Goal: Task Accomplishment & Management: Manage account settings

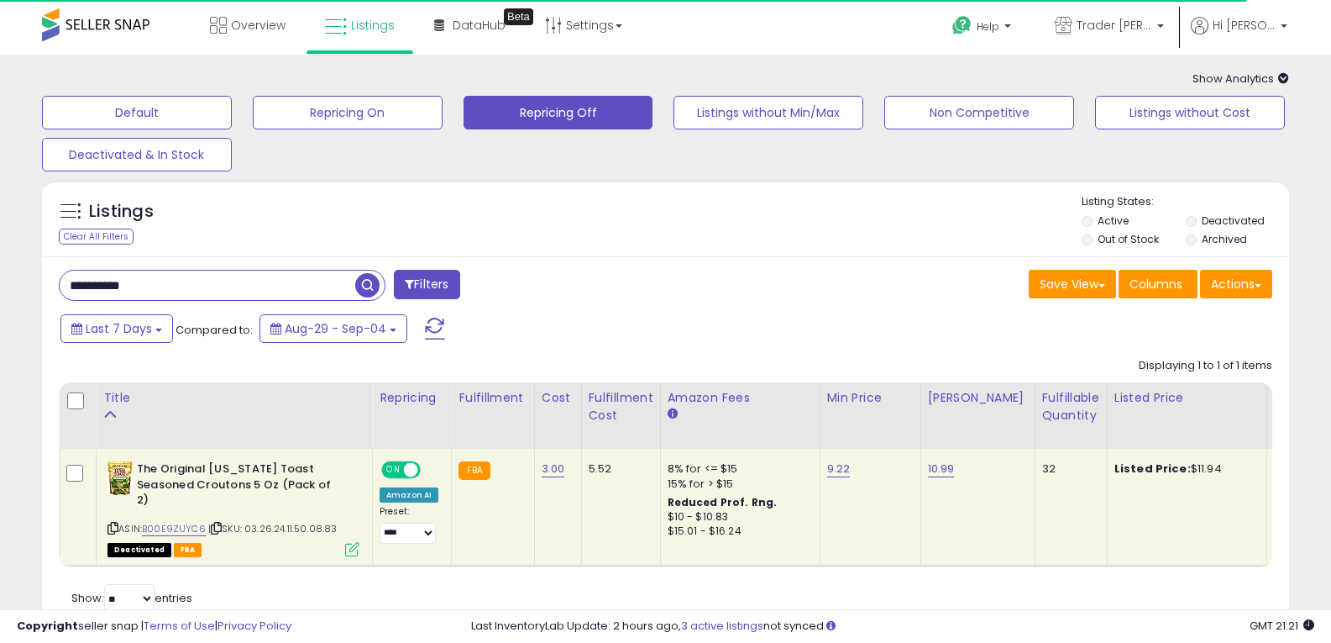
click at [413, 277] on button "Filters" at bounding box center [427, 284] width 66 height 29
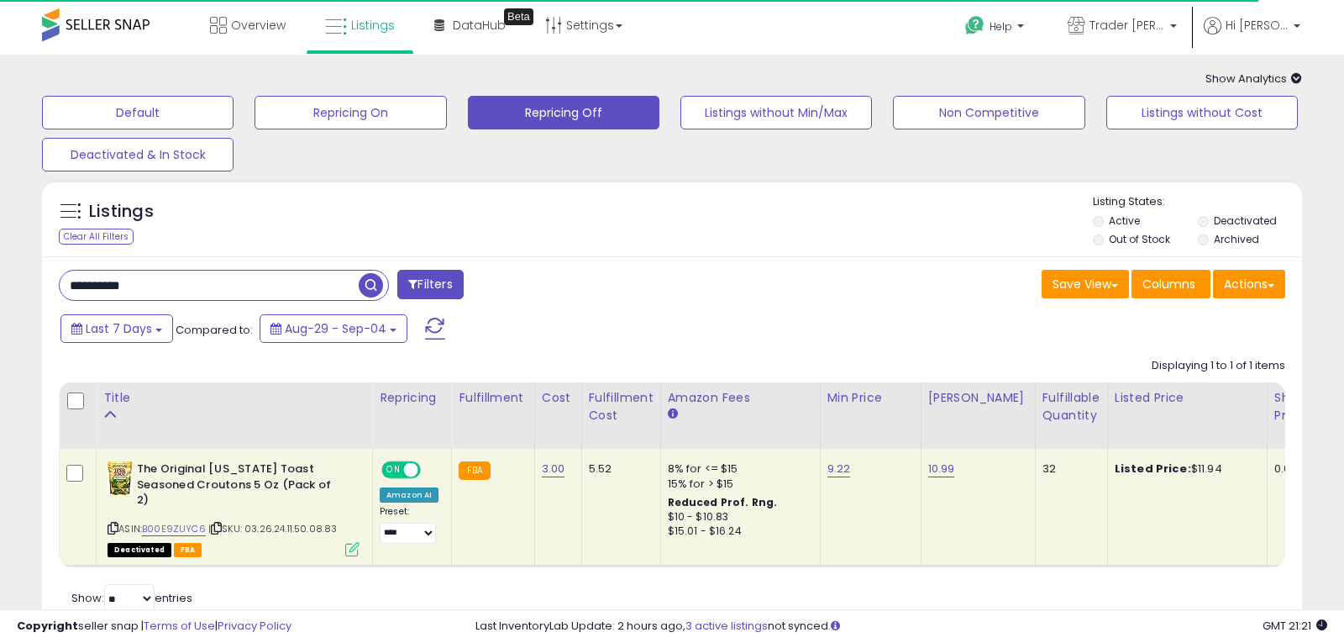
scroll to position [133, 0]
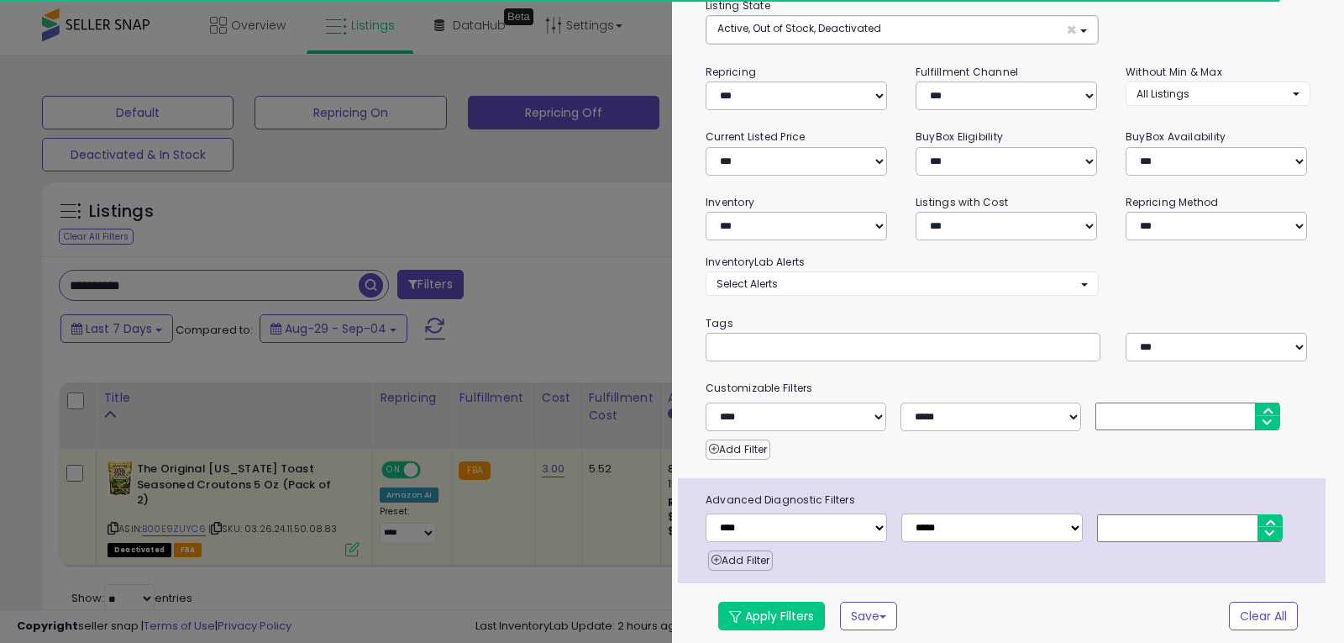
click at [606, 210] on div at bounding box center [672, 321] width 1344 height 643
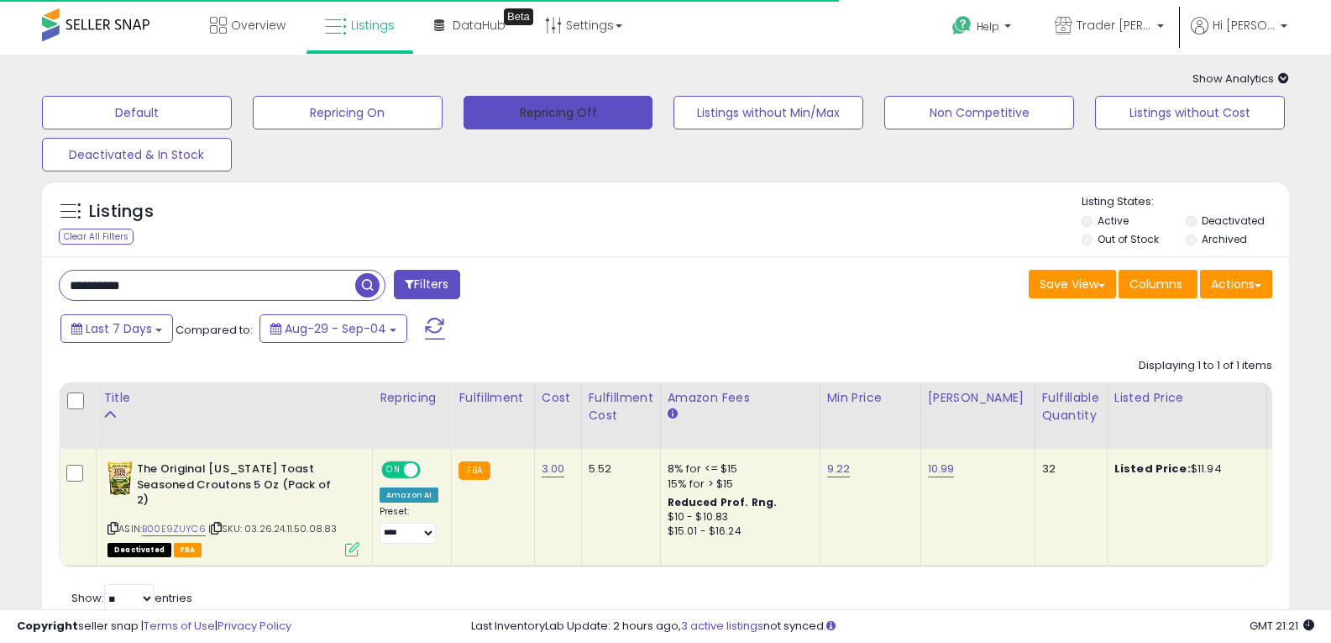
click at [597, 118] on button "Repricing Off" at bounding box center [559, 113] width 190 height 34
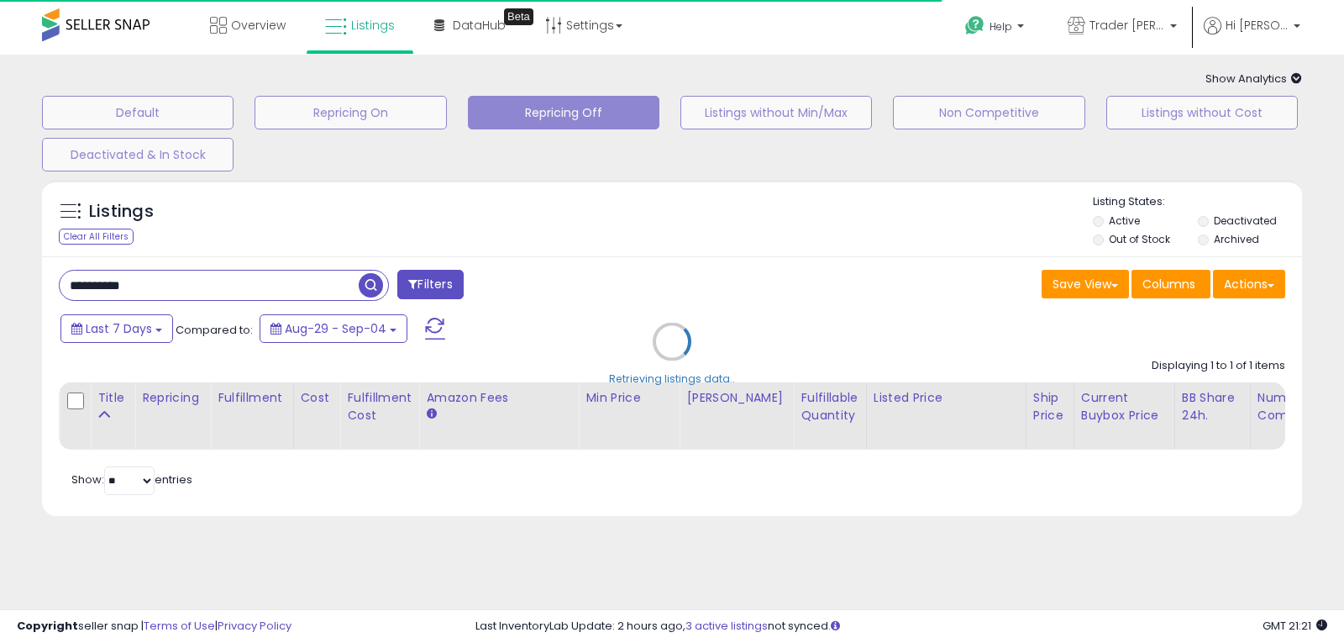
select select "***"
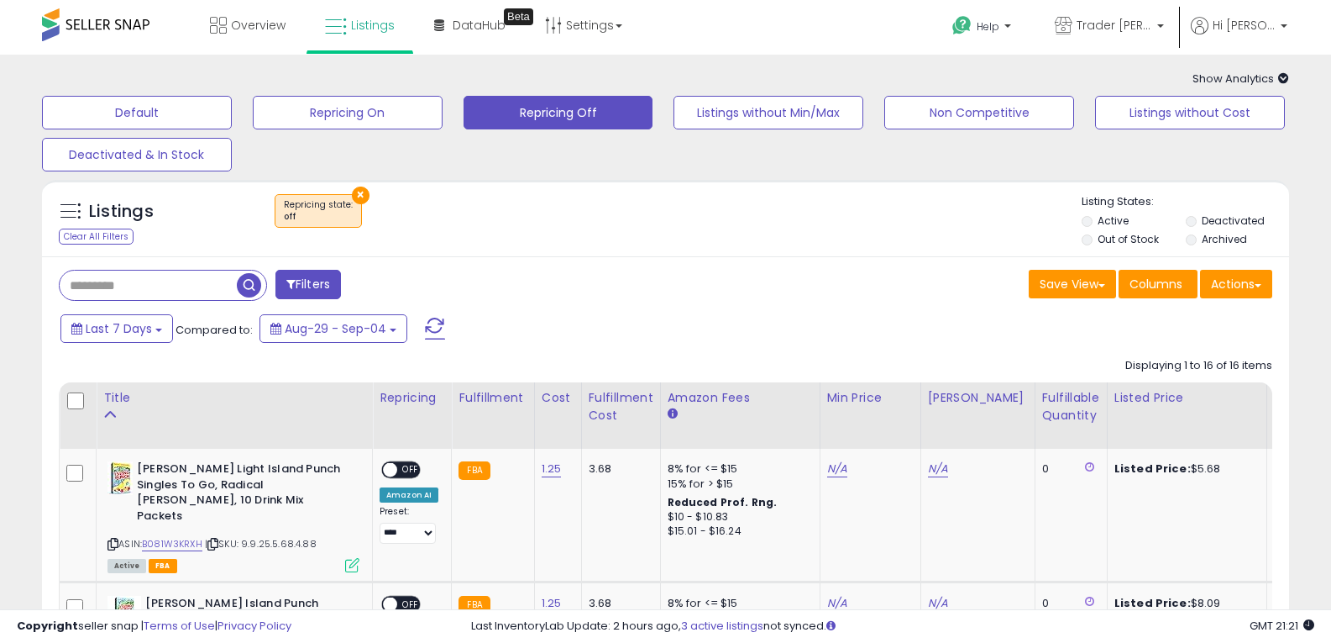
click at [352, 197] on button "×" at bounding box center [361, 195] width 18 height 18
select select "***"
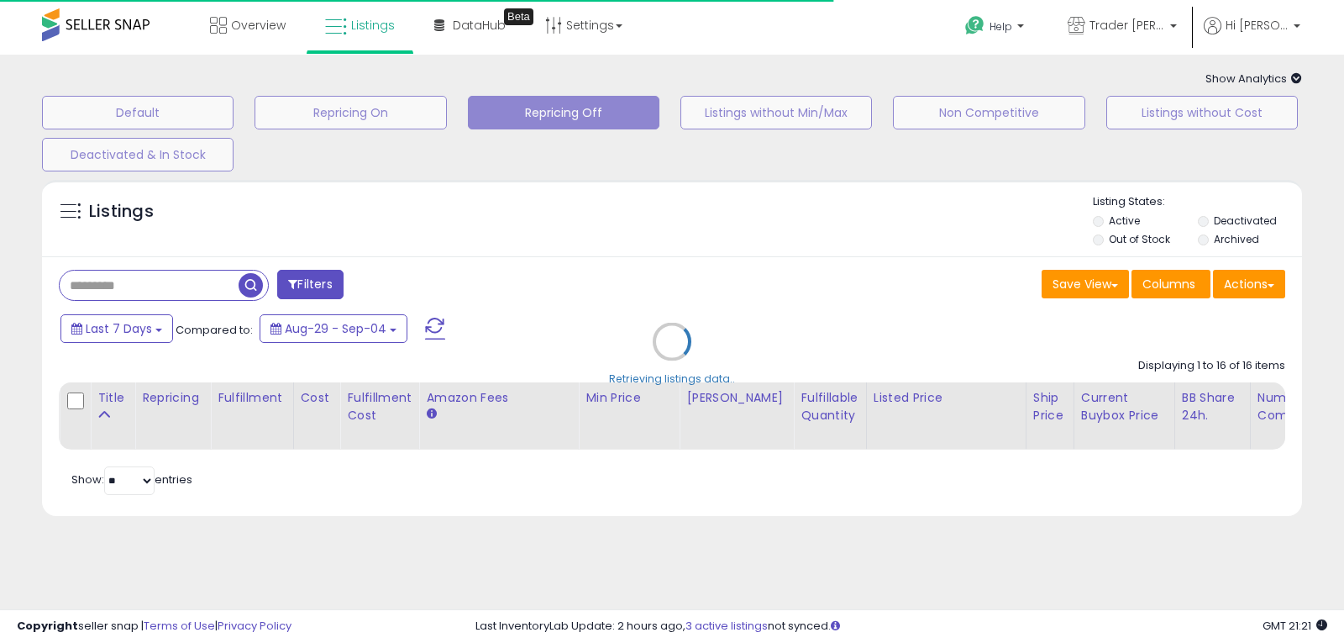
select select "*"
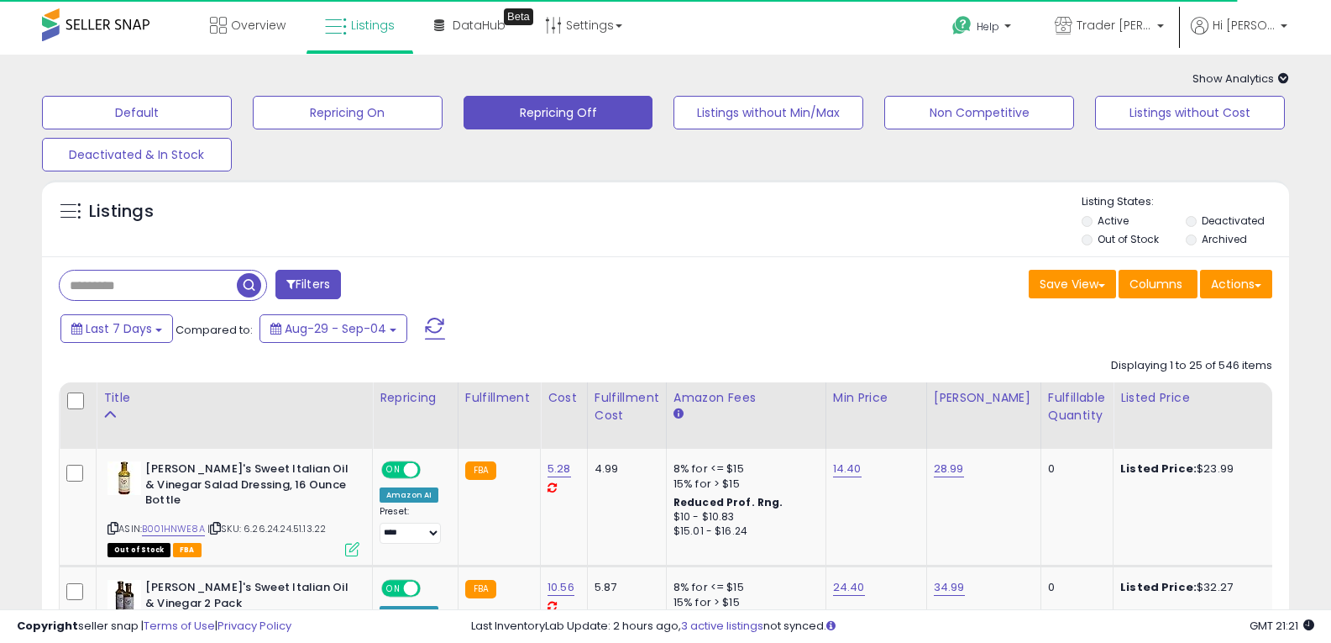
click at [317, 284] on button "Filters" at bounding box center [308, 284] width 66 height 29
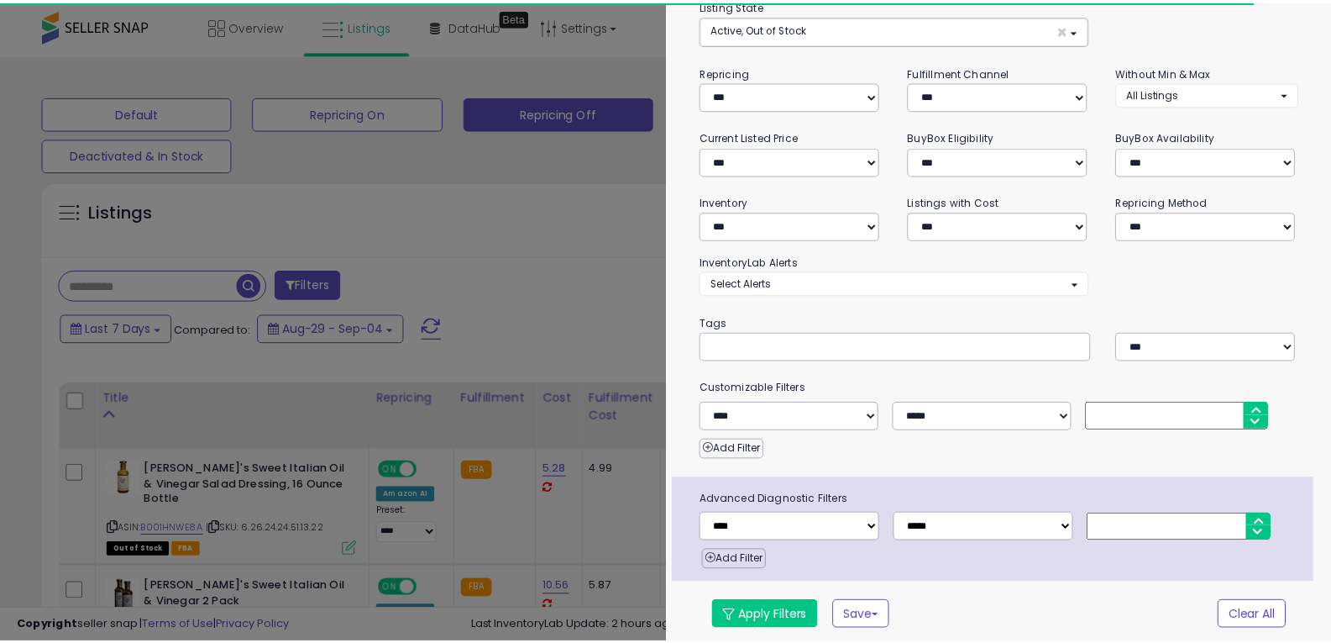
scroll to position [134, 0]
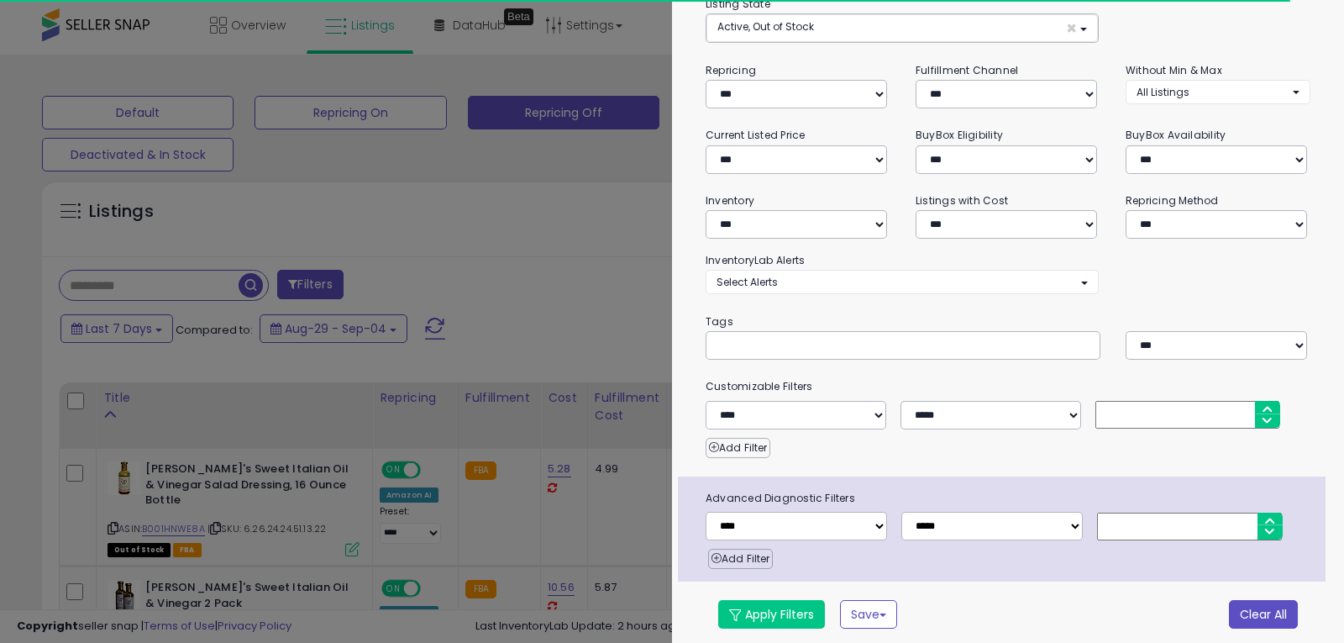
click at [1251, 618] on button "Clear All" at bounding box center [1263, 614] width 69 height 29
select select "*"
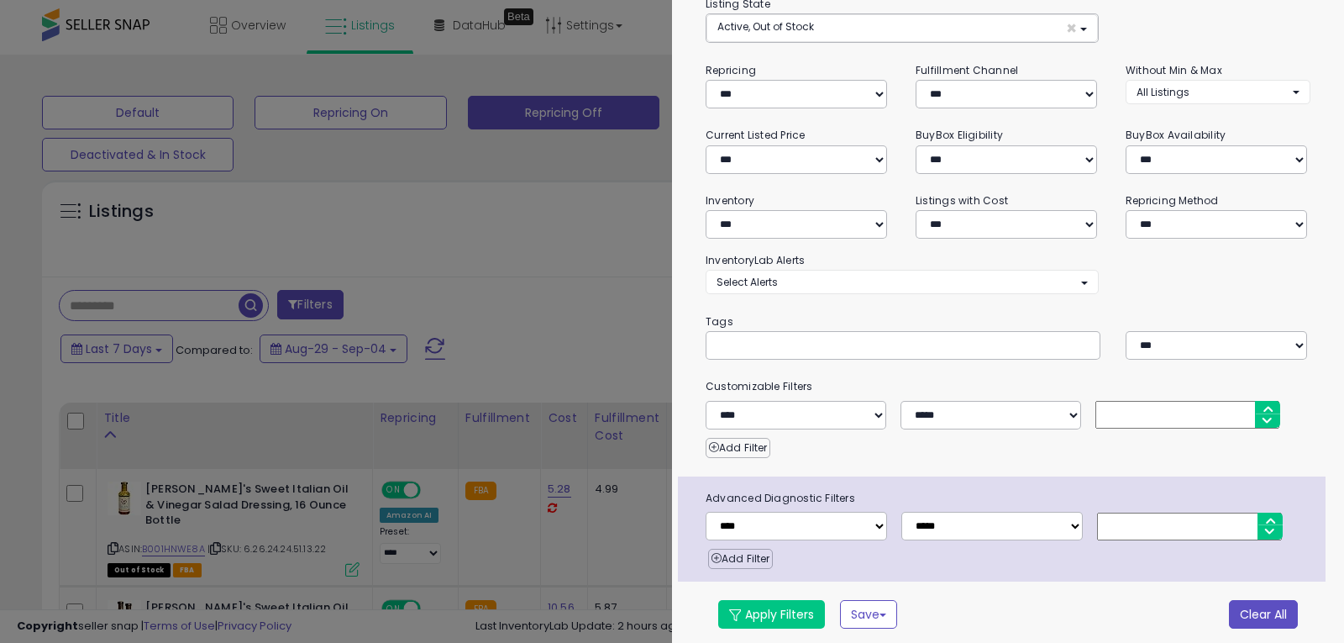
click at [1259, 608] on button "Clear All" at bounding box center [1263, 614] width 69 height 29
select select "*"
drag, startPoint x: 480, startPoint y: 309, endPoint x: 489, endPoint y: 309, distance: 9.2
click at [480, 309] on div at bounding box center [672, 321] width 1344 height 643
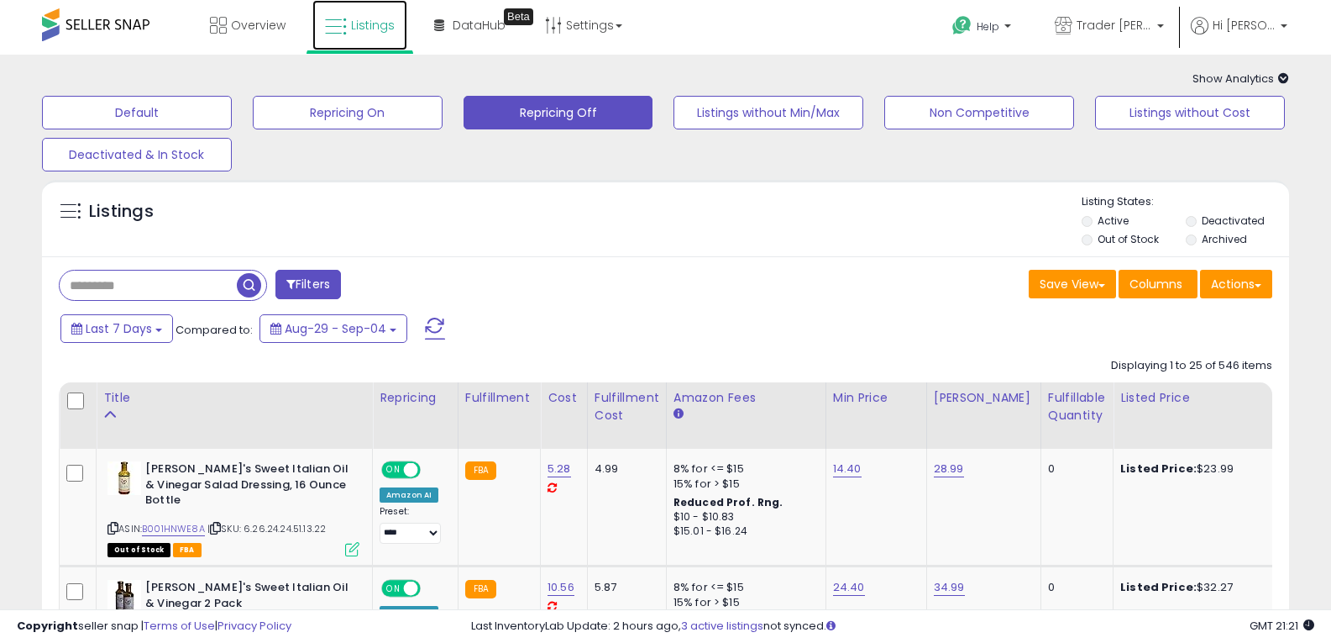
click at [352, 34] on link "Listings" at bounding box center [359, 25] width 95 height 50
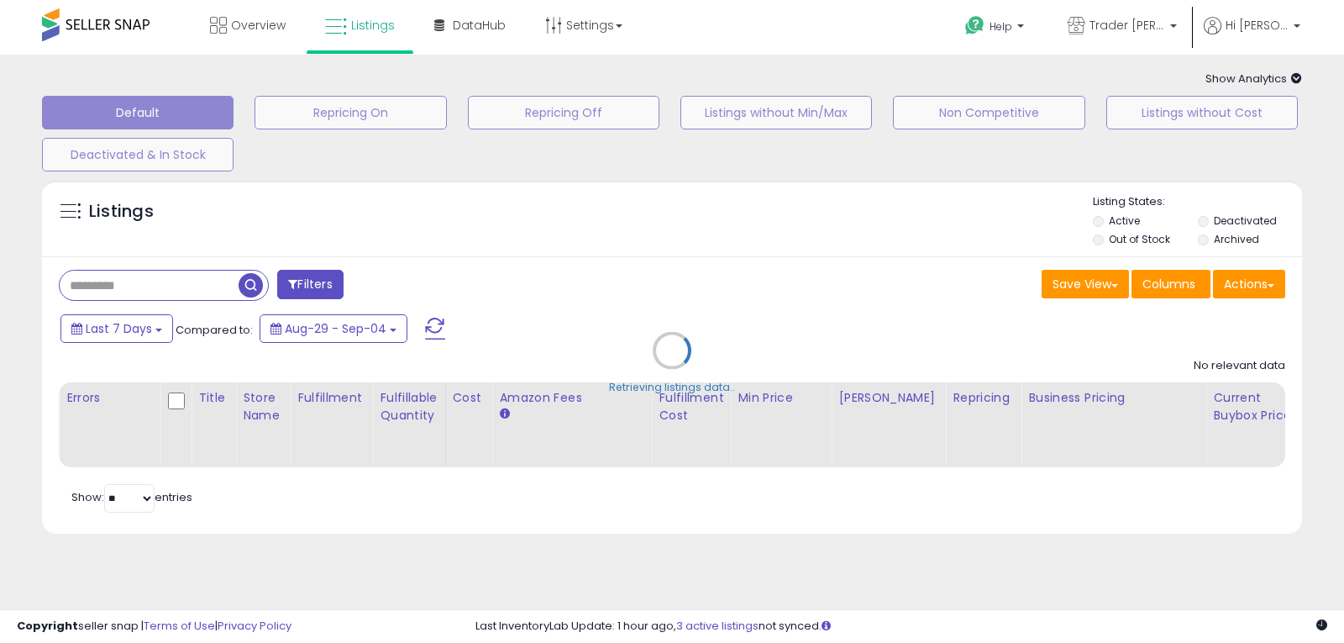
select select
select select "***"
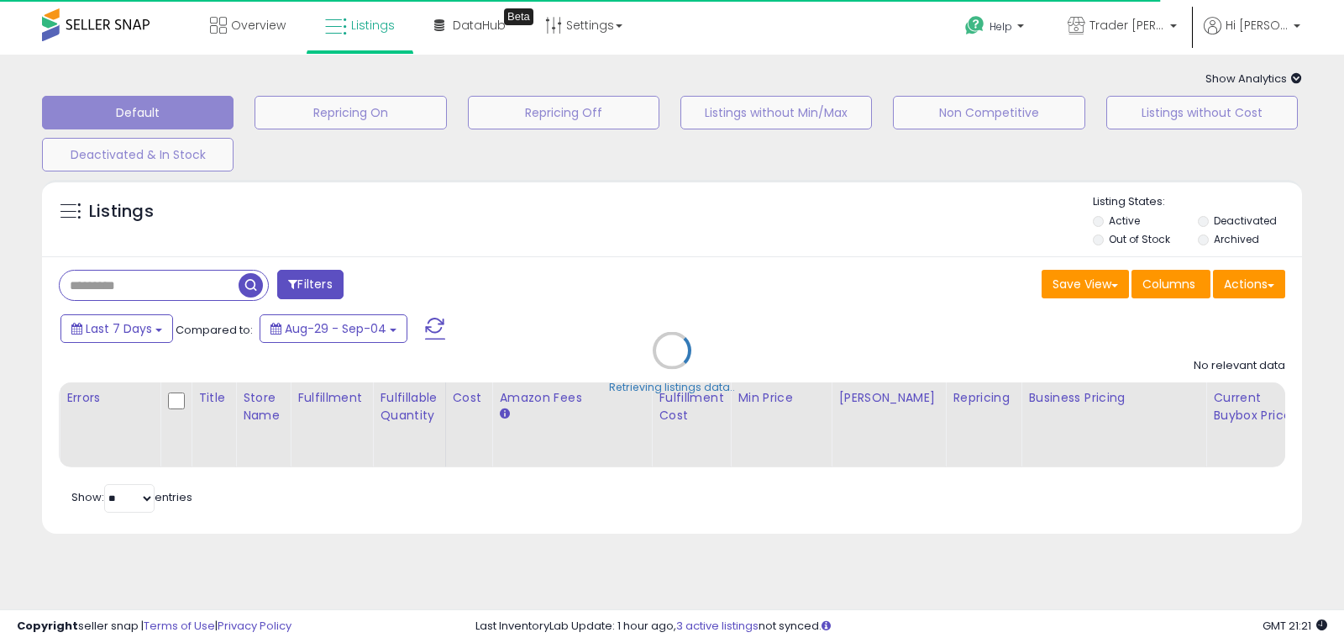
select select "*"
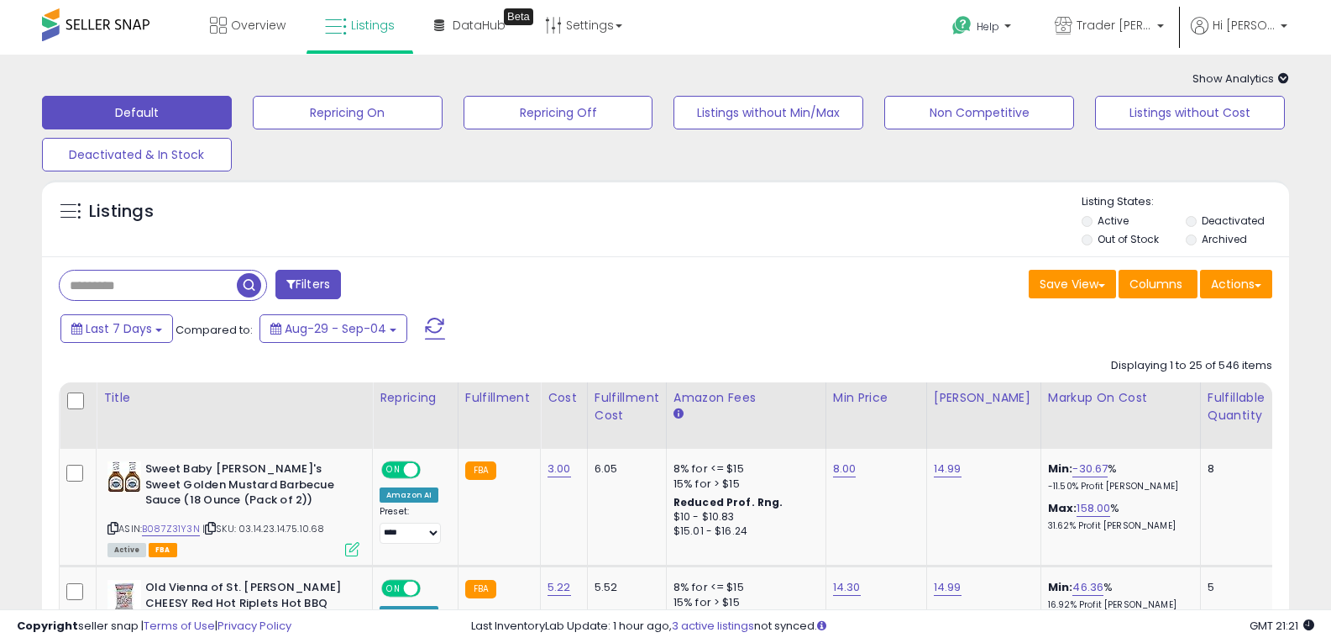
click at [323, 294] on button "Filters" at bounding box center [308, 284] width 66 height 29
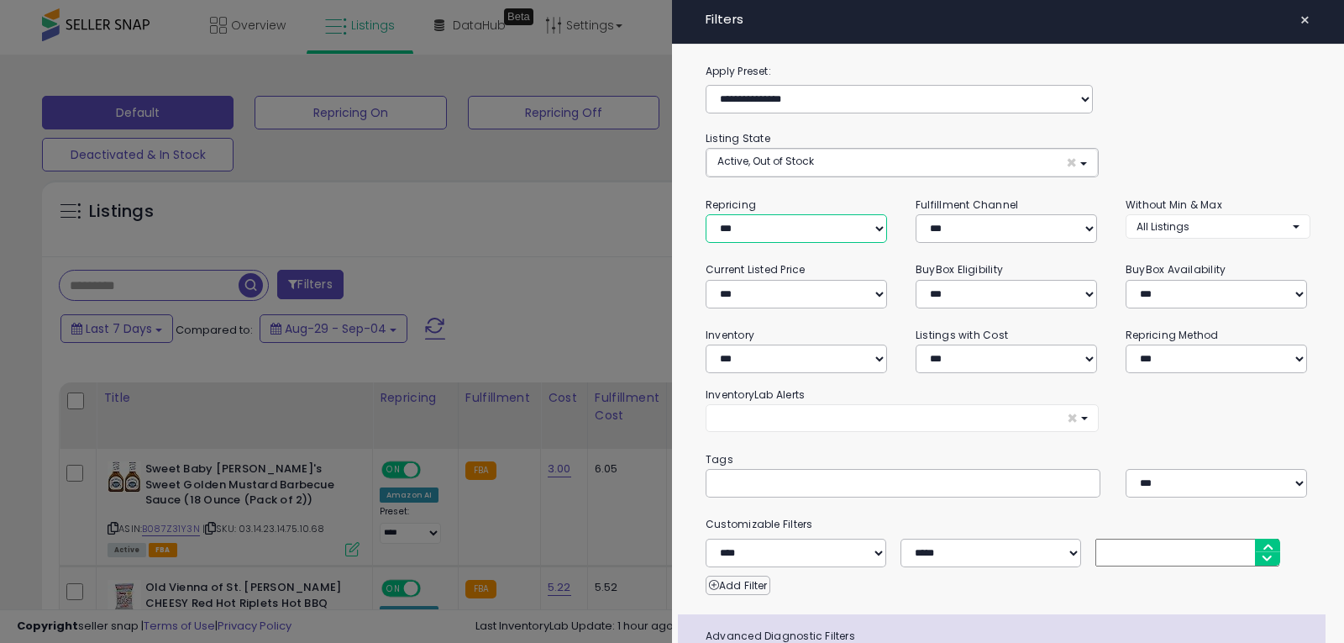
click at [834, 224] on select "**********" at bounding box center [796, 228] width 181 height 29
click at [821, 223] on select "**********" at bounding box center [796, 228] width 181 height 29
click at [811, 291] on select "**********" at bounding box center [796, 294] width 181 height 29
select select "******"
click at [706, 280] on select "**********" at bounding box center [796, 294] width 181 height 29
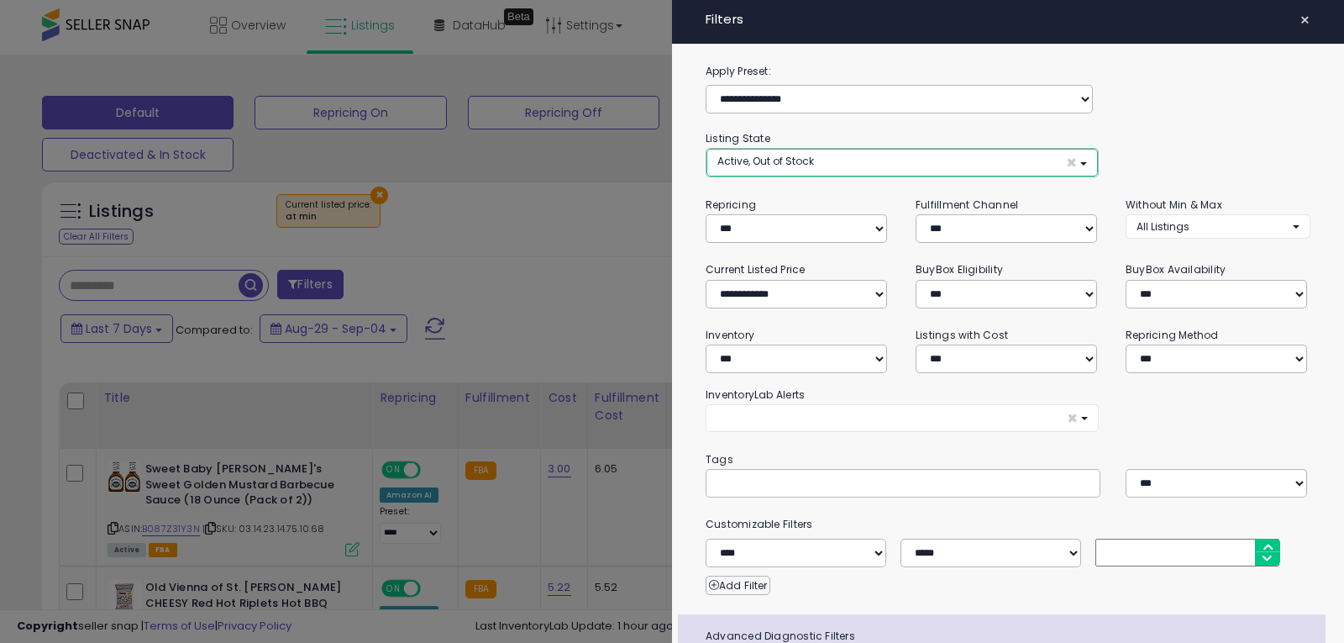
click at [801, 163] on span "Active, Out of Stock" at bounding box center [765, 161] width 97 height 14
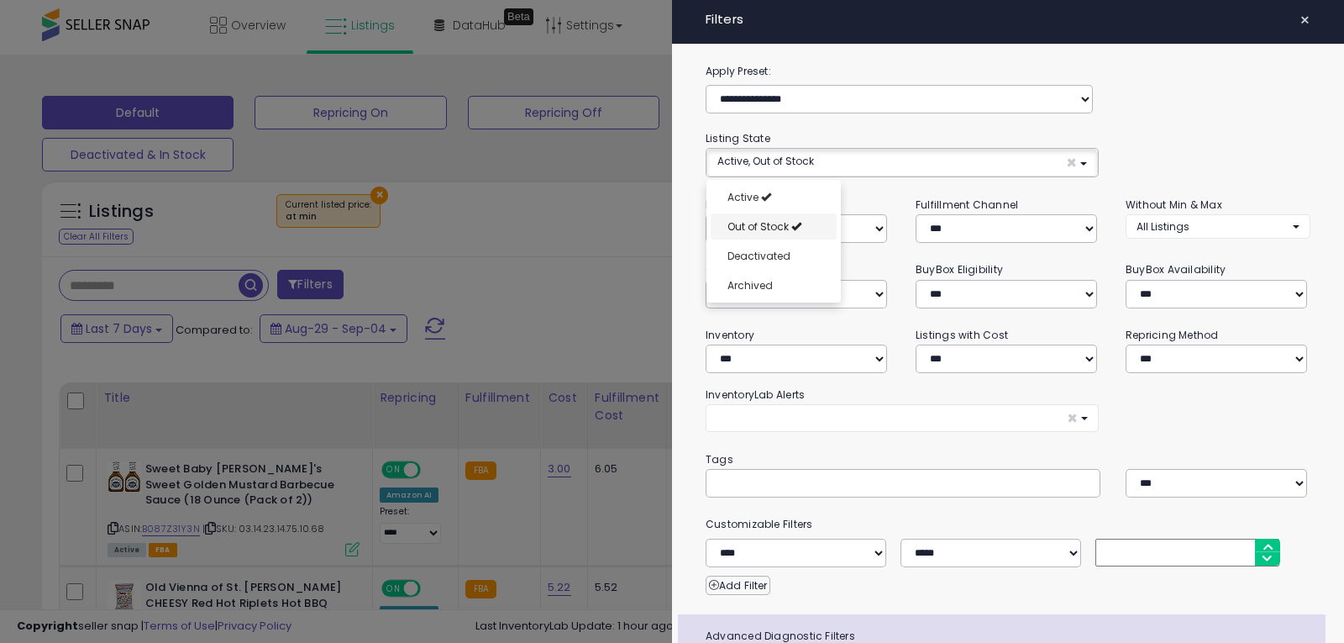
select select "**********"
click at [798, 222] on link "Out of Stock" at bounding box center [774, 226] width 126 height 26
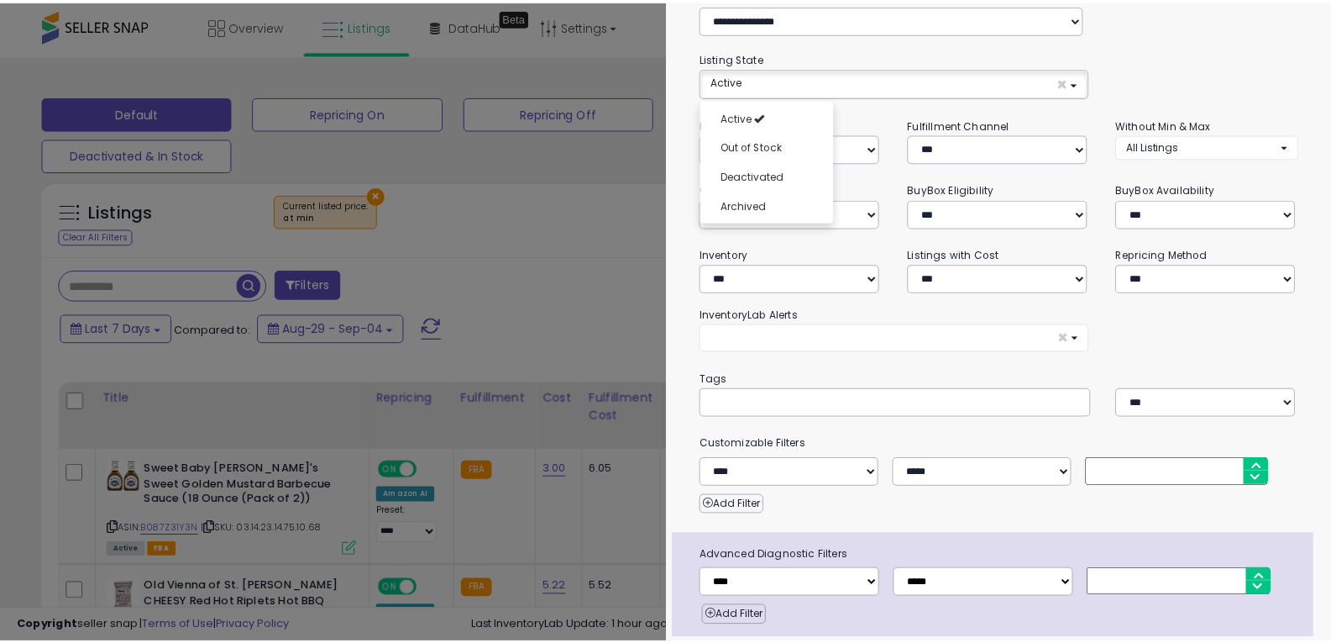
scroll to position [138, 0]
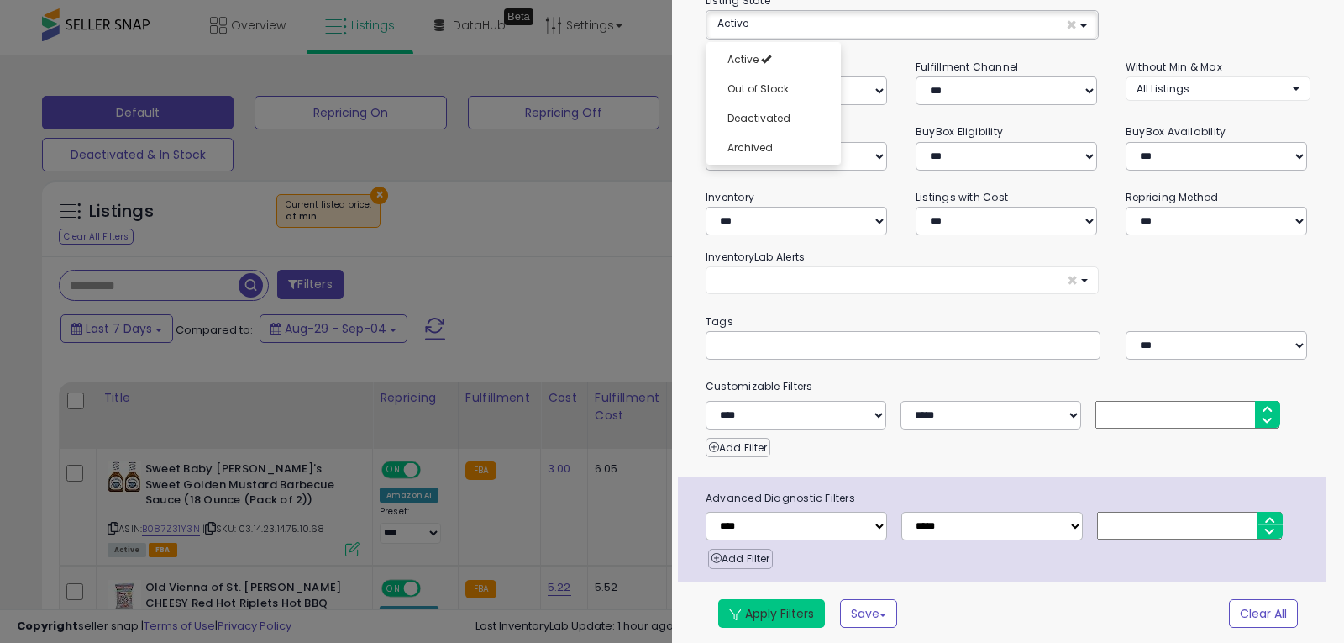
click at [803, 606] on button "Apply Filters" at bounding box center [771, 613] width 107 height 29
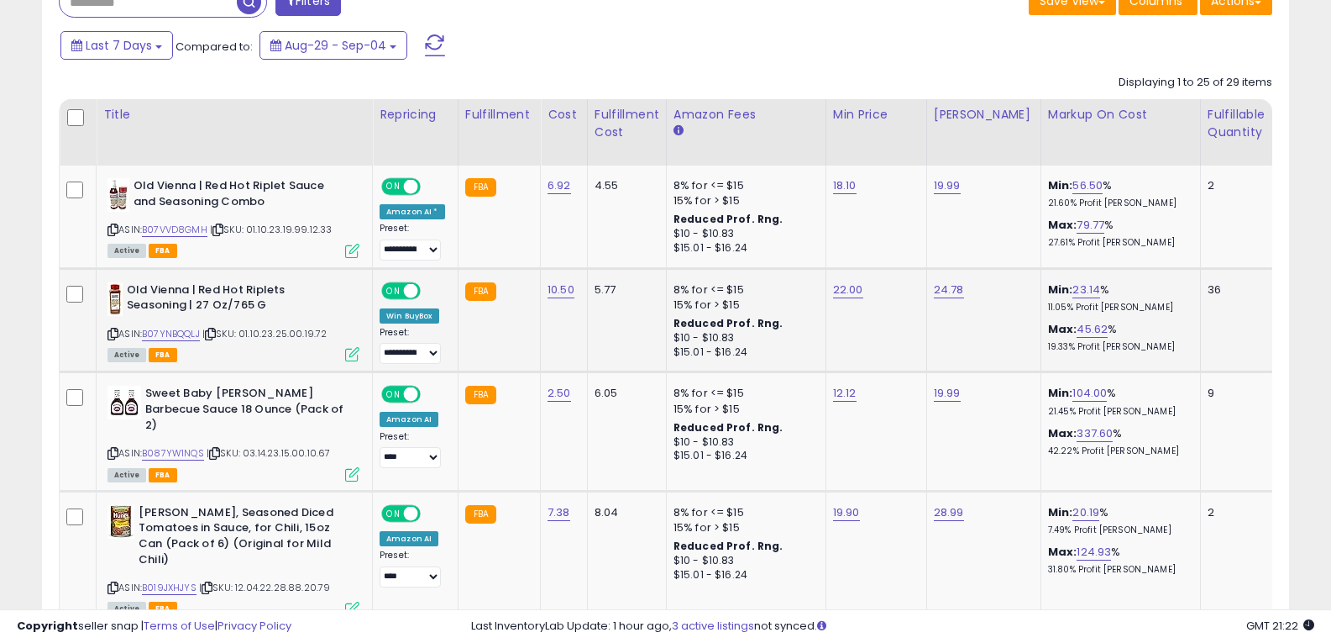
scroll to position [293, 0]
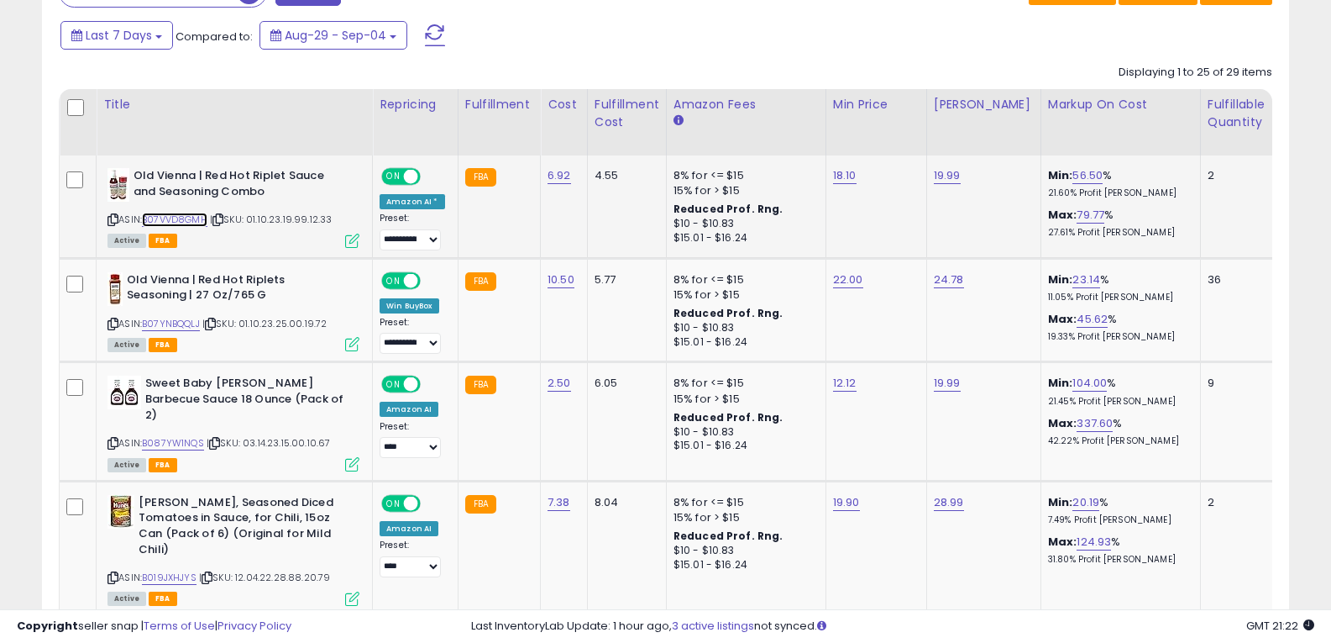
click at [196, 222] on link "B07VVD8GMH" at bounding box center [175, 219] width 66 height 14
click at [841, 180] on link "18.10" at bounding box center [845, 175] width 24 height 17
type input "*****"
click button "submit" at bounding box center [886, 132] width 29 height 25
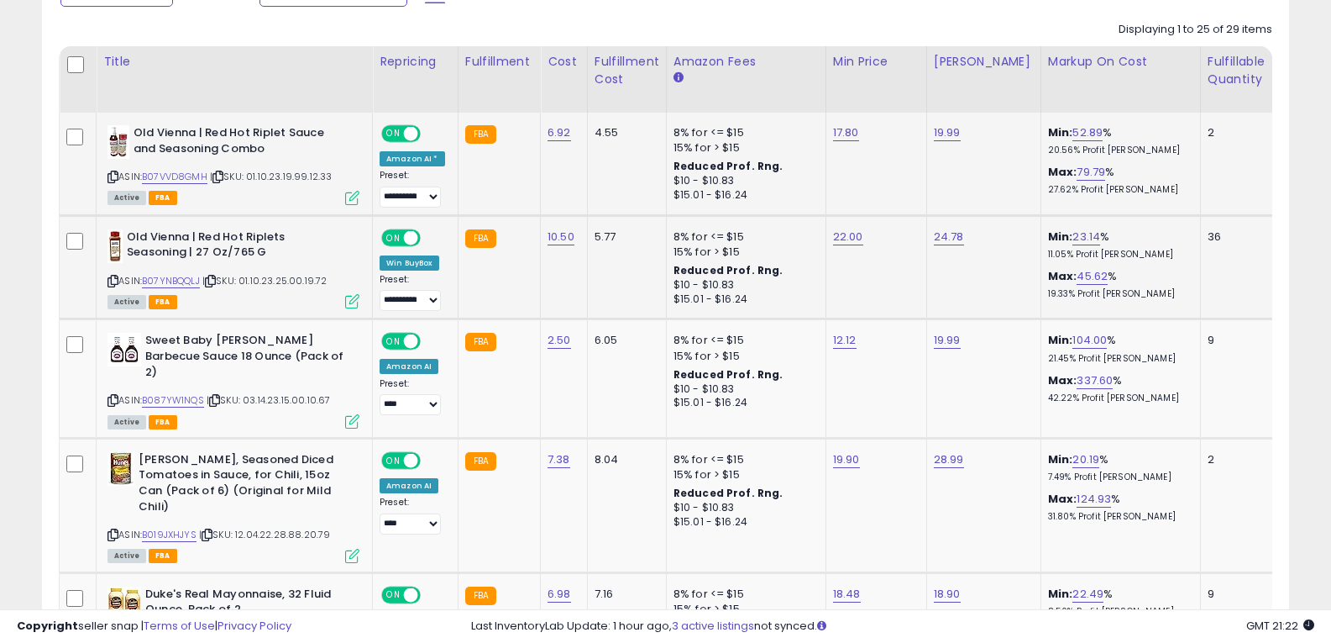
scroll to position [377, 0]
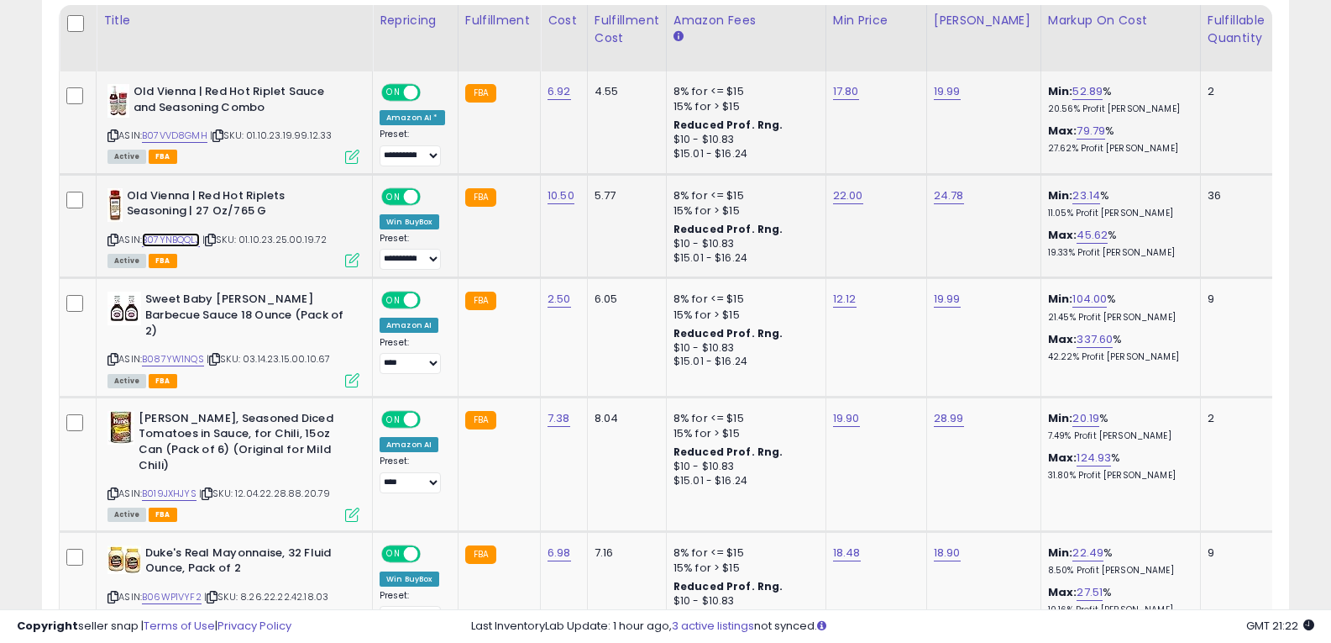
click at [175, 242] on link "B07YNBQQLJ" at bounding box center [171, 240] width 58 height 14
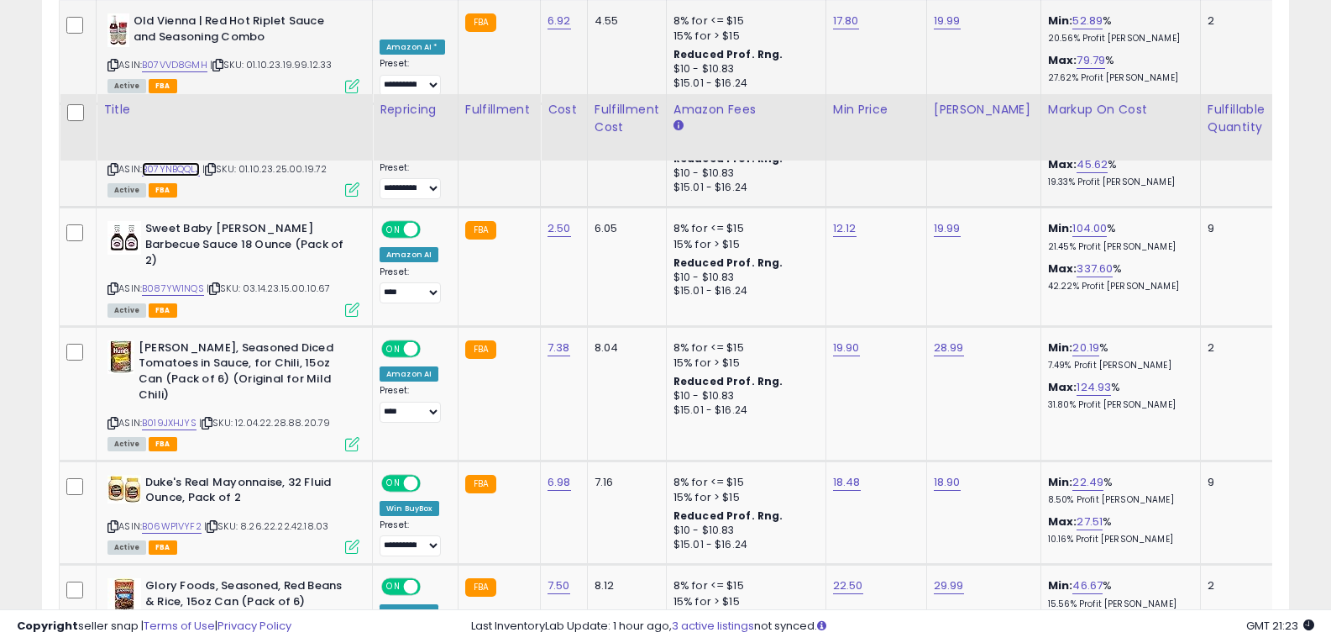
scroll to position [545, 0]
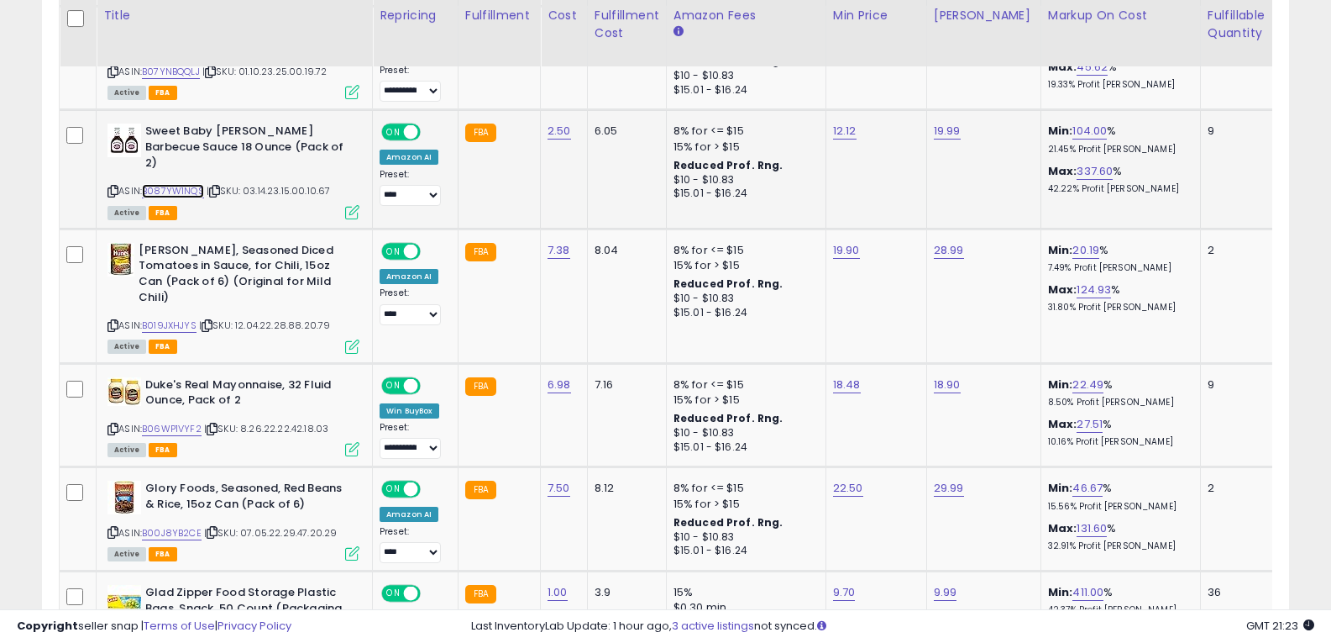
click at [187, 184] on link "B087YW1NQS" at bounding box center [173, 191] width 62 height 14
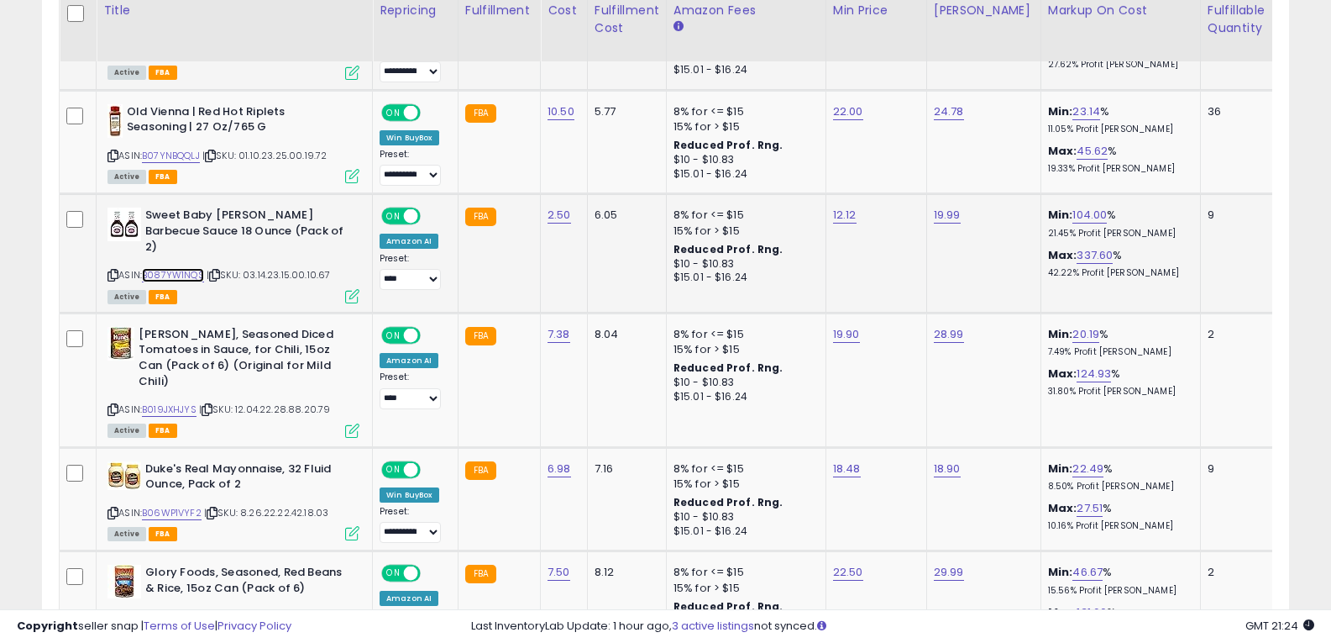
scroll to position [377, 0]
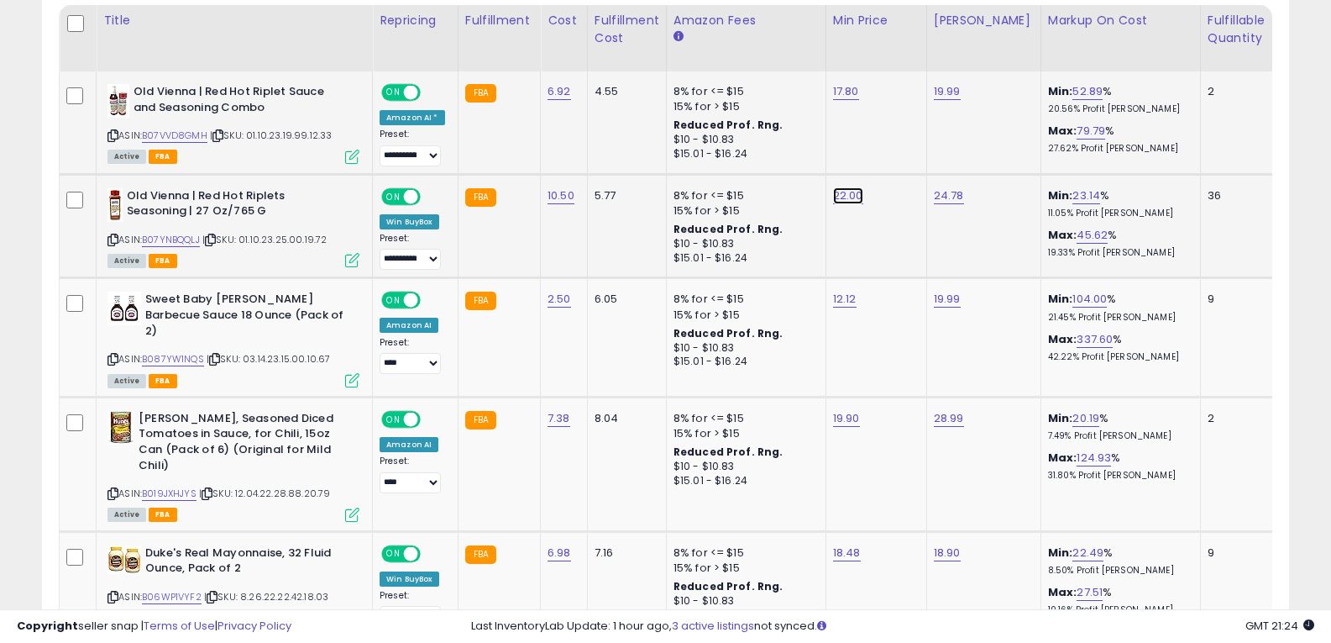
click at [855, 196] on link "22.00" at bounding box center [848, 195] width 30 height 17
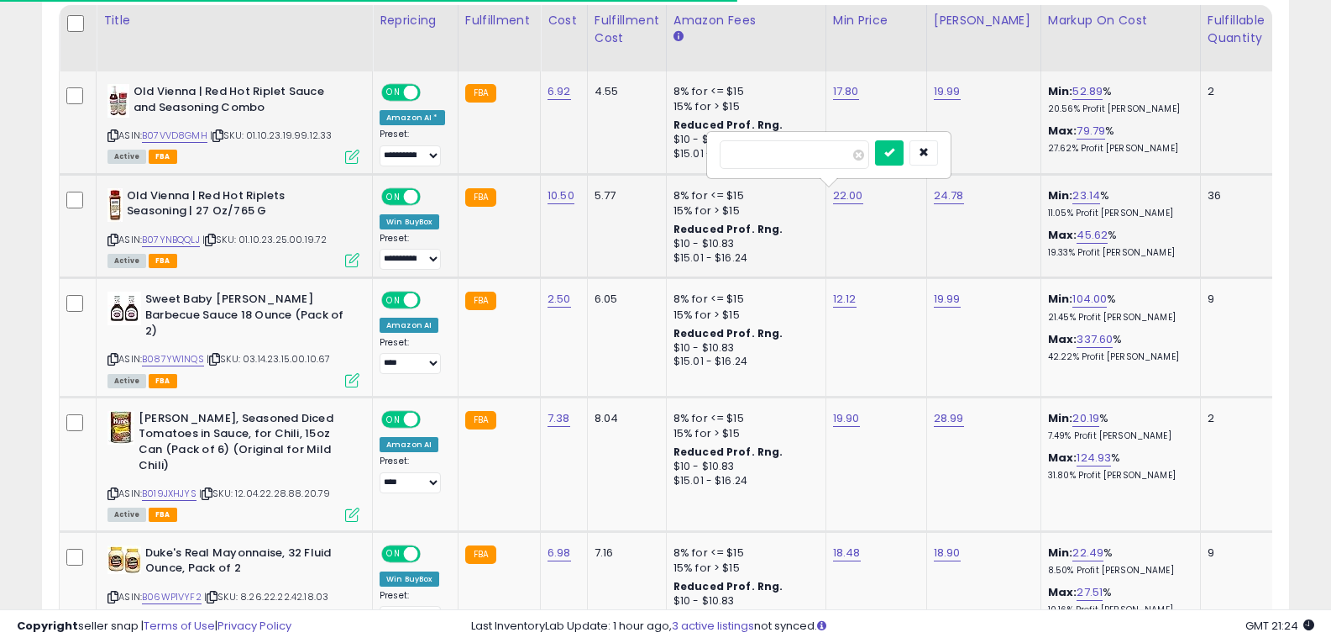
type input "*****"
click button "submit" at bounding box center [889, 152] width 29 height 25
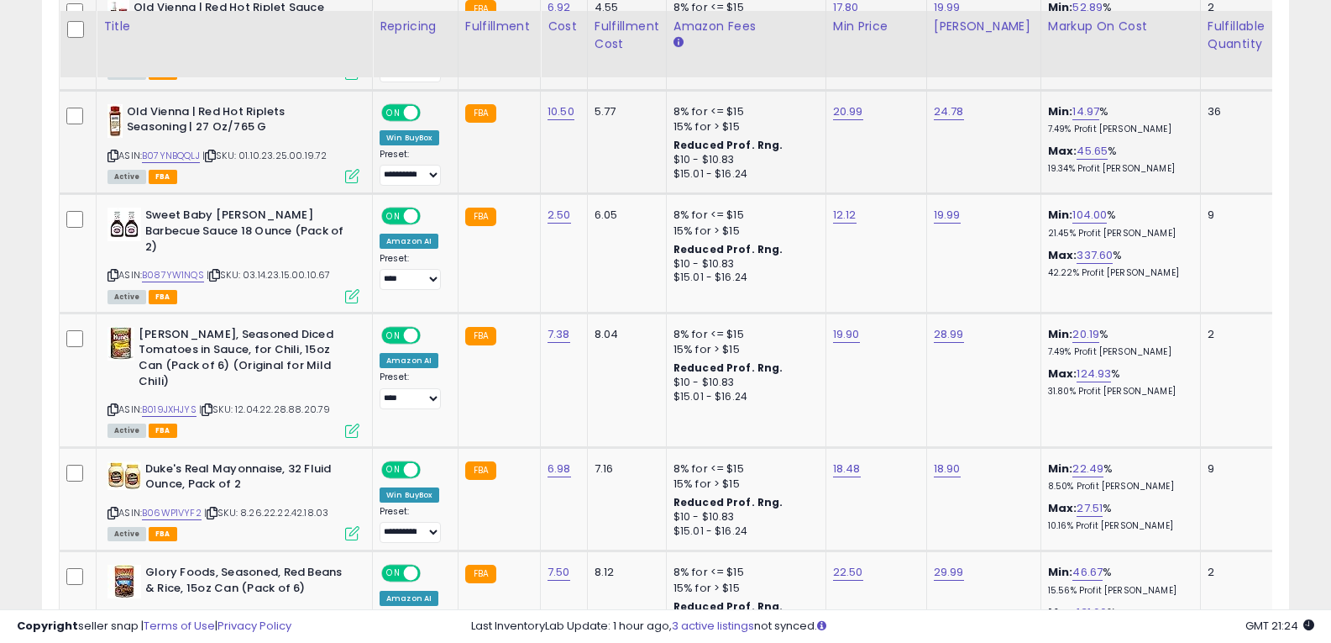
scroll to position [545, 0]
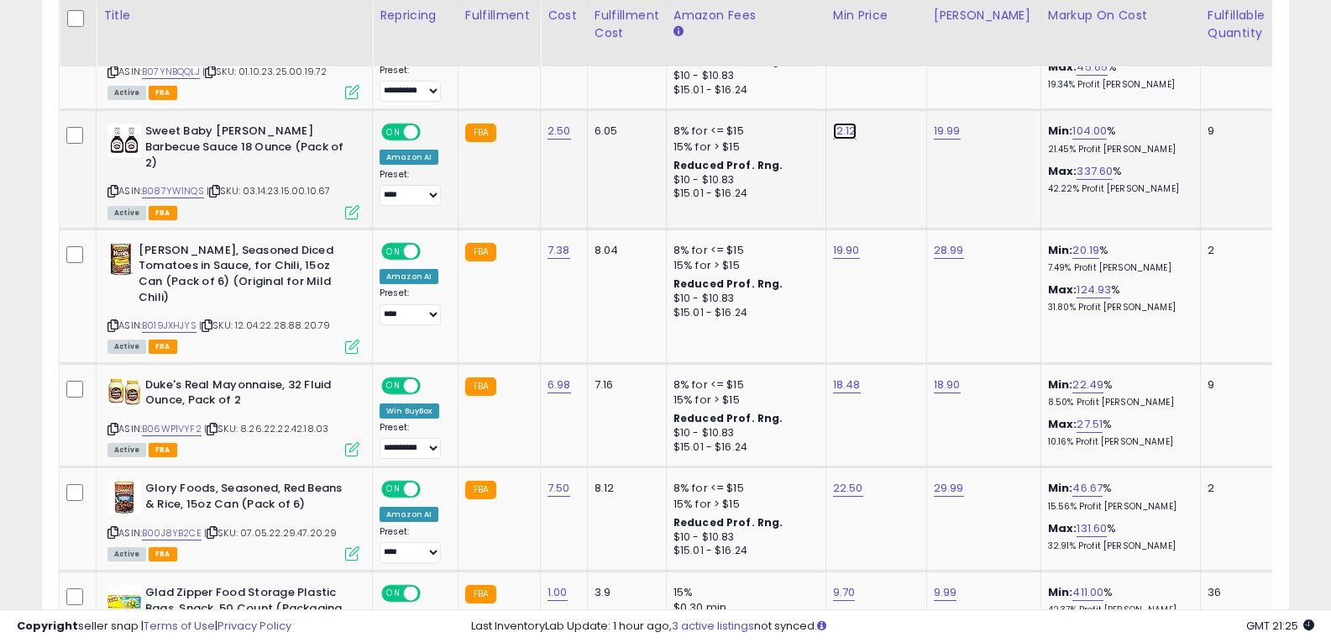
click at [837, 129] on link "12.12" at bounding box center [845, 131] width 24 height 17
type input "*"
type input "*****"
click button "submit" at bounding box center [886, 88] width 29 height 25
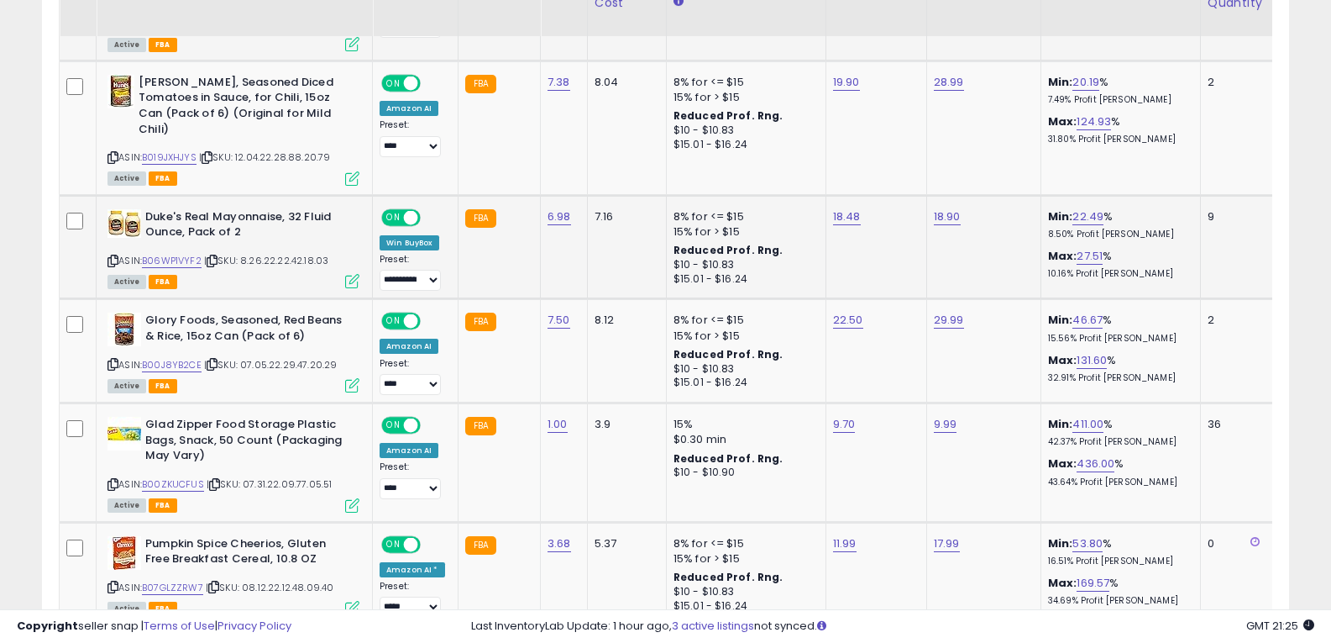
scroll to position [629, 0]
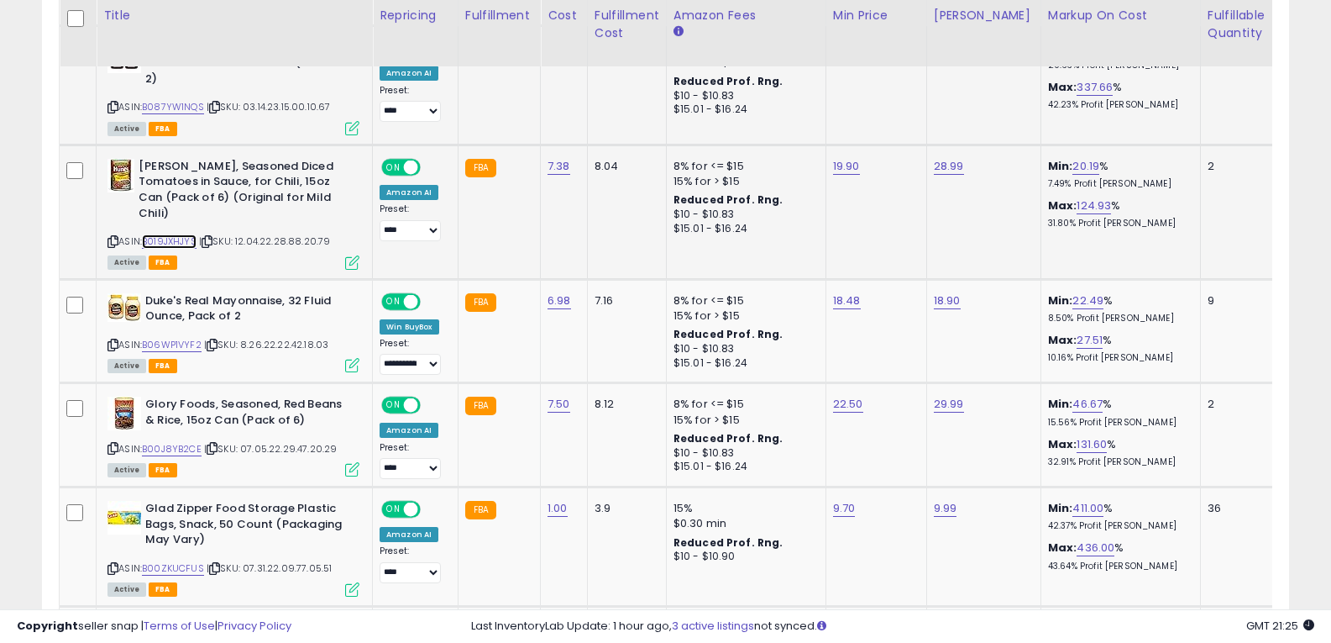
click at [182, 234] on link "B019JXHJYS" at bounding box center [169, 241] width 55 height 14
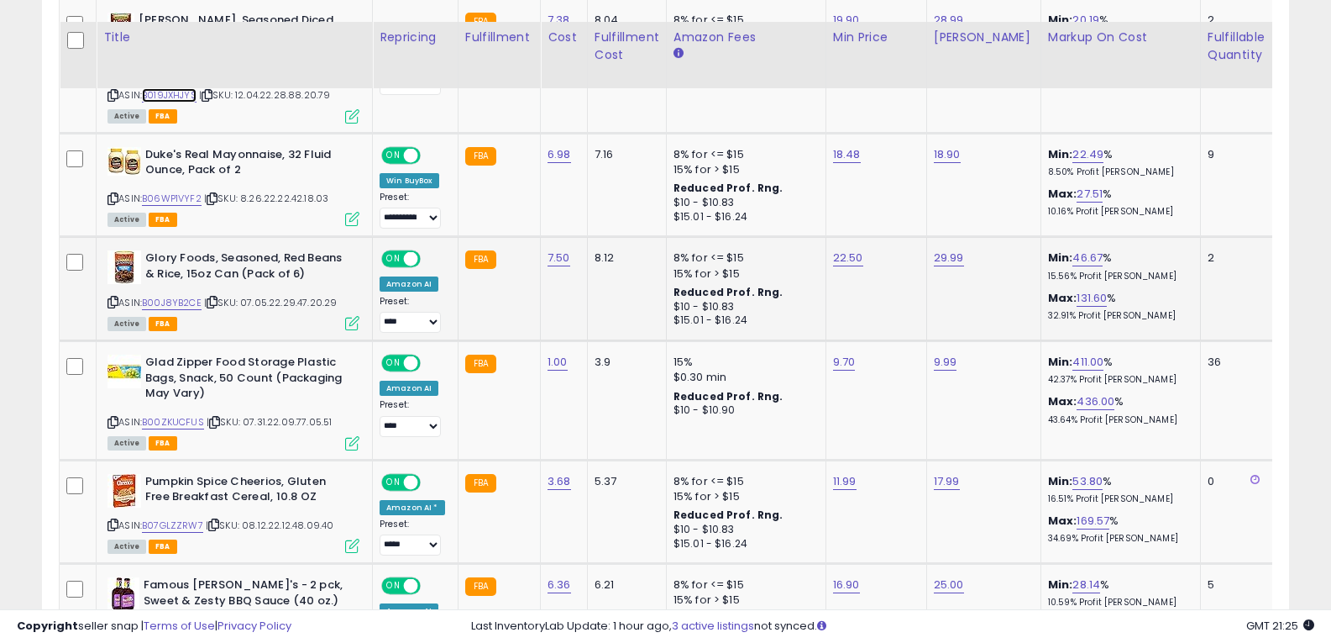
scroll to position [797, 0]
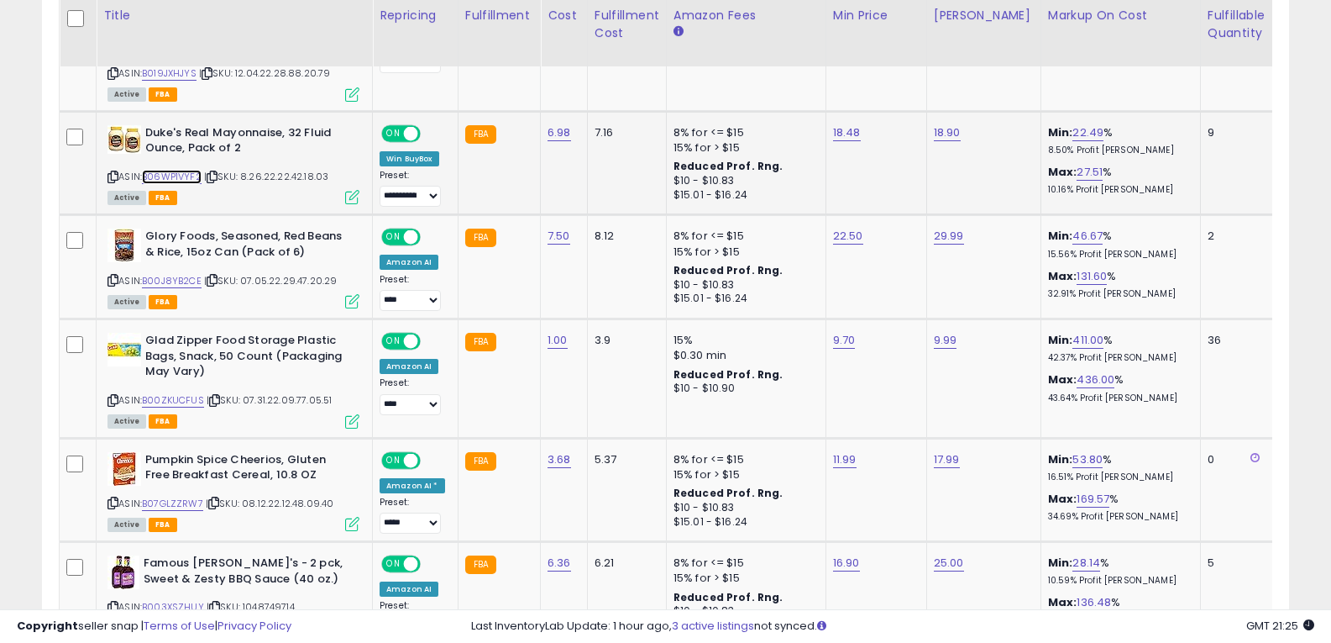
click at [187, 170] on link "B06WP1VYF2" at bounding box center [172, 177] width 60 height 14
drag, startPoint x: 842, startPoint y: 108, endPoint x: 833, endPoint y: 101, distance: 11.9
click at [842, 124] on link "18.48" at bounding box center [847, 132] width 28 height 17
type input "*****"
click button "submit" at bounding box center [887, 59] width 29 height 25
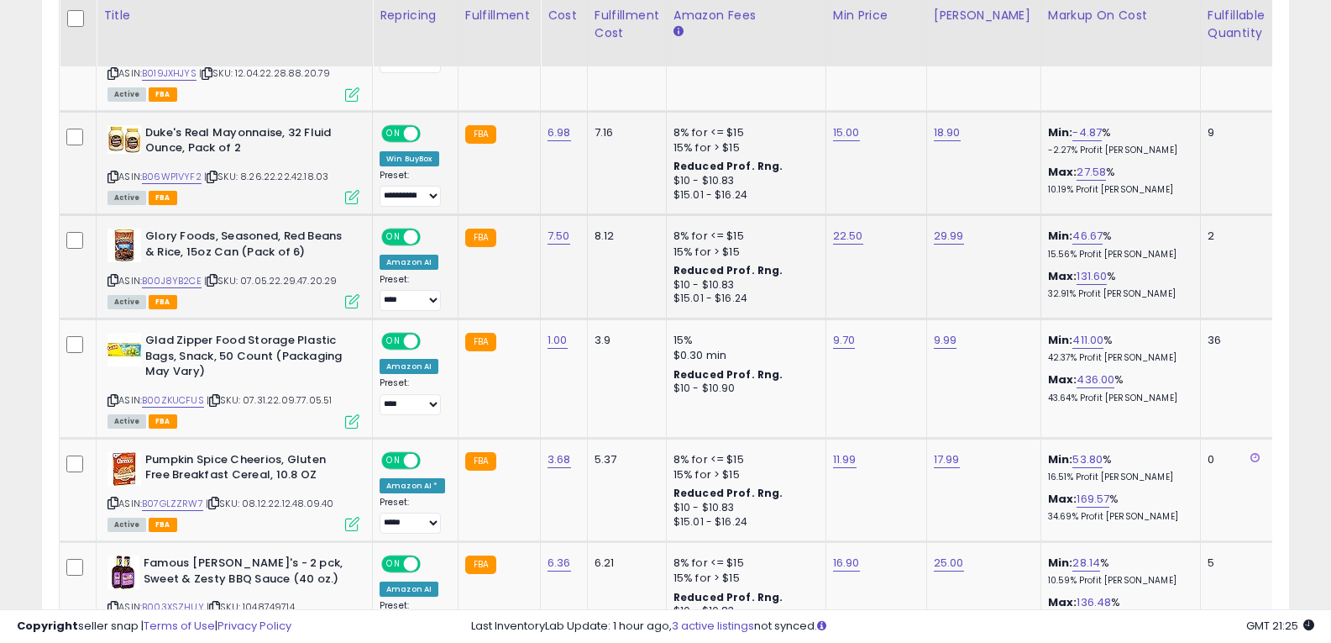
scroll to position [881, 0]
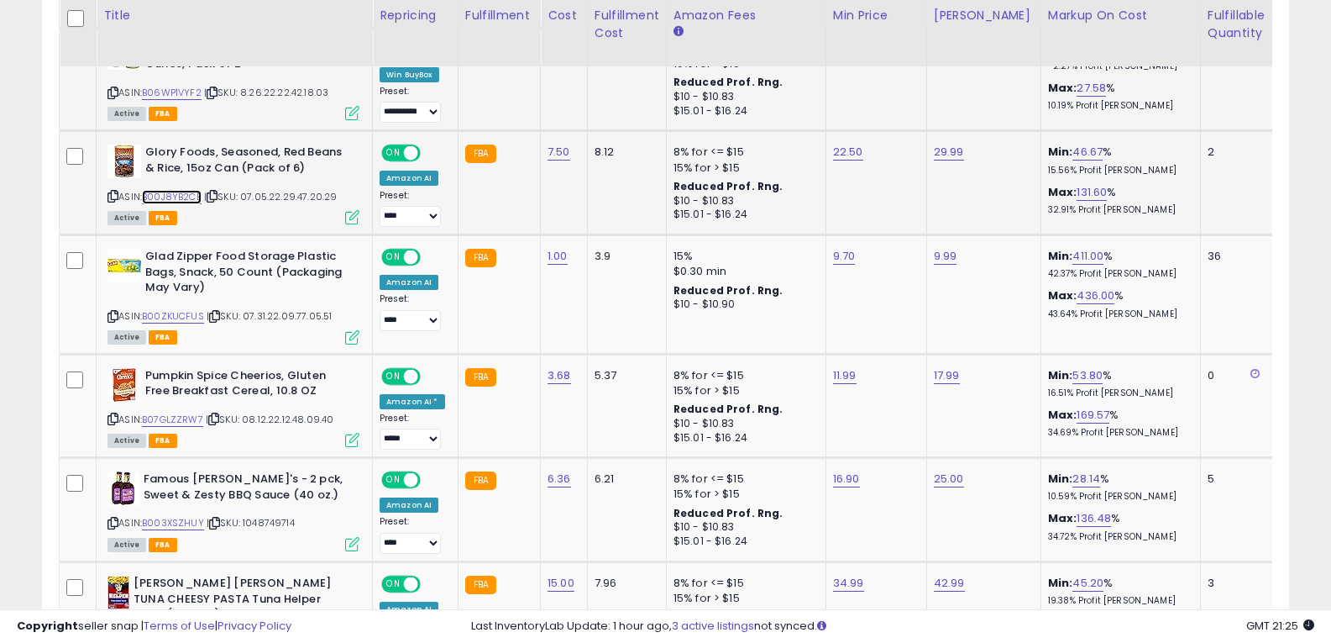
click at [178, 190] on link "B00J8YB2CE" at bounding box center [172, 197] width 60 height 14
click at [838, 144] on link "22.50" at bounding box center [848, 152] width 30 height 17
type input "*"
type input "*****"
click button "submit" at bounding box center [889, 78] width 29 height 25
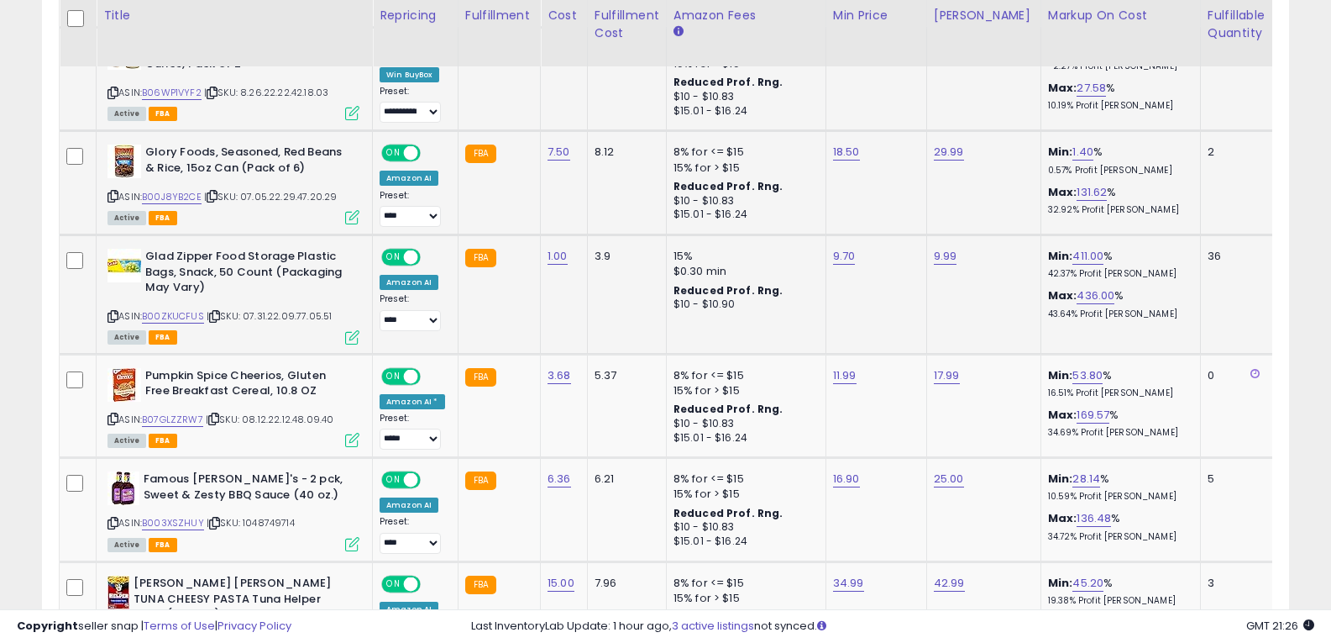
scroll to position [965, 0]
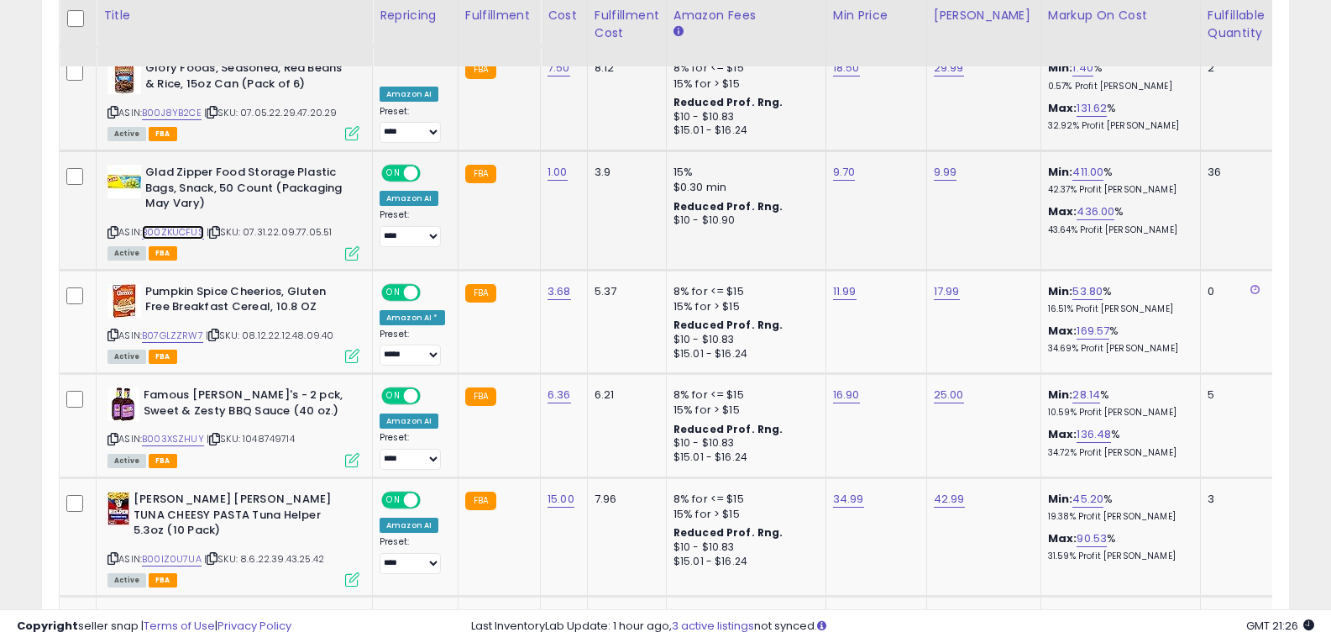
click at [186, 225] on link "B00ZKUCFUS" at bounding box center [173, 232] width 62 height 14
click at [836, 164] on link "9.70" at bounding box center [844, 172] width 23 height 17
type input "*"
type input "****"
click button "submit" at bounding box center [886, 99] width 29 height 25
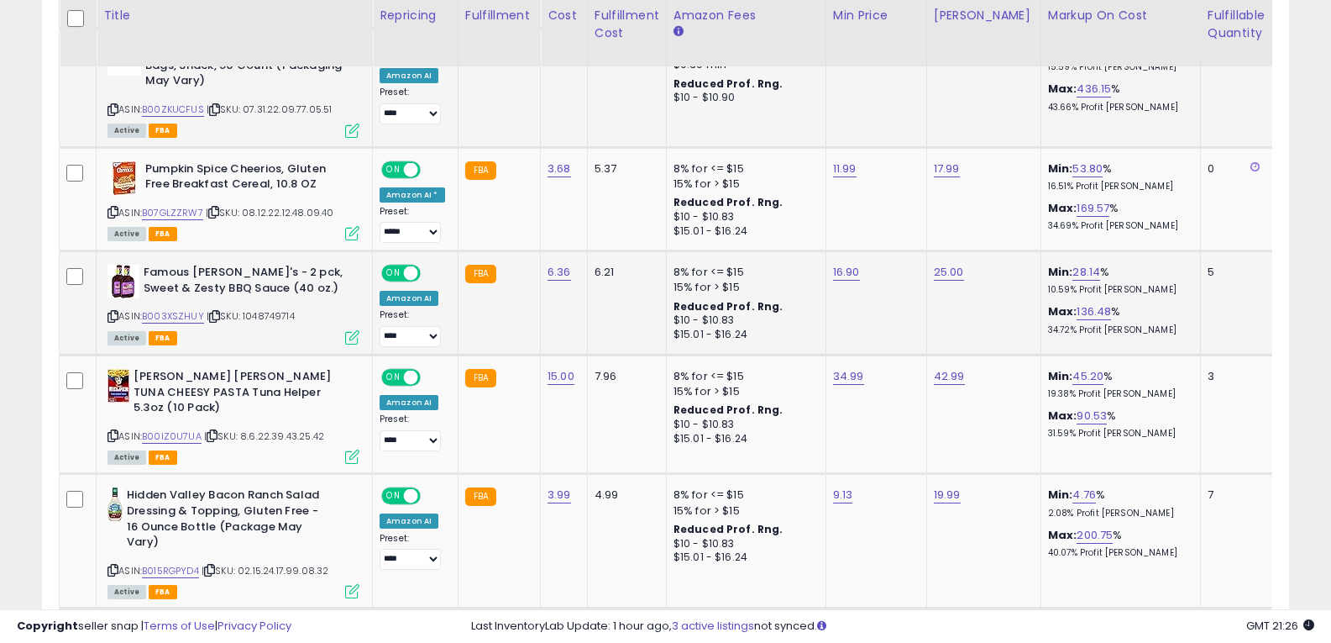
scroll to position [1049, 0]
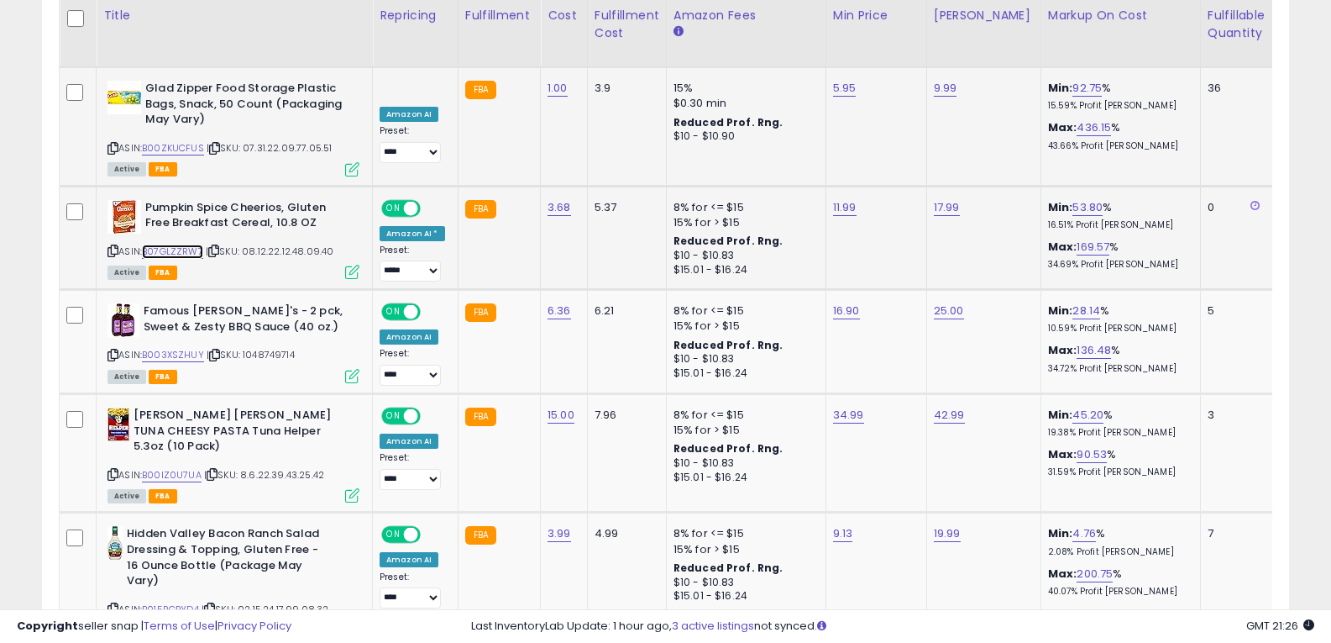
click at [190, 244] on link "B07GLZZRW7" at bounding box center [172, 251] width 61 height 14
click at [847, 199] on link "11.99" at bounding box center [845, 207] width 24 height 17
type input "*"
type input "****"
click button "submit" at bounding box center [886, 133] width 29 height 25
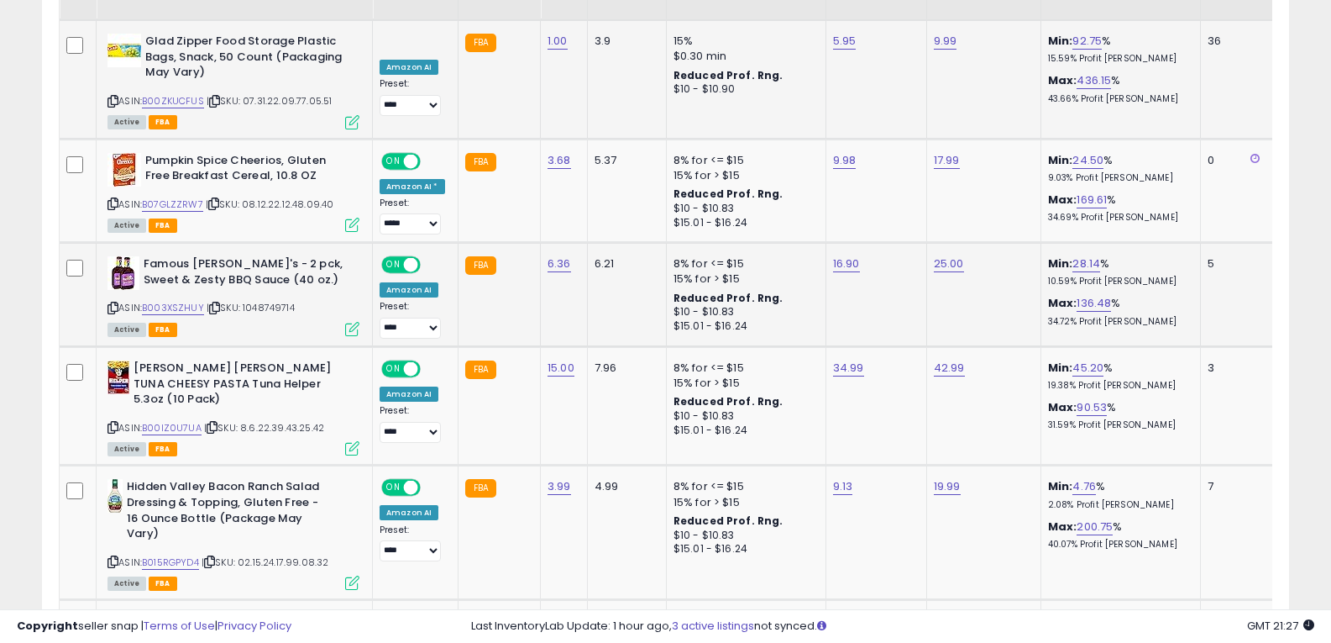
scroll to position [1133, 0]
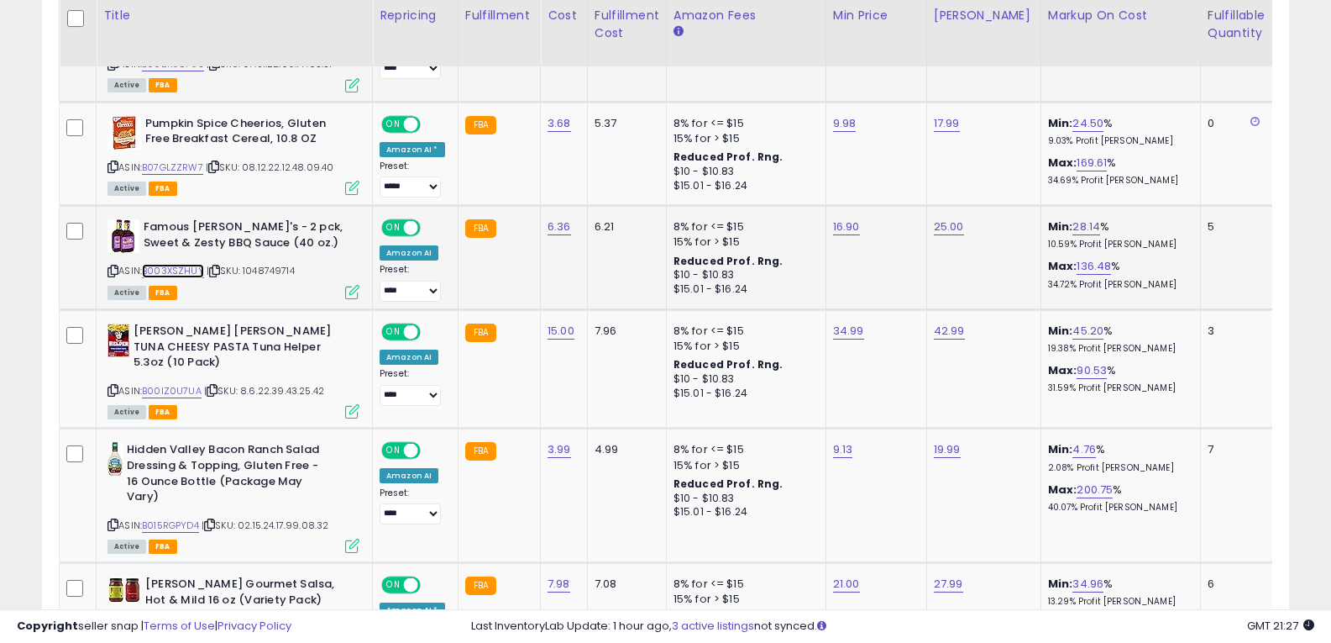
click at [188, 264] on link "B003XSZHUY" at bounding box center [173, 271] width 62 height 14
click at [840, 218] on link "16.90" at bounding box center [846, 226] width 27 height 17
type input "*"
type input "*****"
click button "submit" at bounding box center [887, 153] width 29 height 25
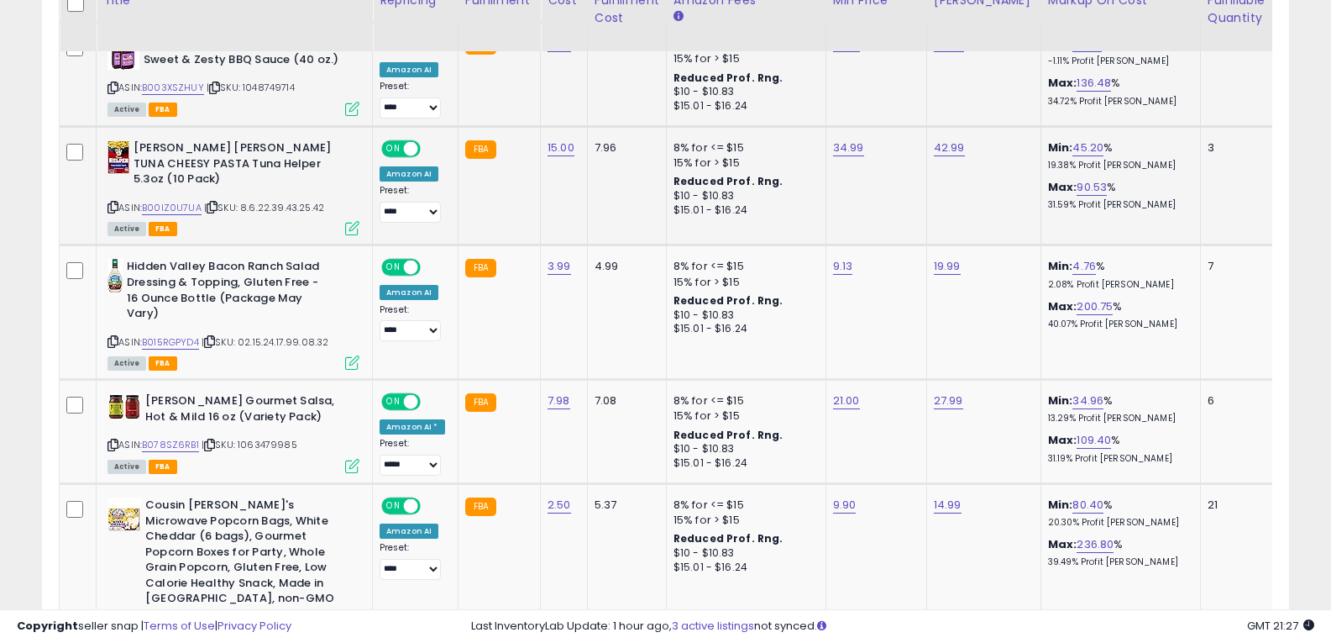
scroll to position [1301, 0]
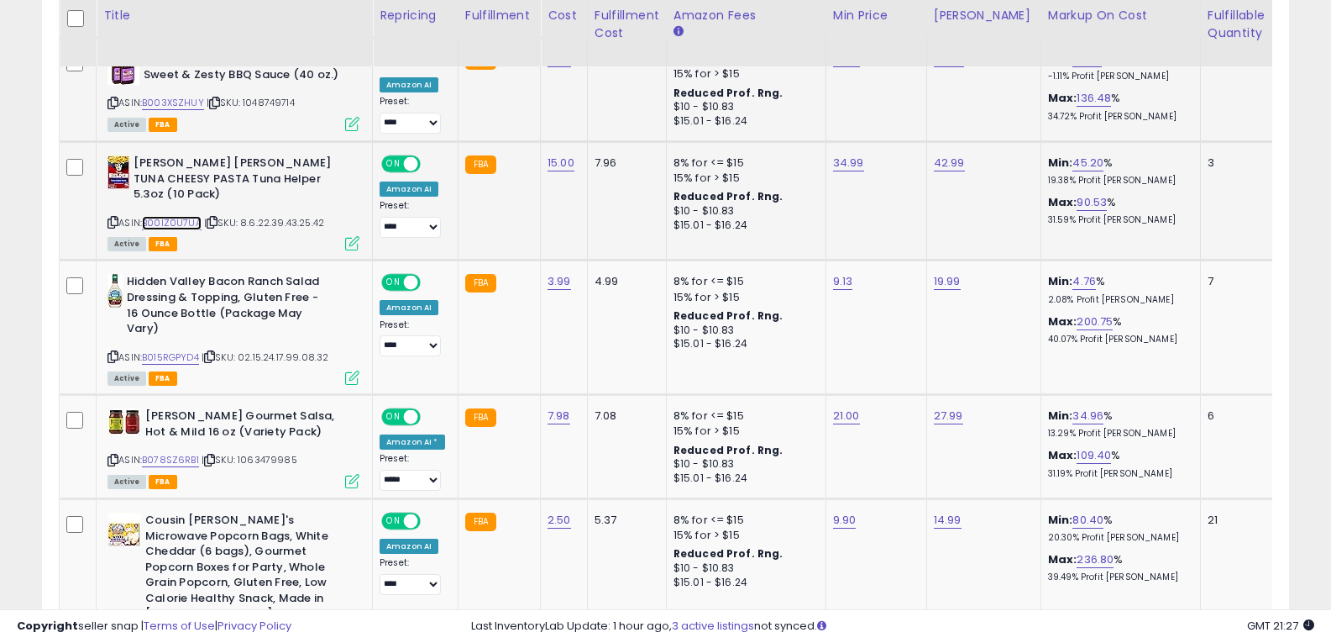
click at [183, 216] on link "B00IZ0U7UA" at bounding box center [172, 223] width 60 height 14
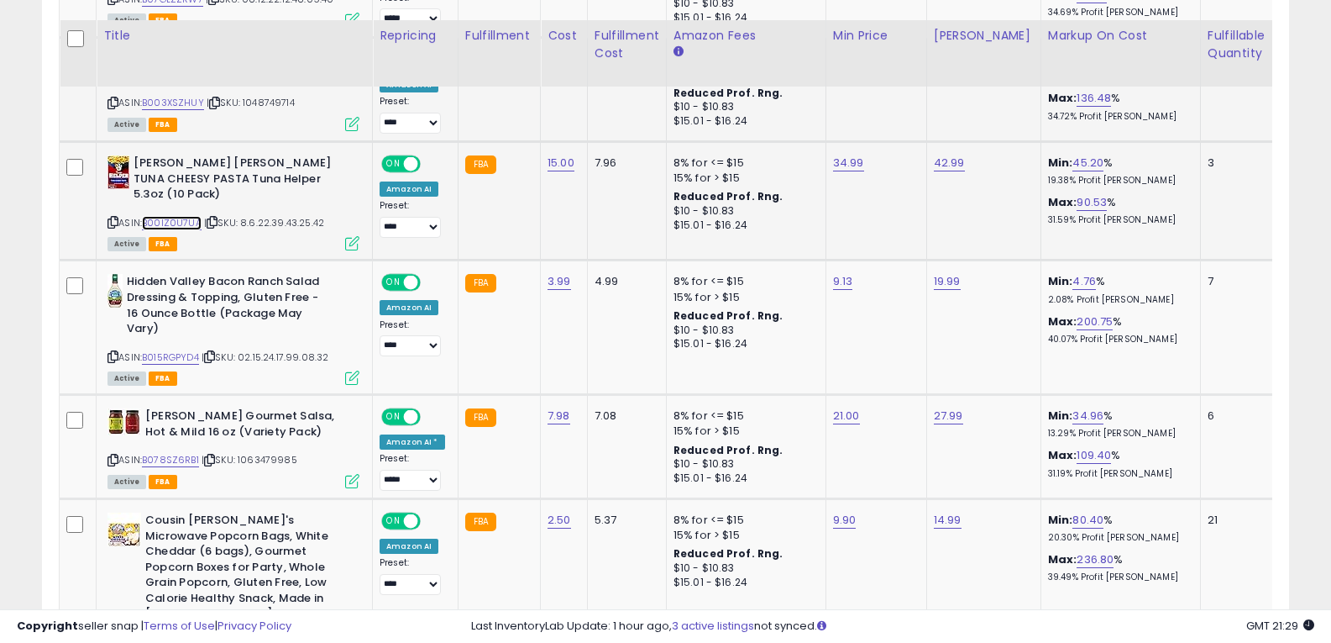
scroll to position [1385, 0]
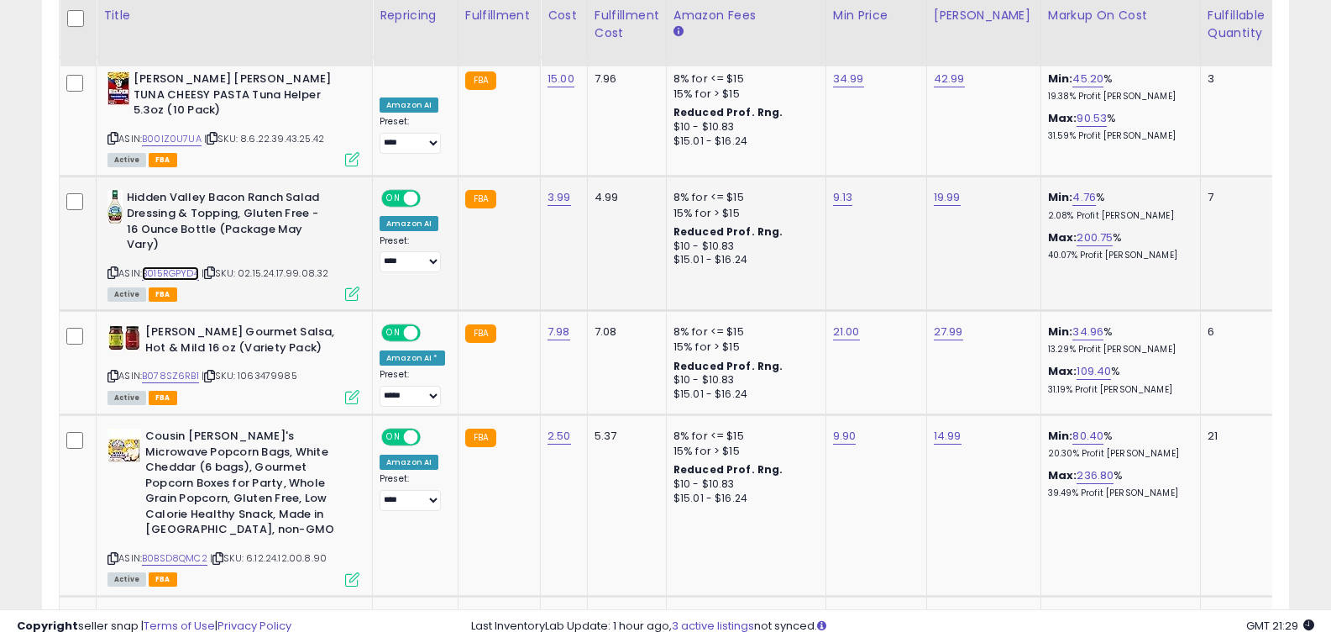
click at [187, 266] on link "B015RGPYD4" at bounding box center [170, 273] width 57 height 14
click at [842, 189] on link "9.13" at bounding box center [843, 197] width 20 height 17
type input "*"
type input "****"
click button "submit" at bounding box center [884, 109] width 29 height 25
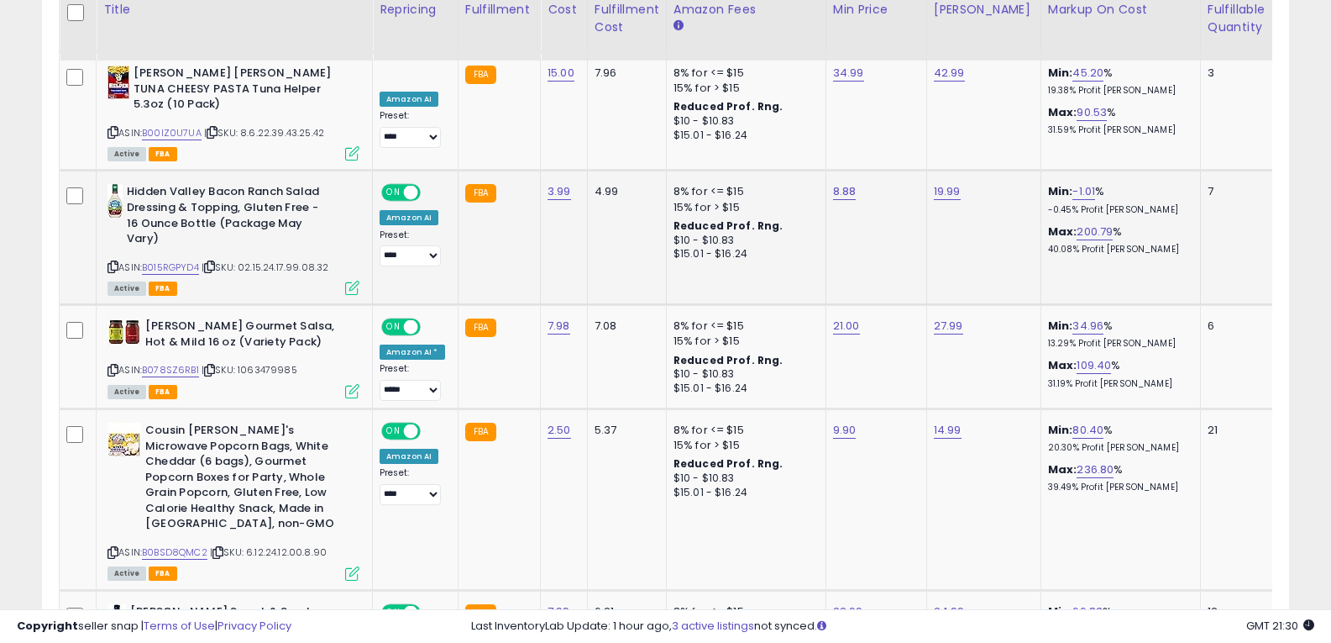
scroll to position [1469, 0]
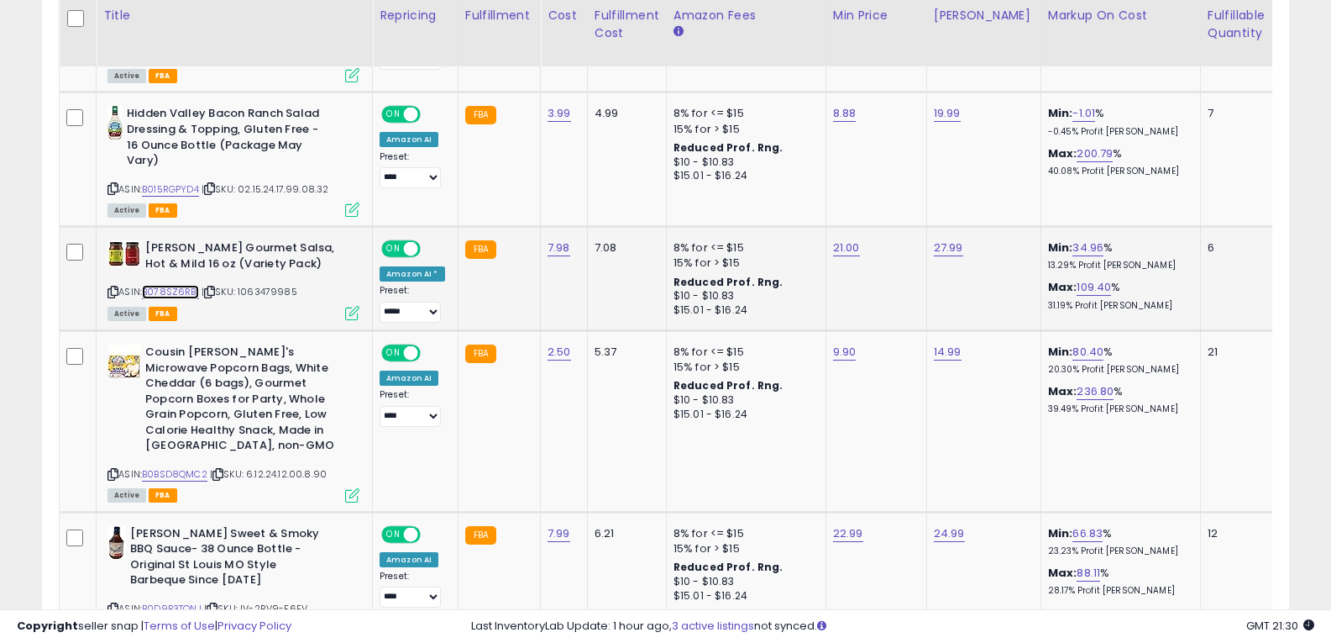
click at [181, 285] on link "B078SZ6RB1" at bounding box center [170, 292] width 57 height 14
click at [837, 239] on link "21.00" at bounding box center [846, 247] width 27 height 17
type input "*"
type input "*****"
click button "submit" at bounding box center [887, 160] width 29 height 25
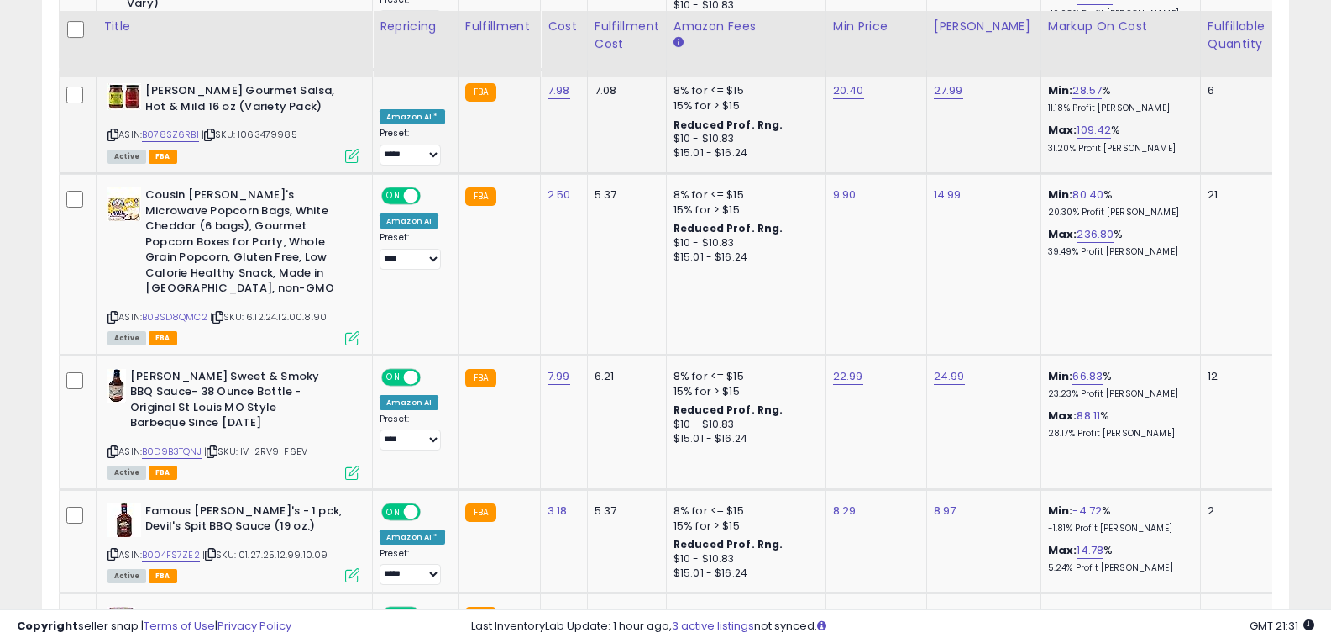
scroll to position [1637, 0]
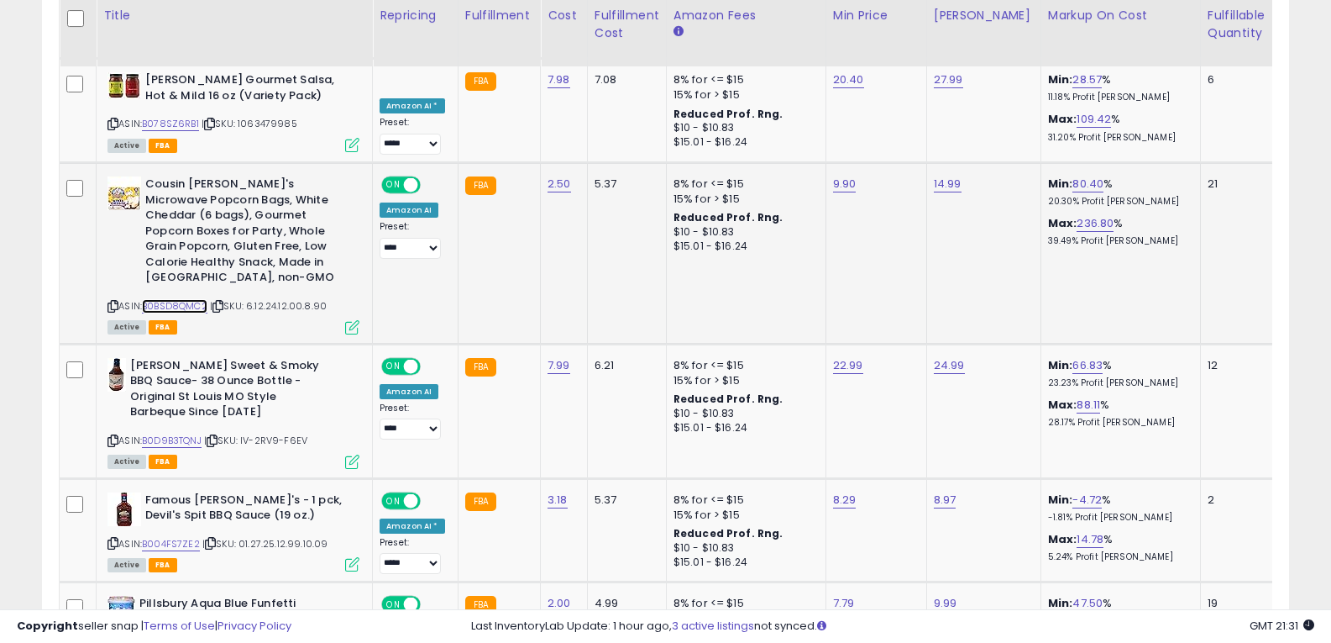
click at [199, 299] on link "B0BSD8QMC2" at bounding box center [175, 306] width 66 height 14
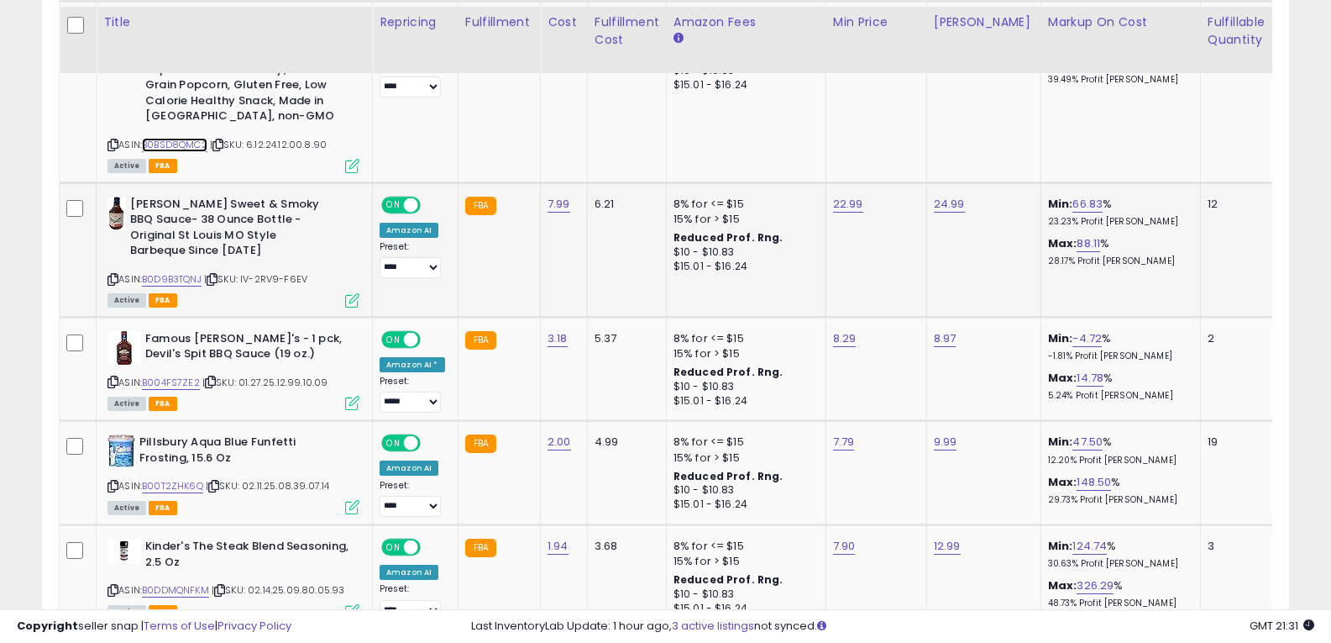
scroll to position [1805, 0]
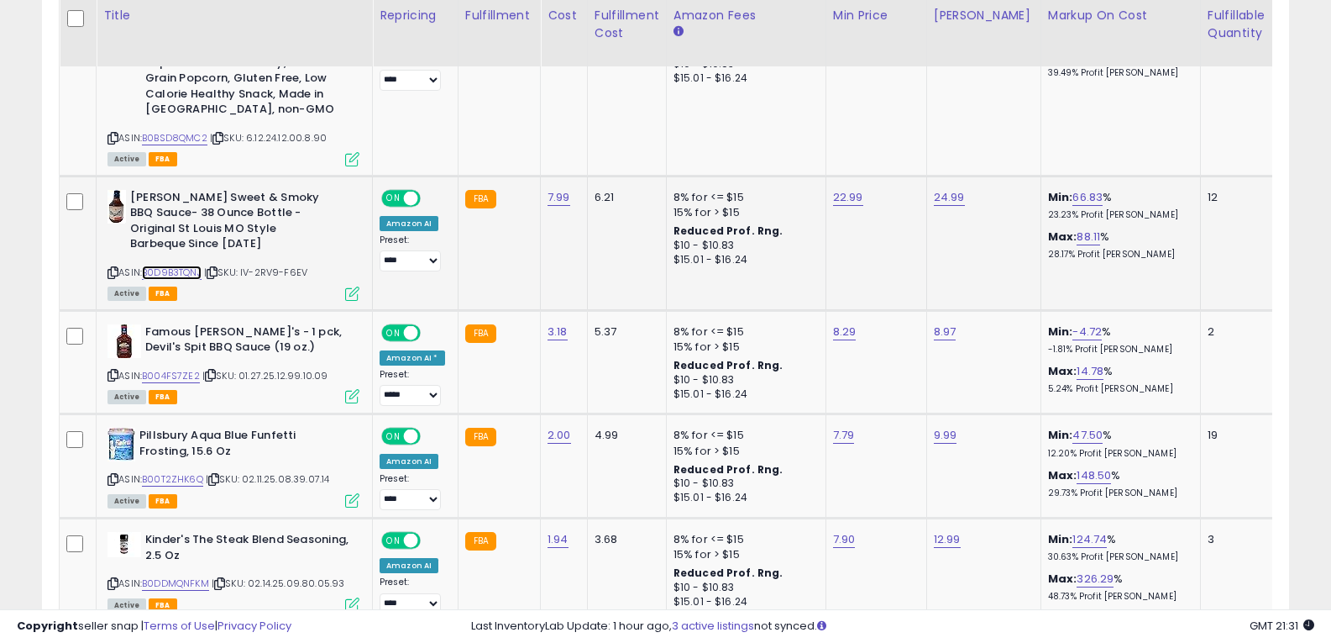
click at [183, 265] on link "B0D9B3TQNJ" at bounding box center [172, 272] width 60 height 14
click at [849, 189] on link "22.99" at bounding box center [848, 197] width 30 height 17
type input "*****"
click button "submit" at bounding box center [889, 93] width 29 height 25
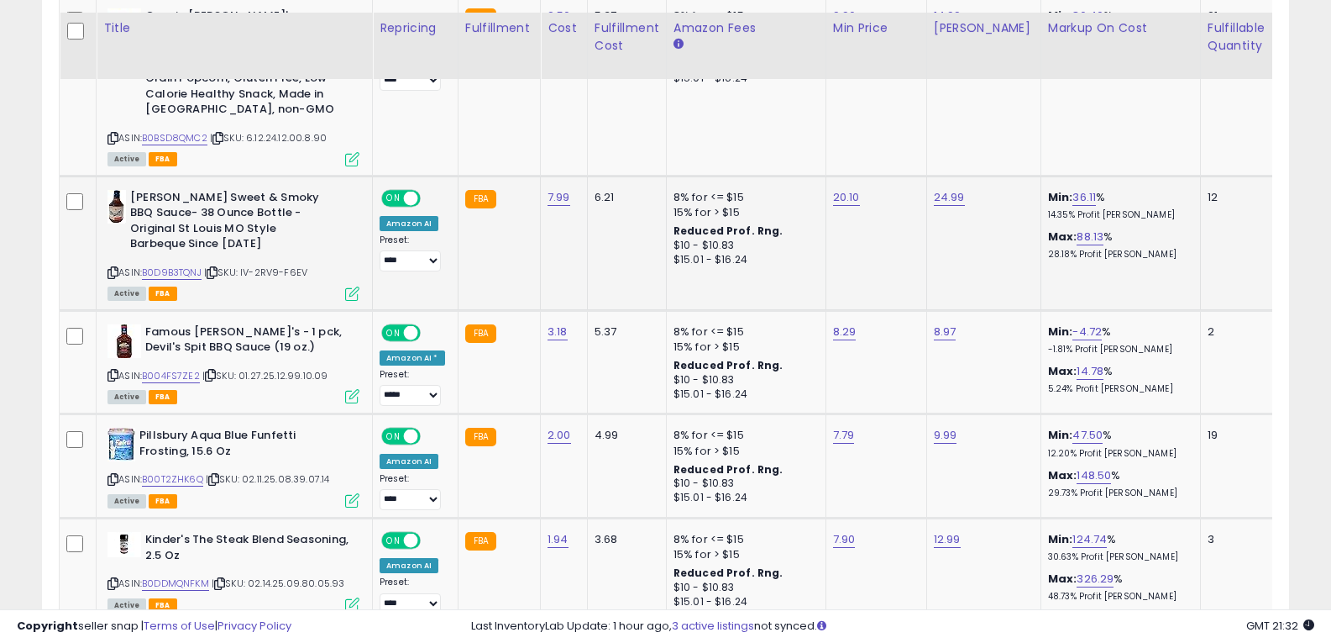
scroll to position [1889, 0]
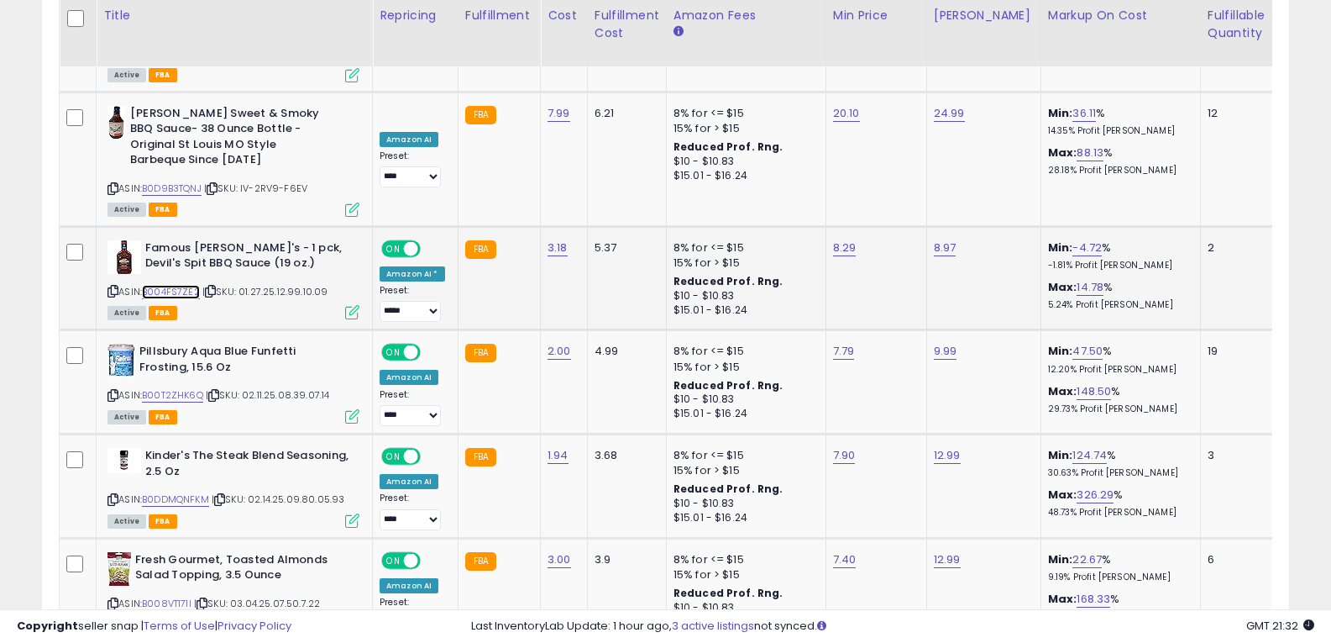
click at [169, 285] on link "B004FS7ZE2" at bounding box center [171, 292] width 58 height 14
click at [840, 239] on link "8.29" at bounding box center [845, 247] width 24 height 17
type input "*"
type input "****"
click button "submit" at bounding box center [886, 128] width 29 height 25
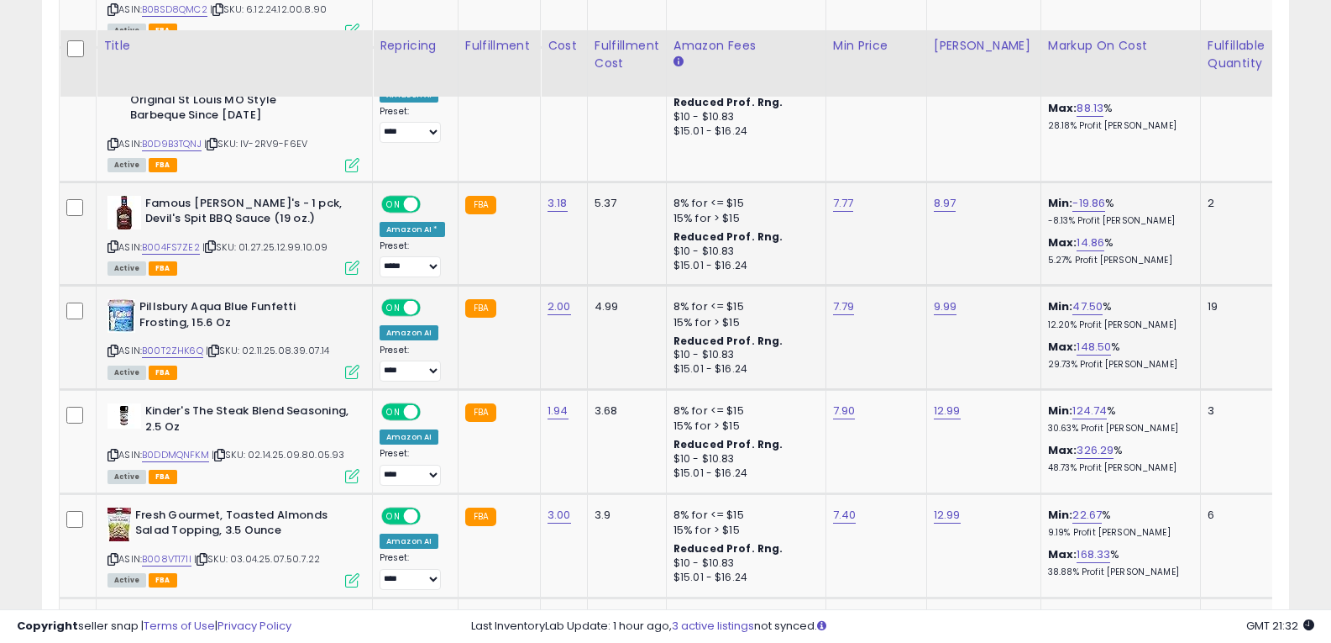
scroll to position [1973, 0]
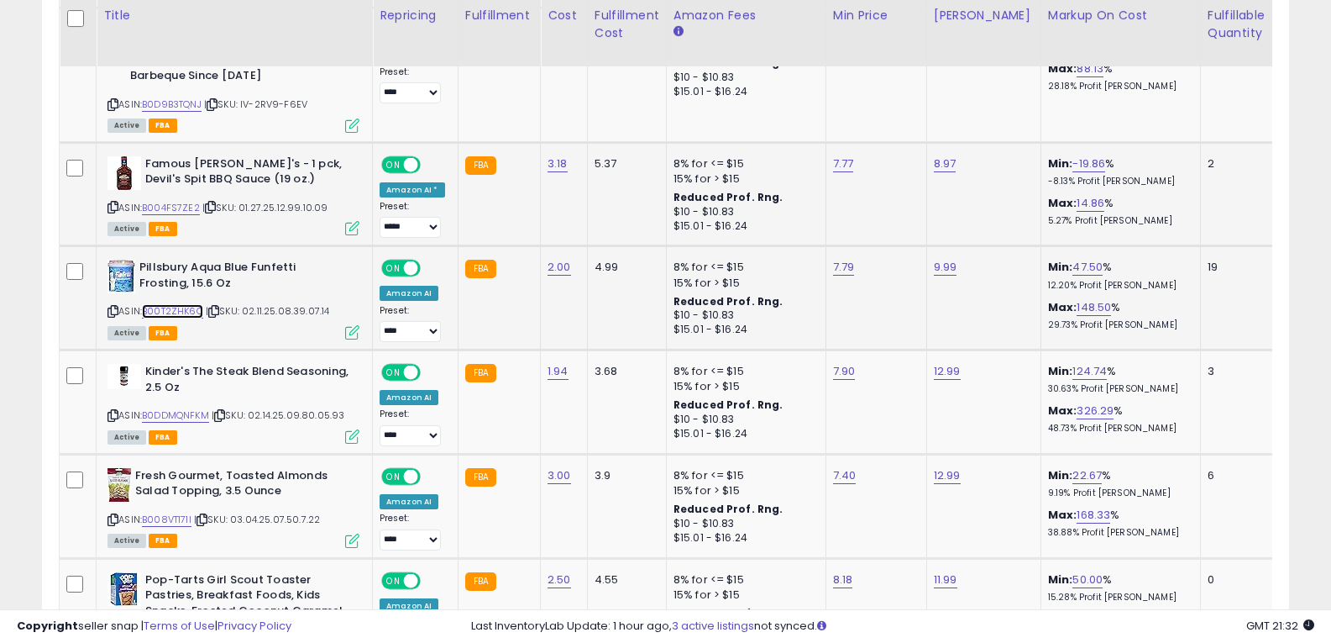
click at [188, 304] on link "B00T2ZHK6Q" at bounding box center [172, 311] width 61 height 14
click at [839, 259] on link "7.79" at bounding box center [844, 267] width 22 height 17
type input "****"
click button "submit" at bounding box center [885, 147] width 29 height 25
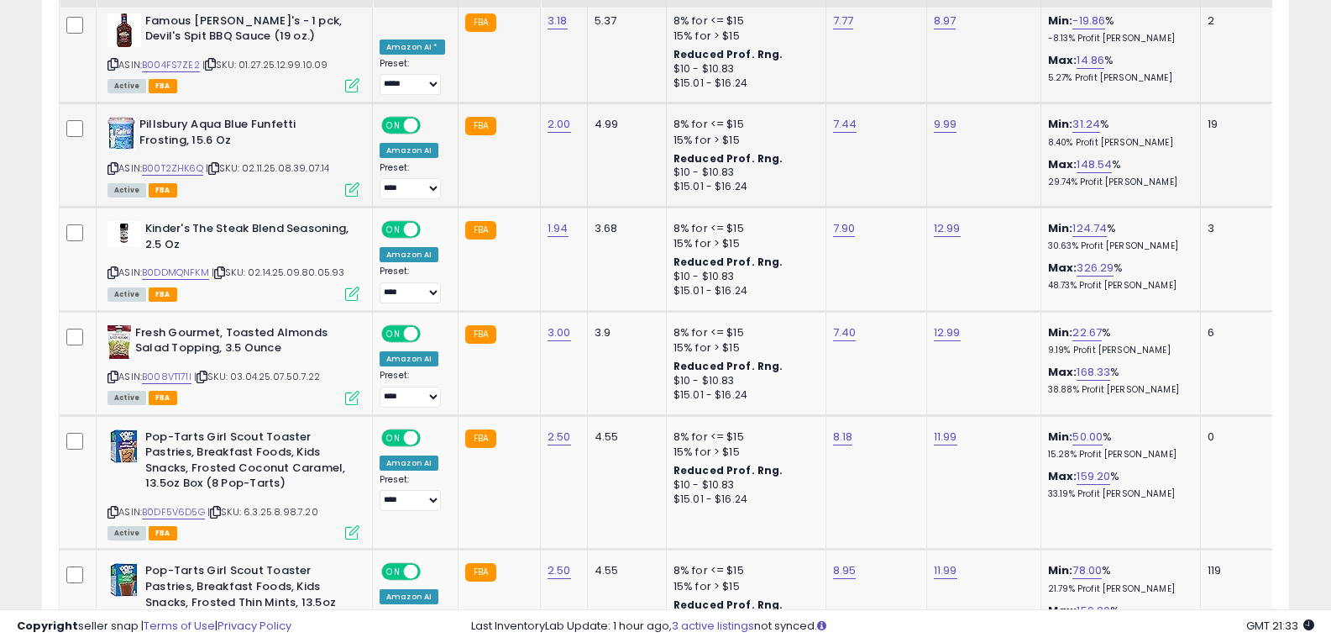
scroll to position [2141, 0]
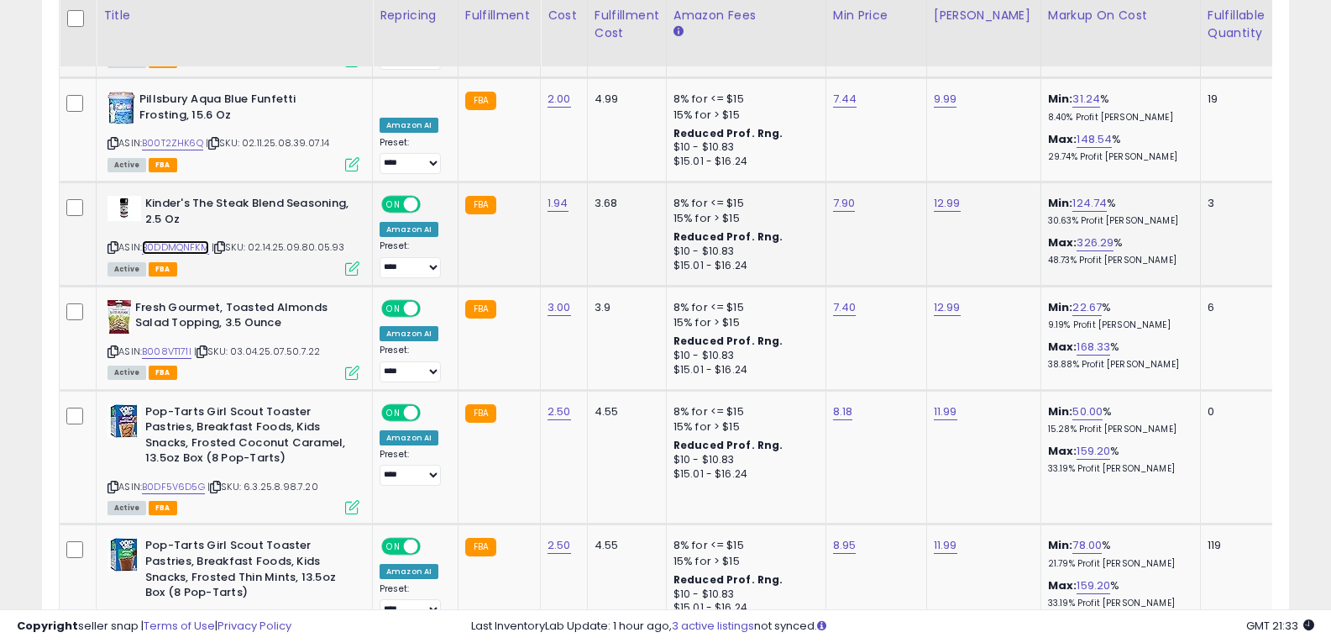
click at [191, 240] on link "B0DDMQNFKM" at bounding box center [175, 247] width 67 height 14
click at [833, 195] on link "7.90" at bounding box center [844, 203] width 23 height 17
type input "*"
type input "****"
click button "submit" at bounding box center [886, 83] width 29 height 25
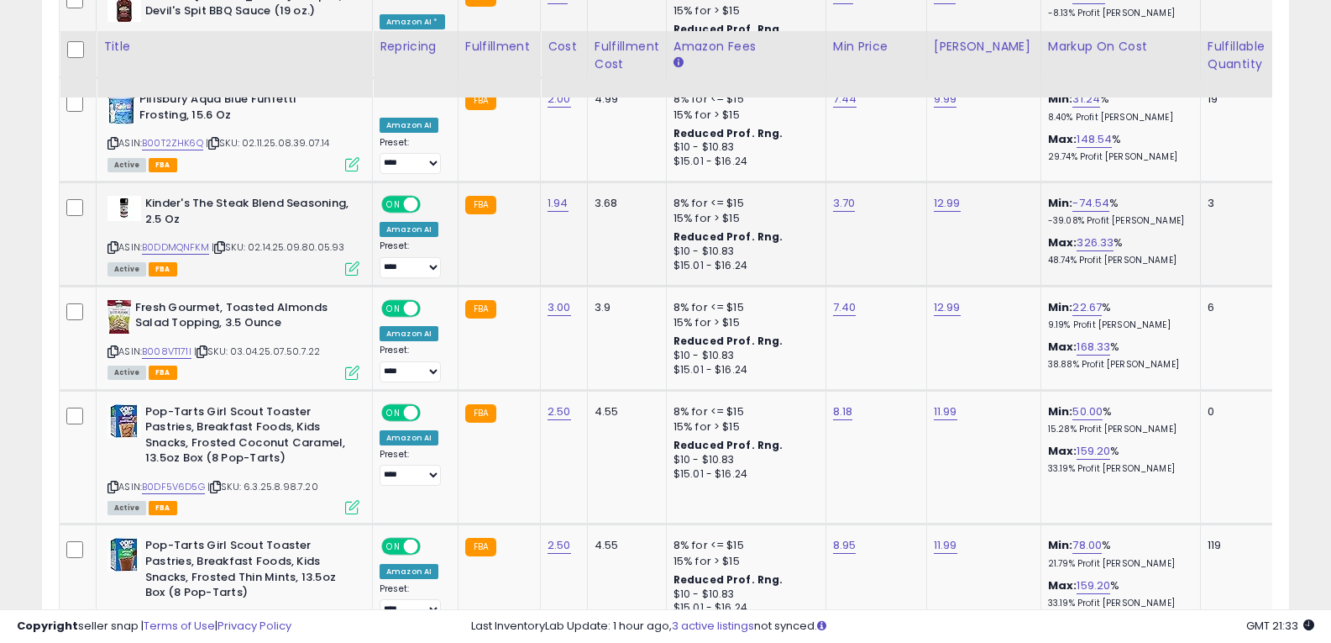
scroll to position [2225, 0]
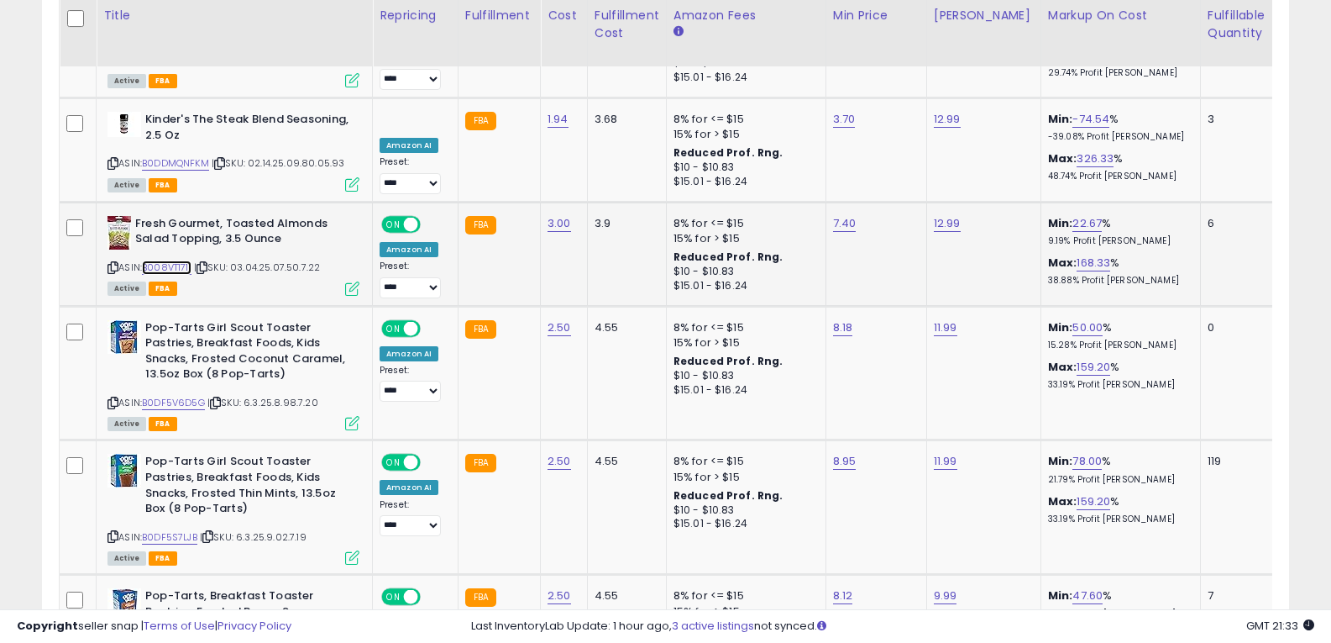
click at [181, 260] on link "B008VT171I" at bounding box center [167, 267] width 50 height 14
click at [833, 215] on link "7.40" at bounding box center [845, 223] width 24 height 17
type input "*"
type input "****"
click button "submit" at bounding box center [886, 104] width 29 height 25
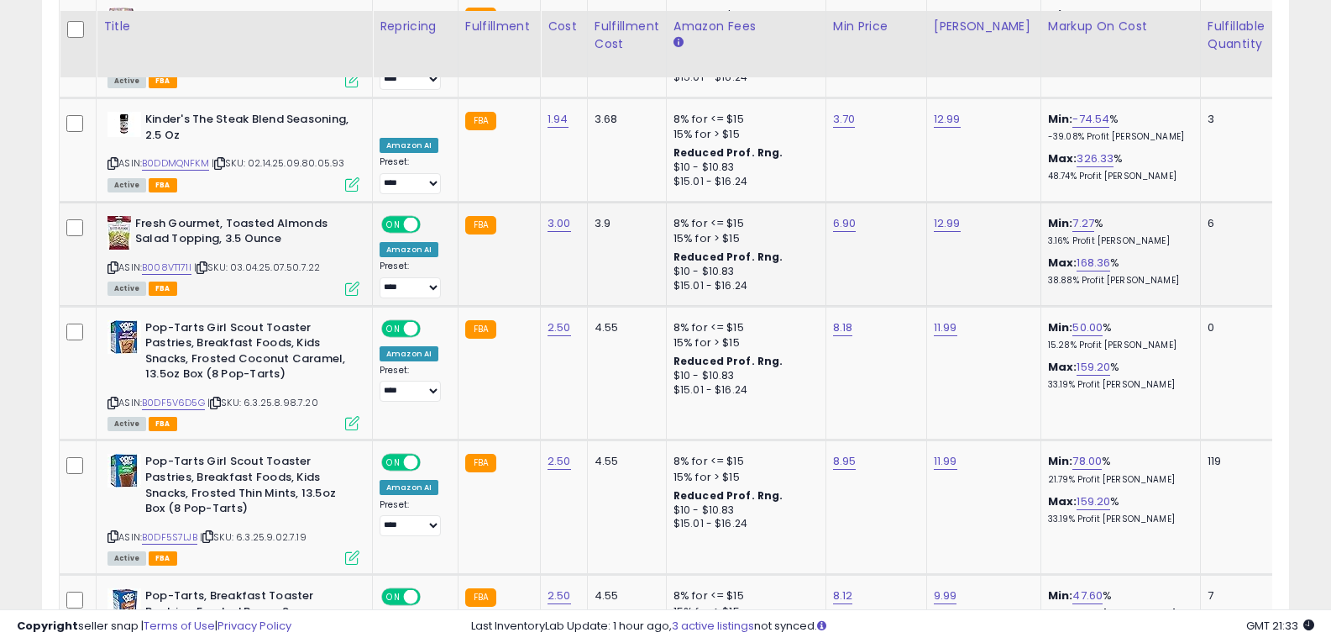
scroll to position [2309, 0]
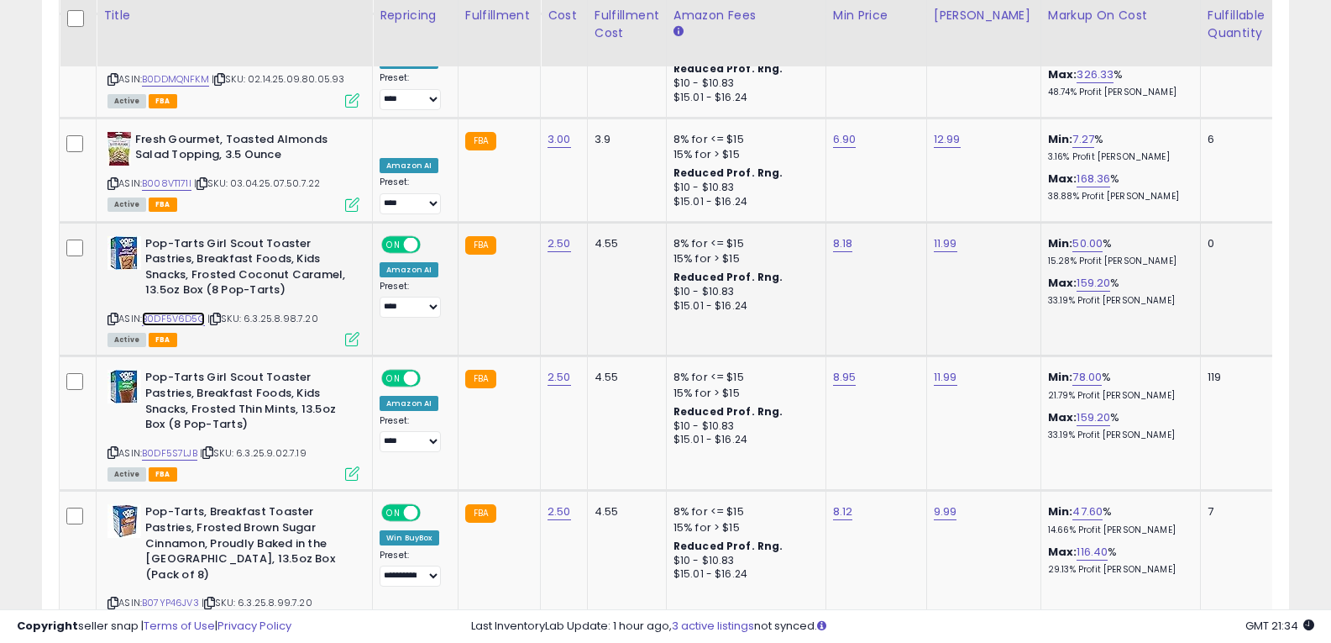
click at [180, 312] on link "B0DF5V6D5G" at bounding box center [173, 319] width 63 height 14
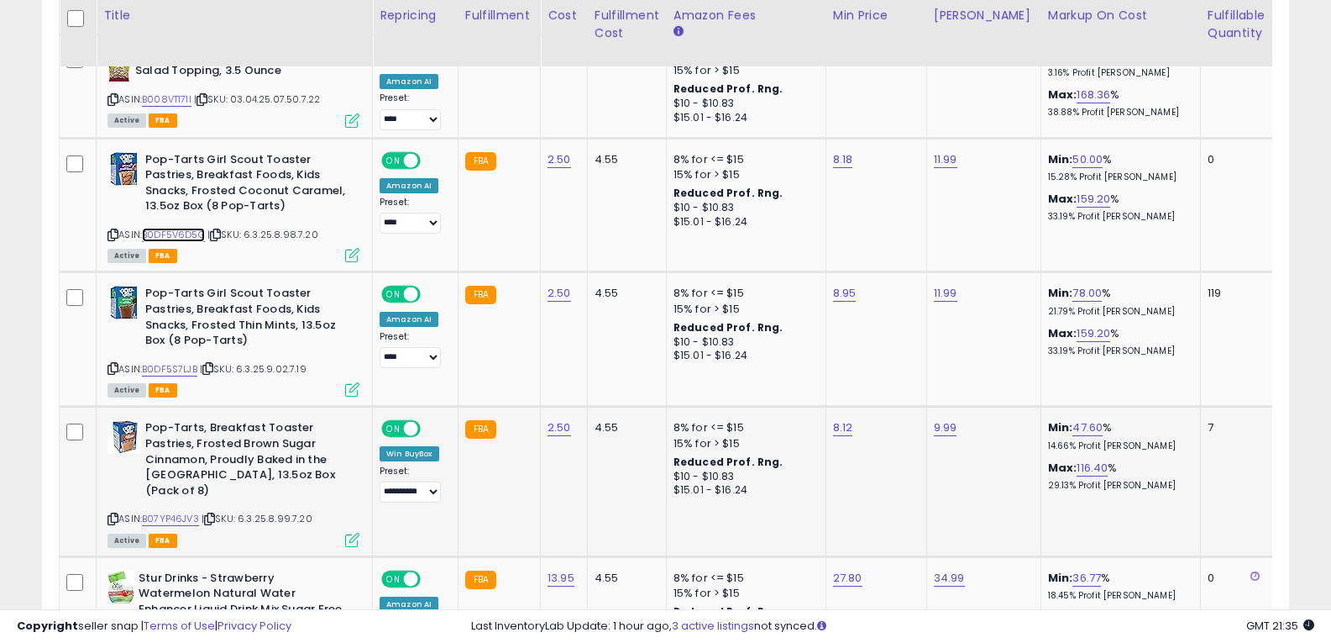
scroll to position [2477, 0]
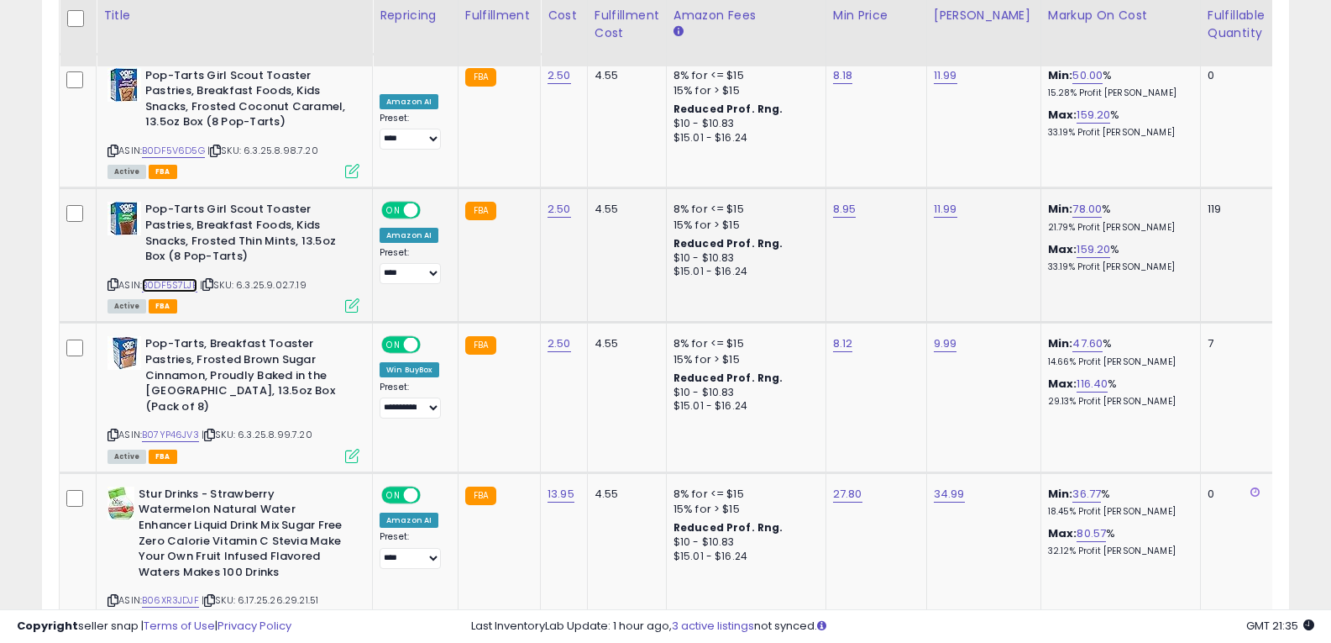
click at [188, 278] on link "B0DF5S7LJB" at bounding box center [169, 285] width 55 height 14
click at [833, 201] on link "8.95" at bounding box center [845, 209] width 24 height 17
type input "*"
type input "****"
click button "submit" at bounding box center [886, 90] width 29 height 25
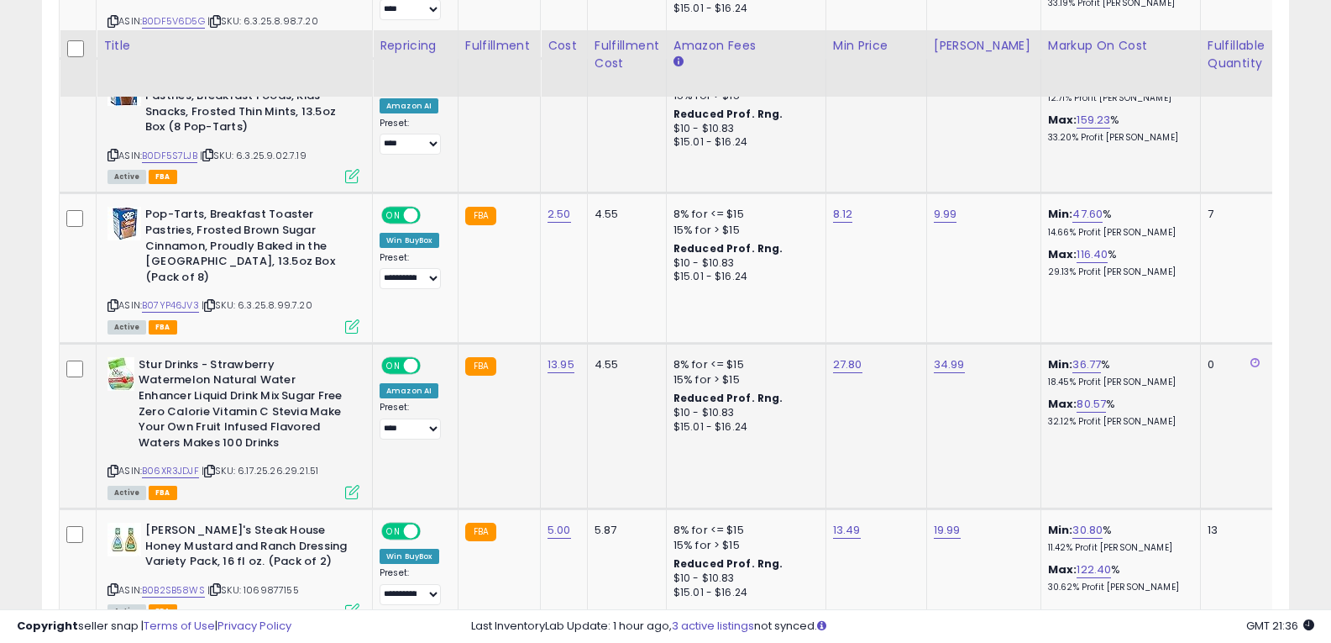
scroll to position [2645, 0]
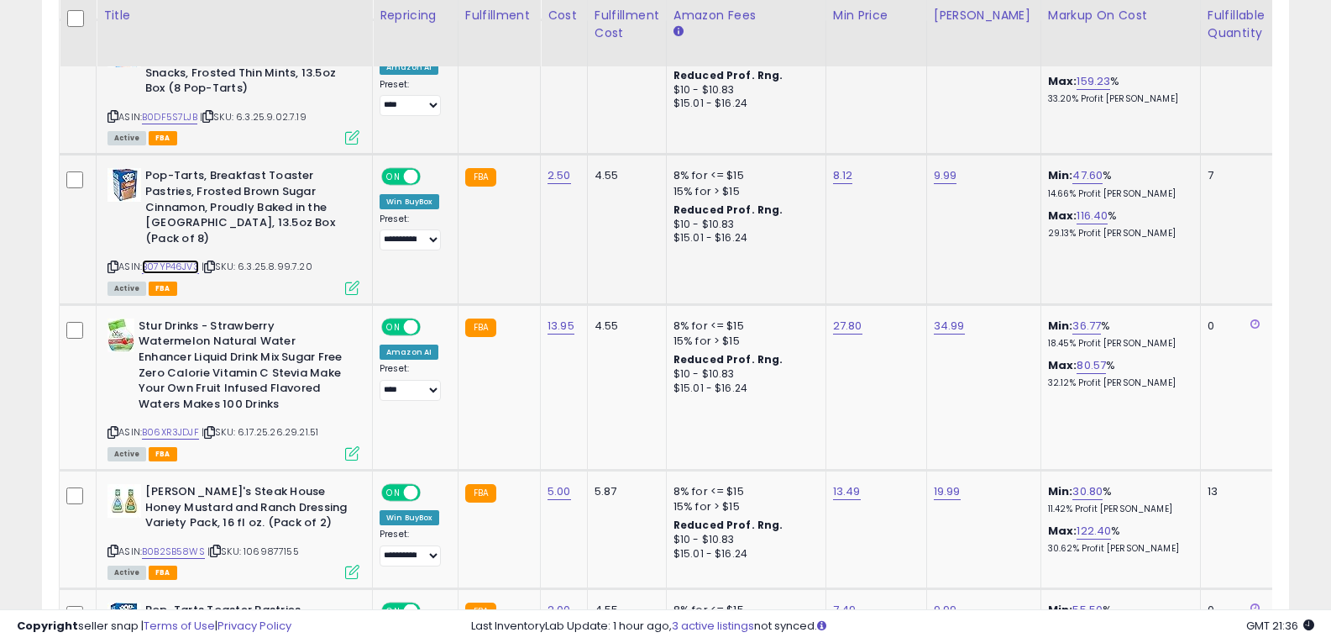
click at [179, 260] on link "B07YP46JV3" at bounding box center [170, 267] width 57 height 14
click at [833, 167] on link "8.12" at bounding box center [843, 175] width 20 height 17
type input "*"
type input "****"
click button "submit" at bounding box center [884, 56] width 29 height 25
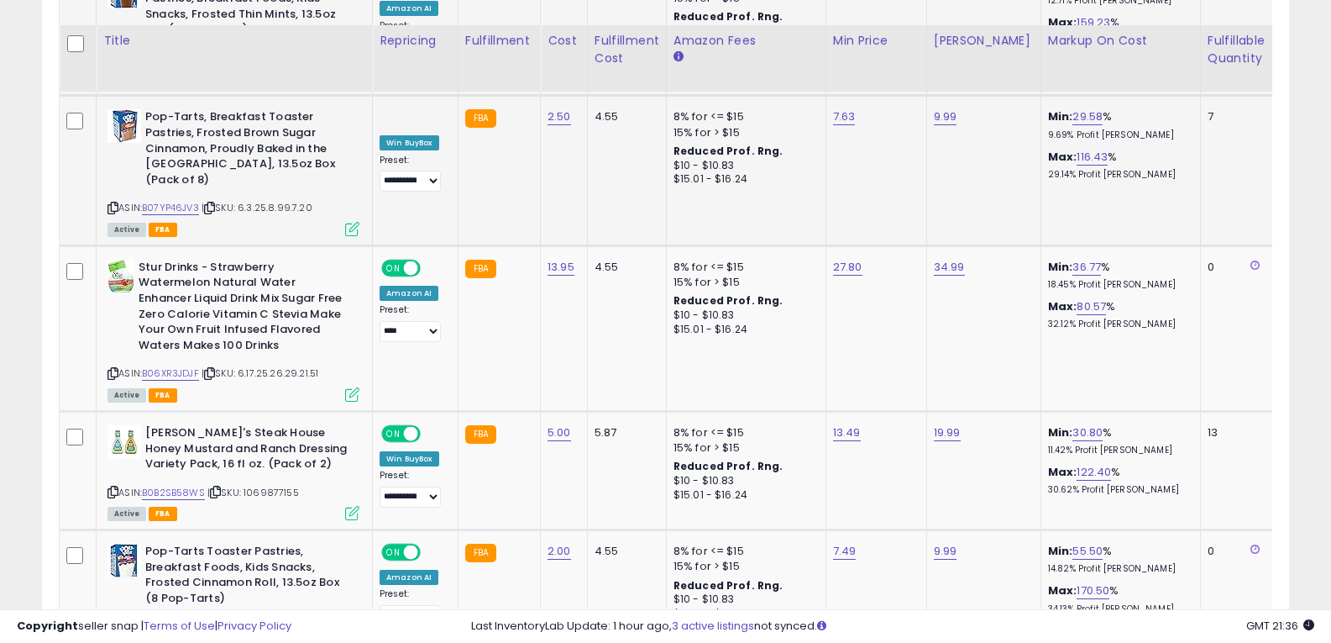
scroll to position [2729, 0]
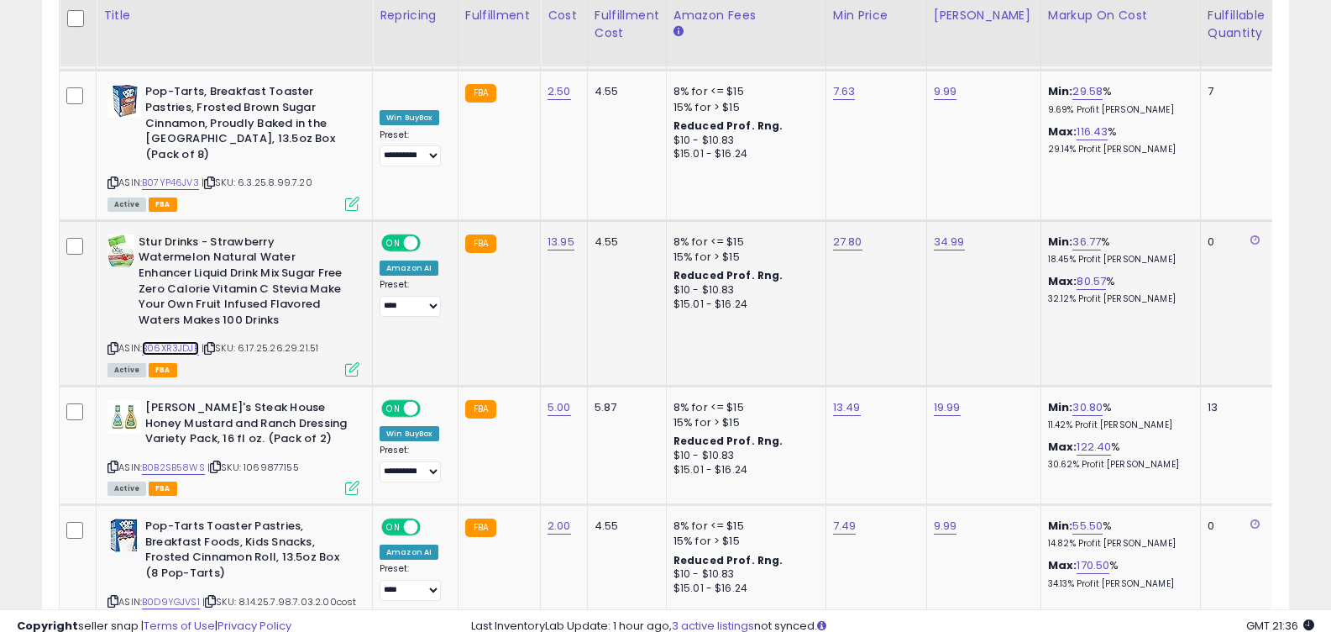
click at [177, 341] on link "B06XR3JDJF" at bounding box center [170, 348] width 57 height 14
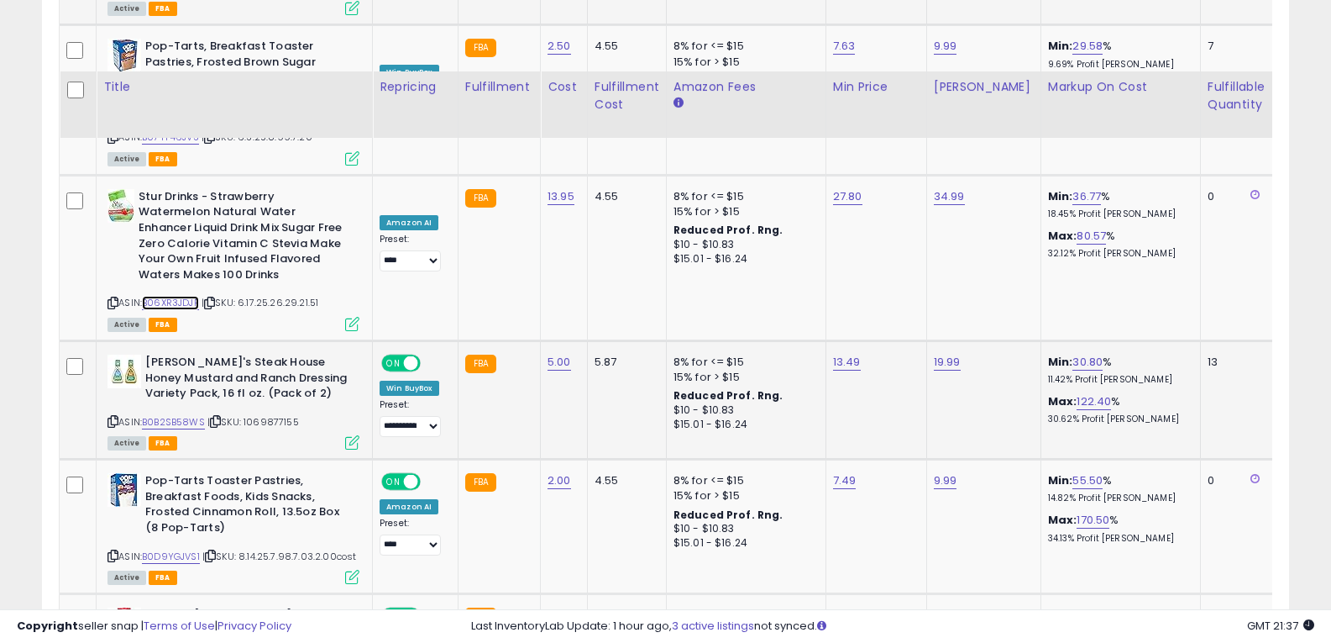
scroll to position [2897, 0]
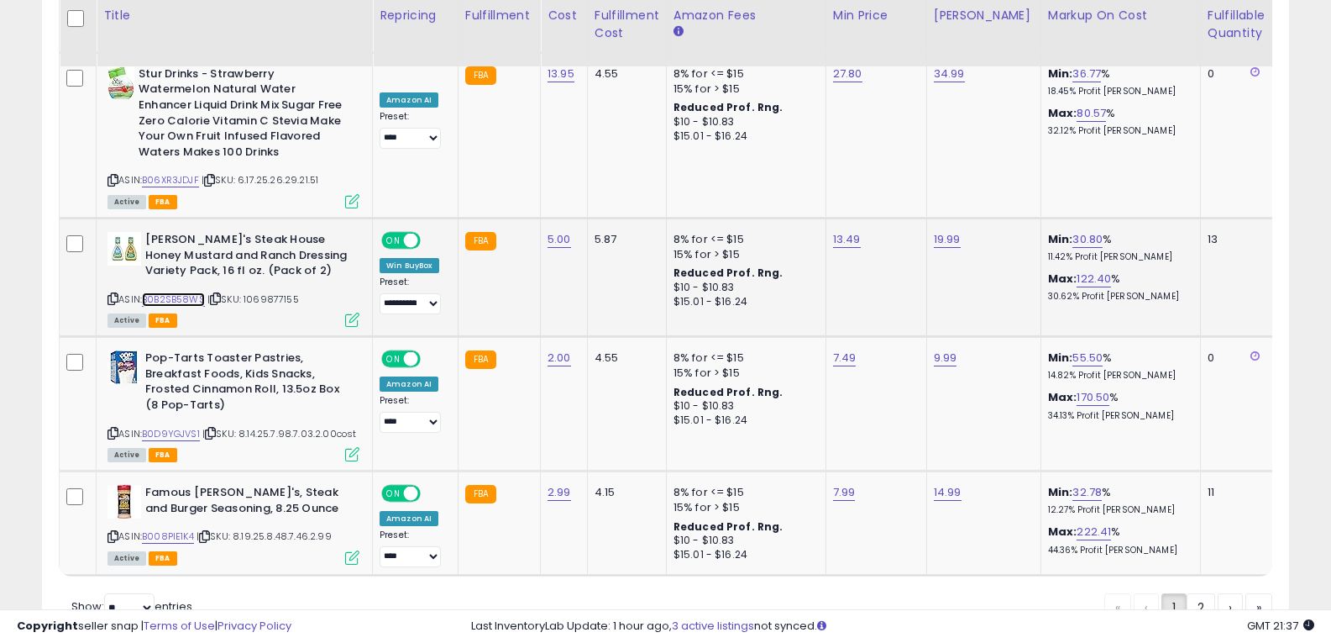
click at [169, 292] on link "B0B2SB58WS" at bounding box center [173, 299] width 63 height 14
click at [192, 427] on link "B0D9YGJVS1" at bounding box center [171, 434] width 58 height 14
click at [842, 349] on link "7.49" at bounding box center [845, 357] width 24 height 17
type input "****"
click button "submit" at bounding box center [886, 223] width 29 height 25
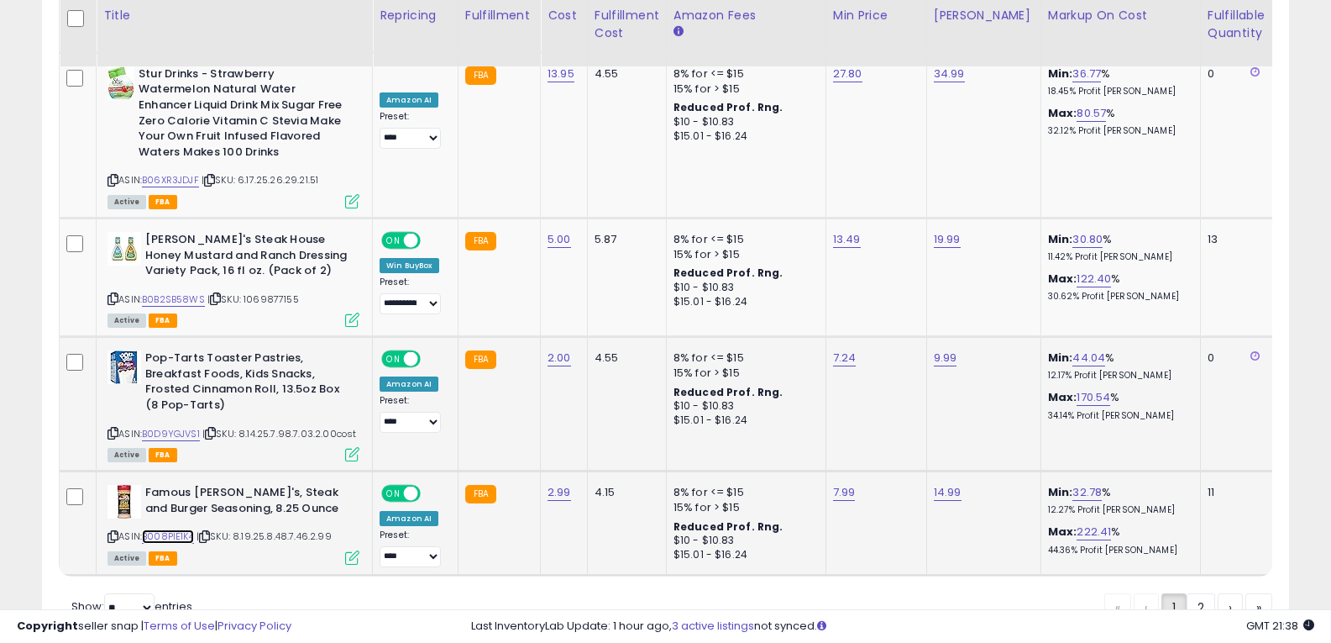
click at [167, 529] on link "B008PIE1K4" at bounding box center [168, 536] width 52 height 14
click at [841, 484] on link "7.99" at bounding box center [844, 492] width 23 height 17
type input "****"
click button "submit" at bounding box center [886, 357] width 29 height 25
click at [1194, 593] on link "2" at bounding box center [1201, 607] width 29 height 29
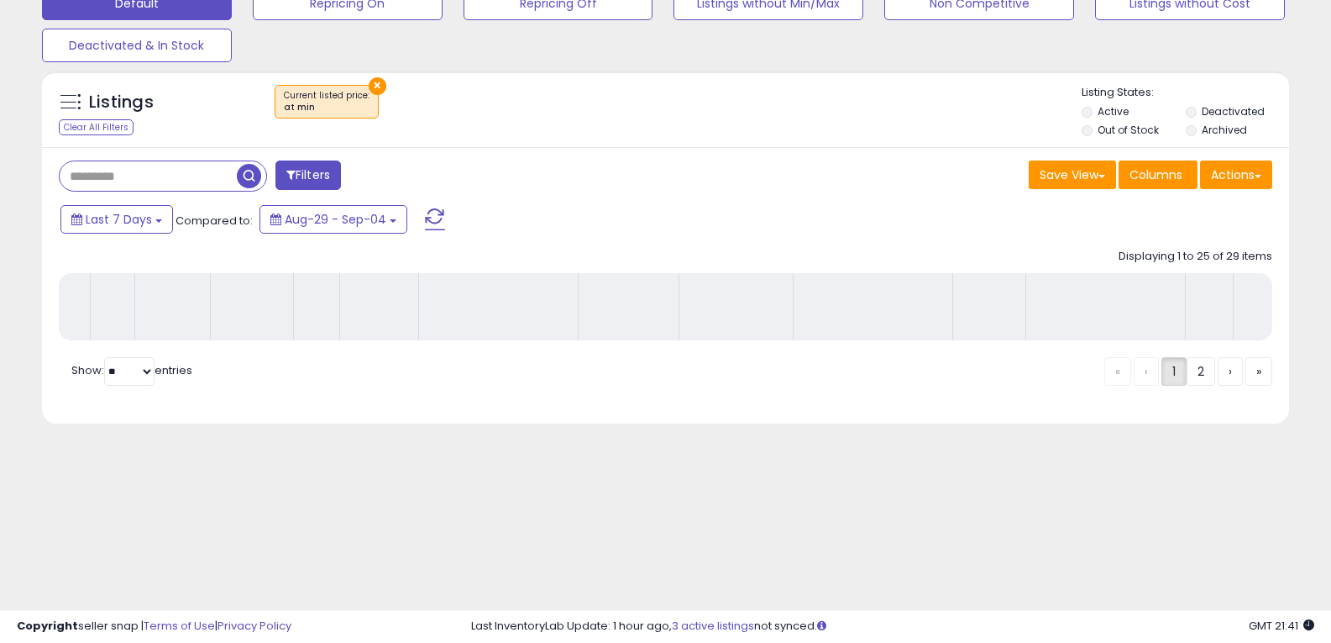
scroll to position [109, 0]
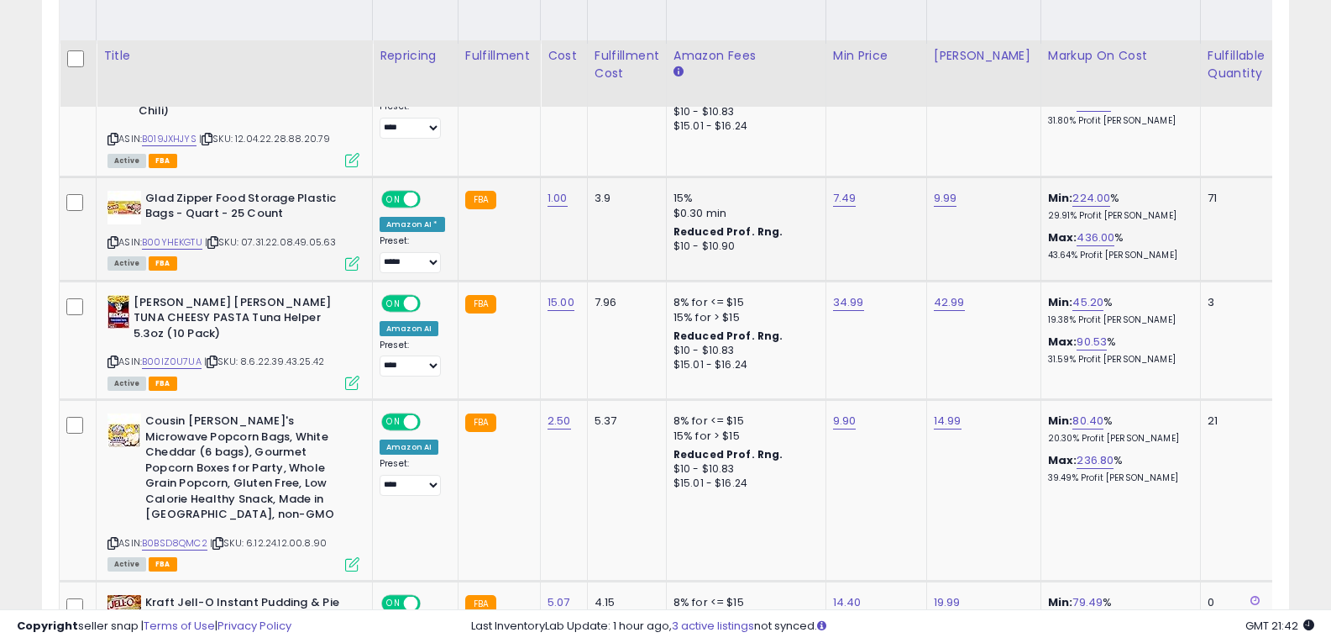
scroll to position [445, 0]
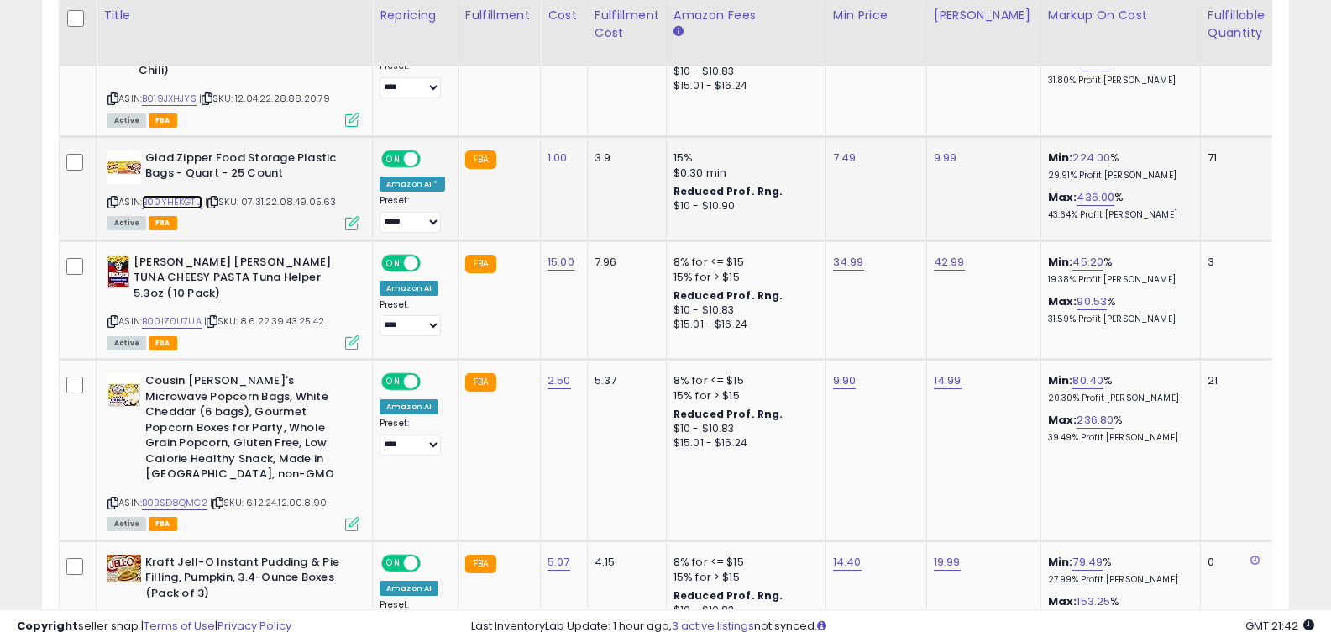
click at [196, 195] on link "B00YHEKGTU" at bounding box center [172, 202] width 60 height 14
click at [833, 150] on link "7.49" at bounding box center [845, 158] width 24 height 17
type input "*"
type input "****"
click button "submit" at bounding box center [886, 99] width 29 height 25
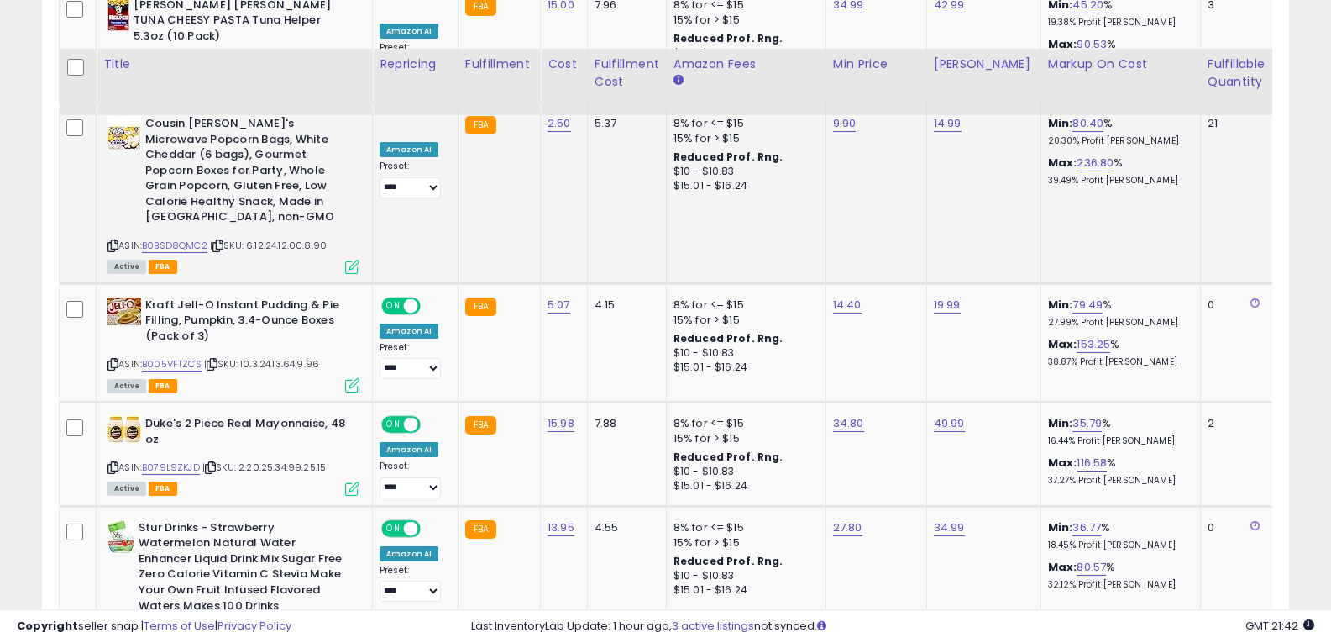
scroll to position [781, 0]
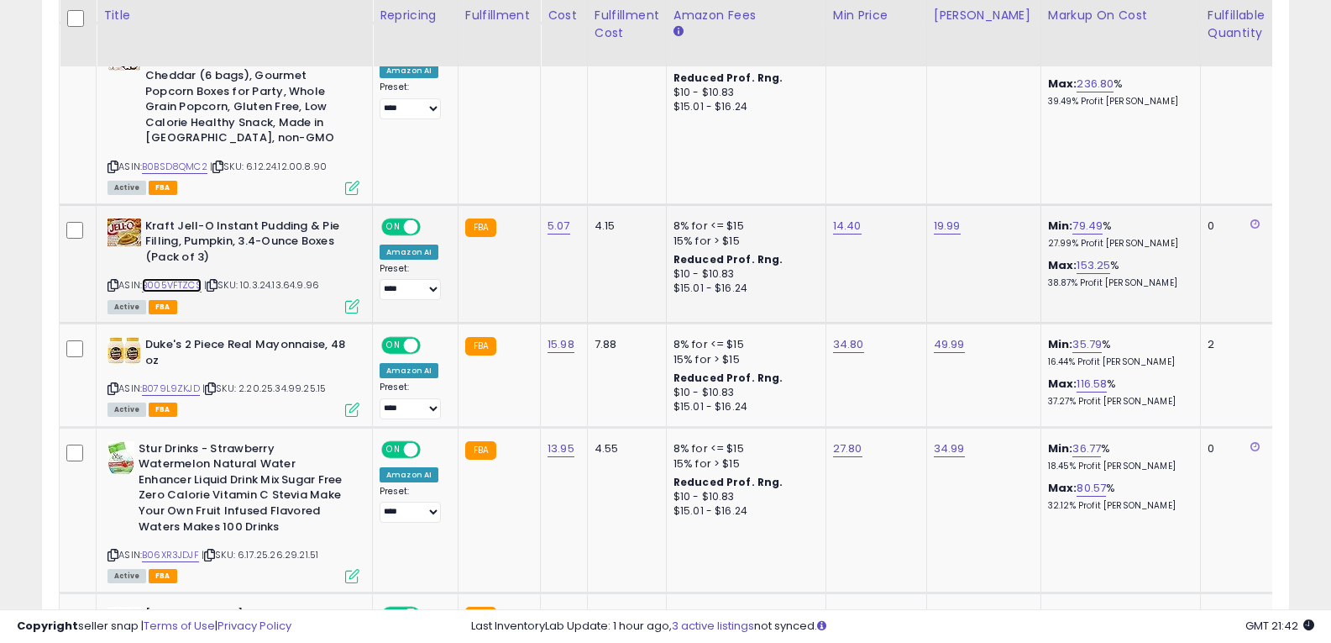
click at [184, 278] on link "B005VFTZCS" at bounding box center [172, 285] width 60 height 14
click at [840, 218] on link "14.40" at bounding box center [847, 226] width 29 height 17
type input "*"
type input "*****"
click button "submit" at bounding box center [888, 136] width 29 height 25
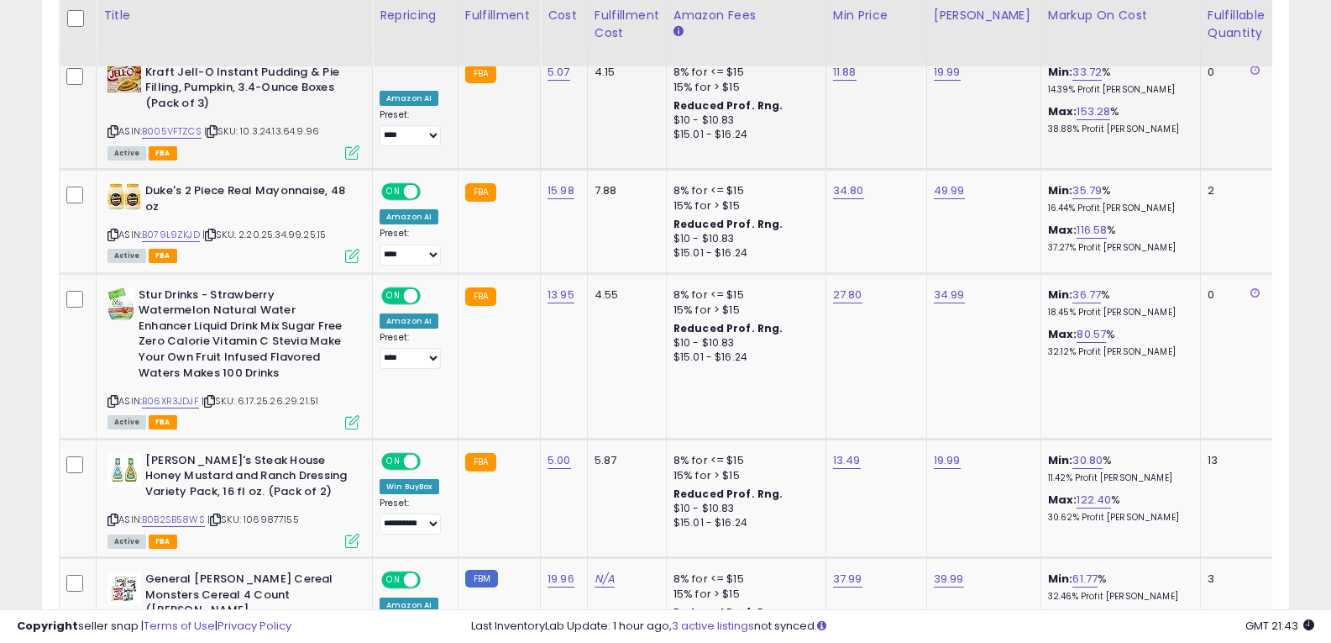
scroll to position [949, 0]
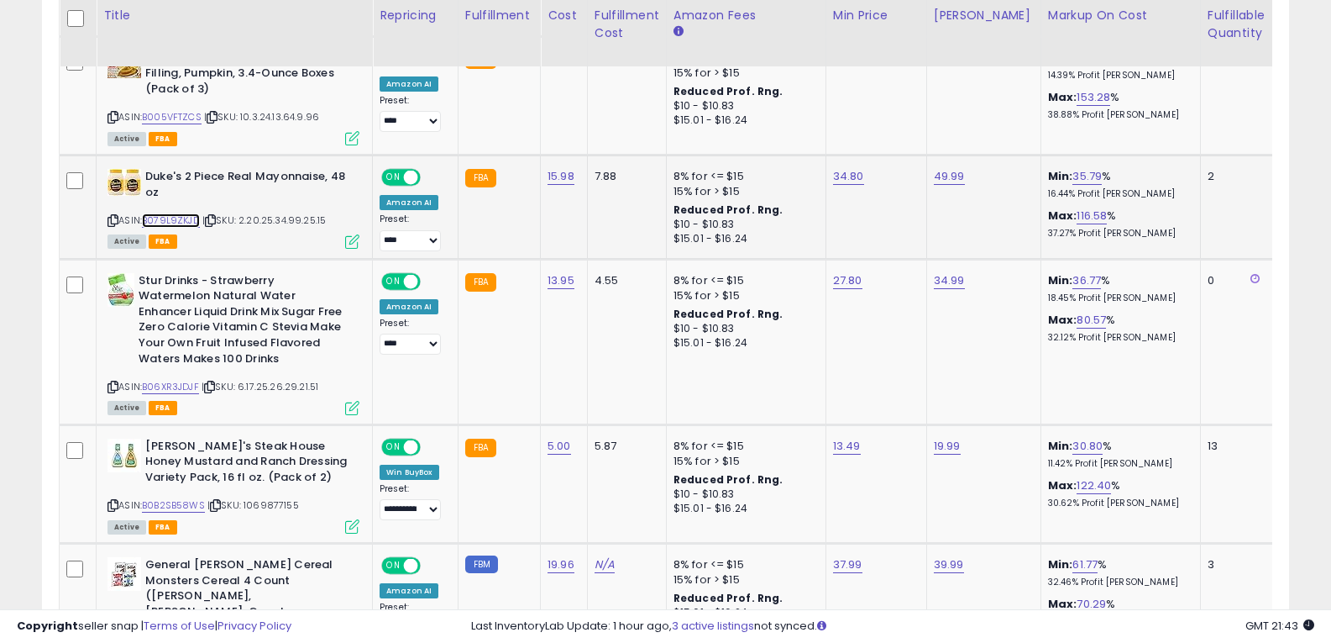
click at [181, 213] on link "B079L9ZKJD" at bounding box center [171, 220] width 58 height 14
click at [842, 168] on link "34.80" at bounding box center [848, 176] width 31 height 17
type input "*"
type input "*****"
click button "submit" at bounding box center [889, 87] width 29 height 25
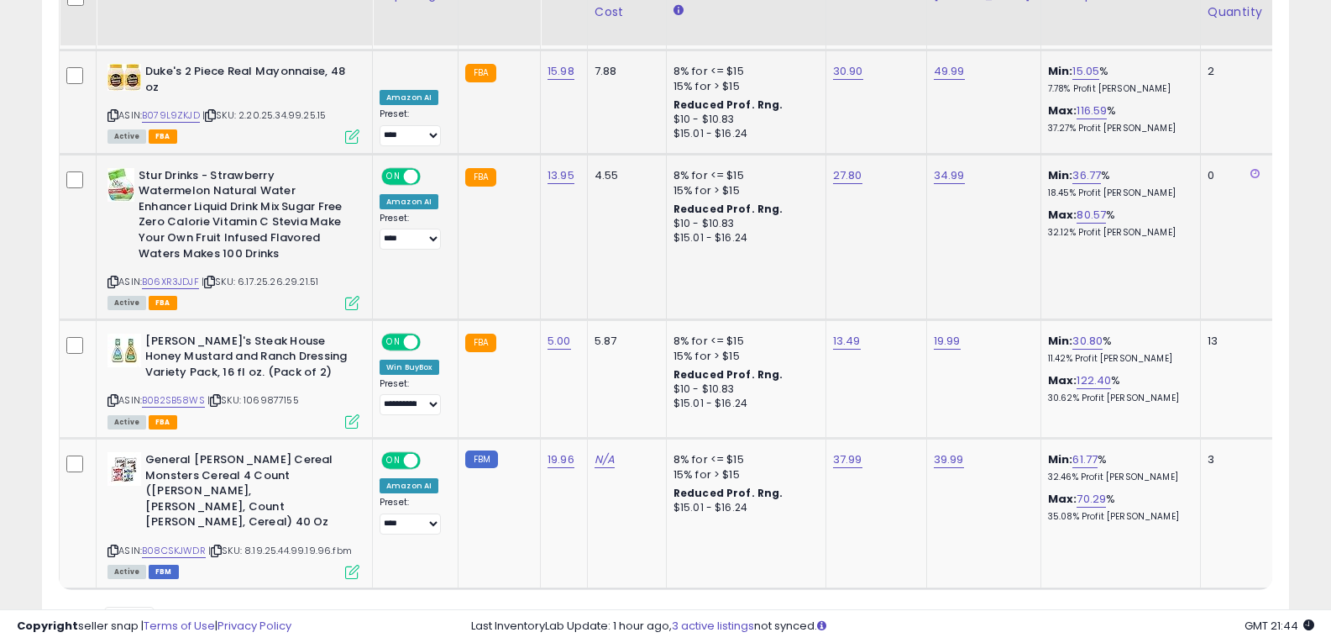
scroll to position [1066, 0]
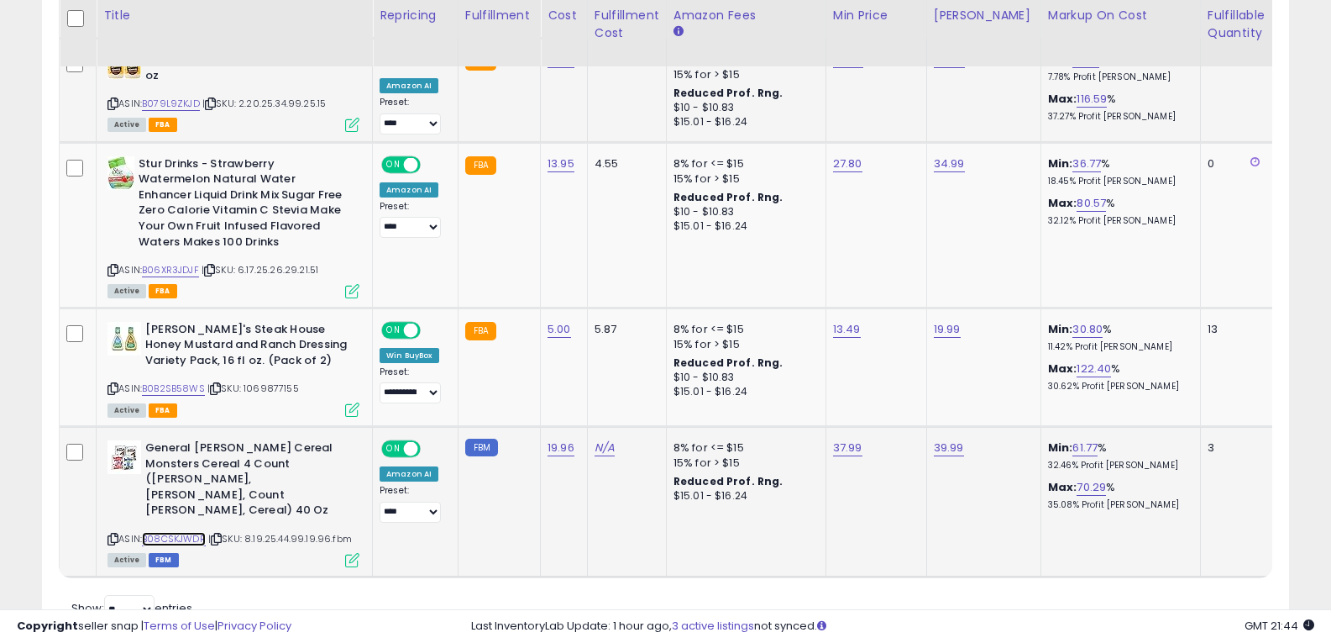
click at [193, 532] on link "B08CSKJWDR" at bounding box center [174, 539] width 64 height 14
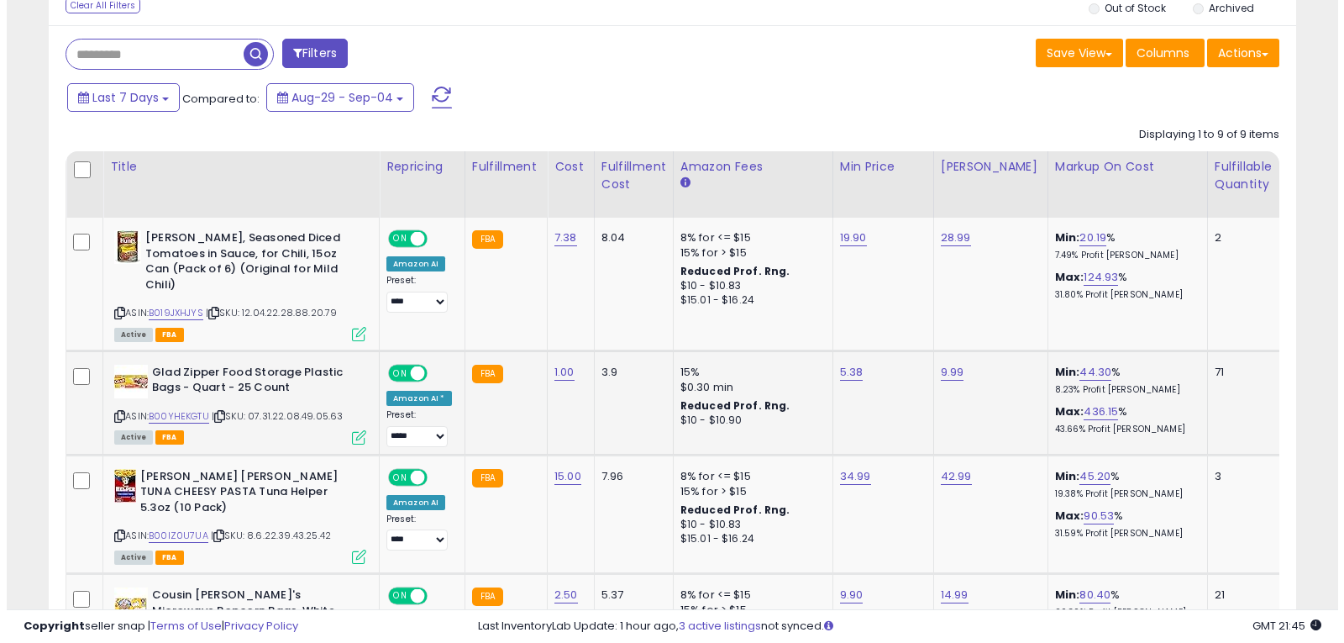
scroll to position [0, 0]
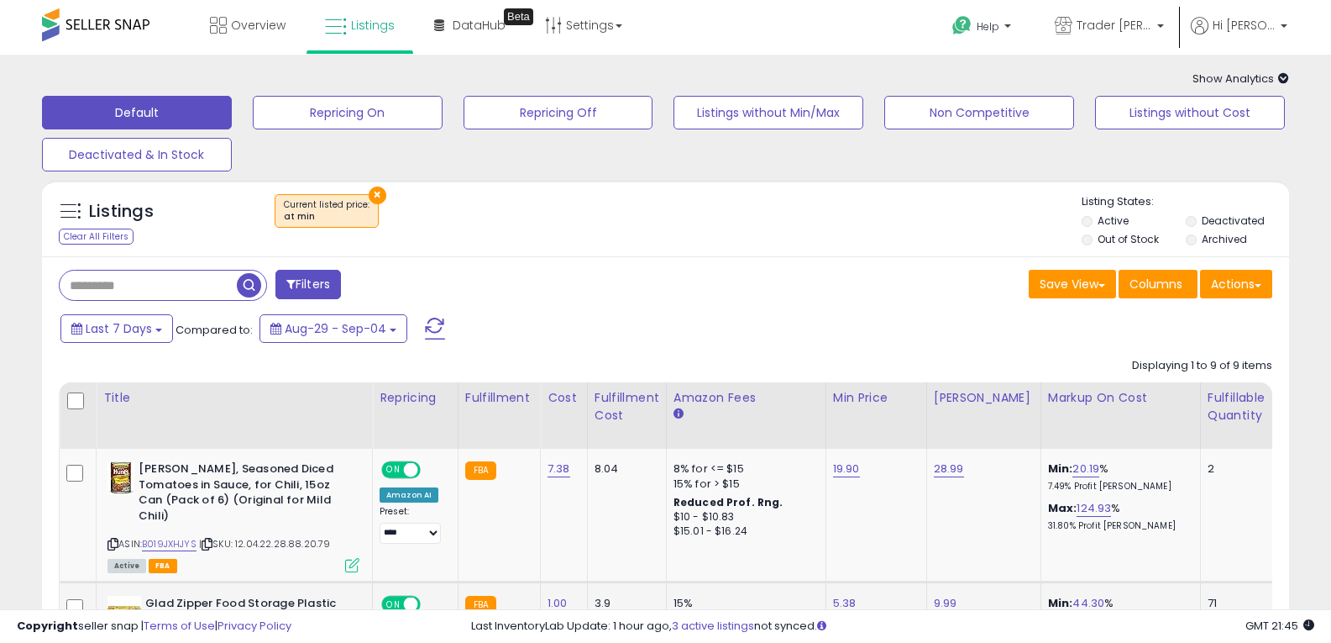
click at [379, 192] on button "×" at bounding box center [378, 195] width 18 height 18
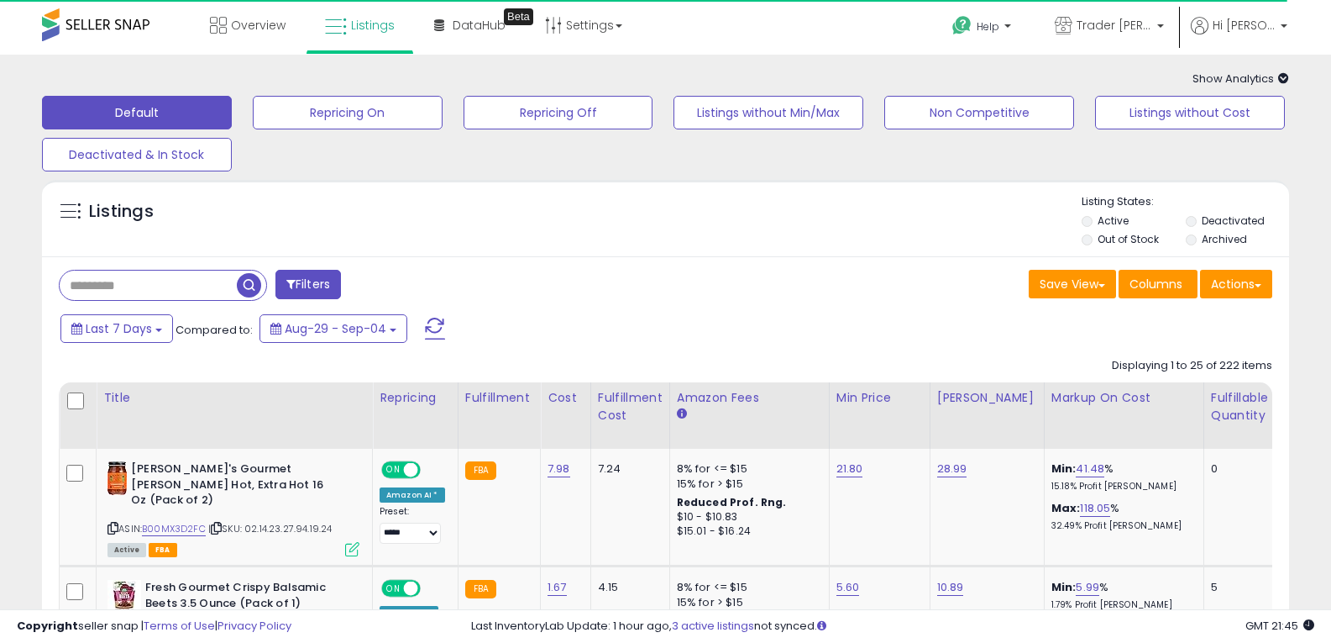
click at [126, 281] on input "text" at bounding box center [148, 284] width 177 height 29
paste input "**********"
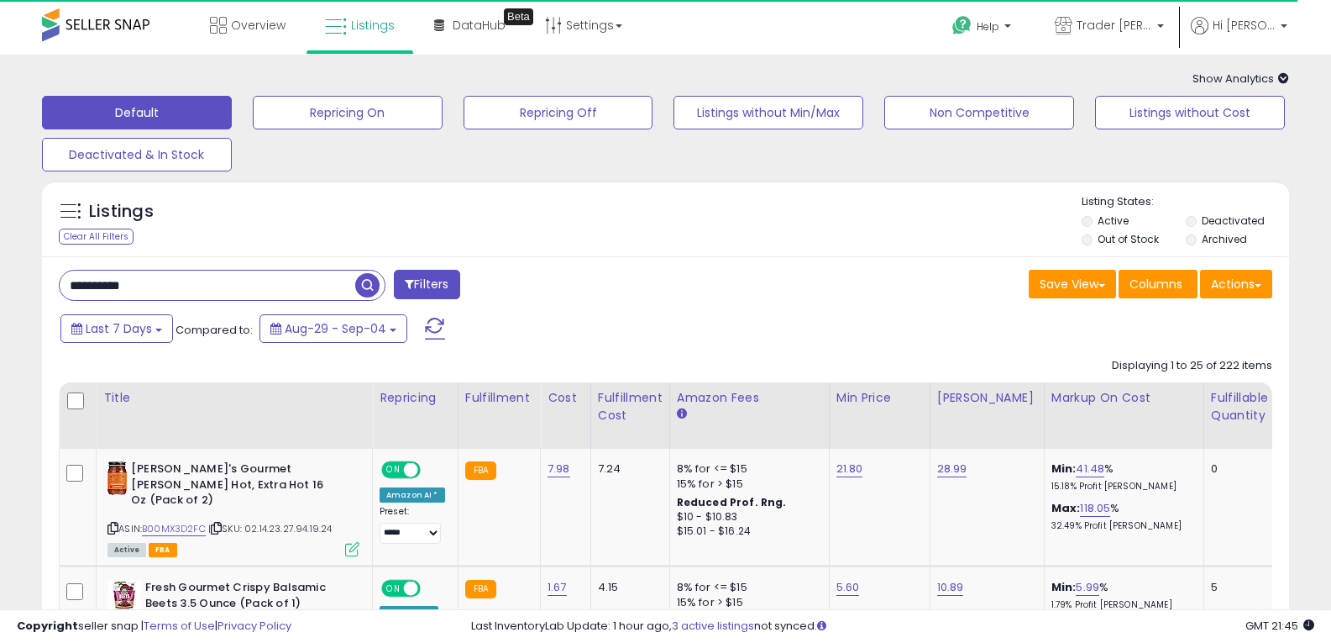
type input "**********"
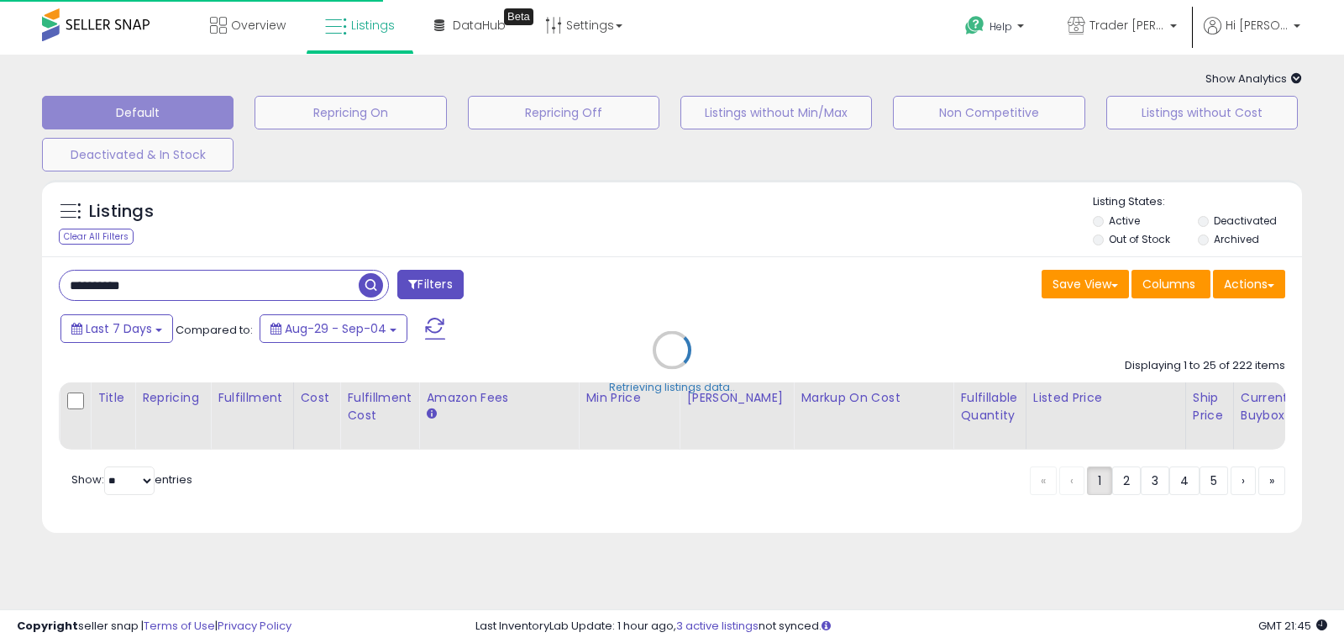
select select "*"
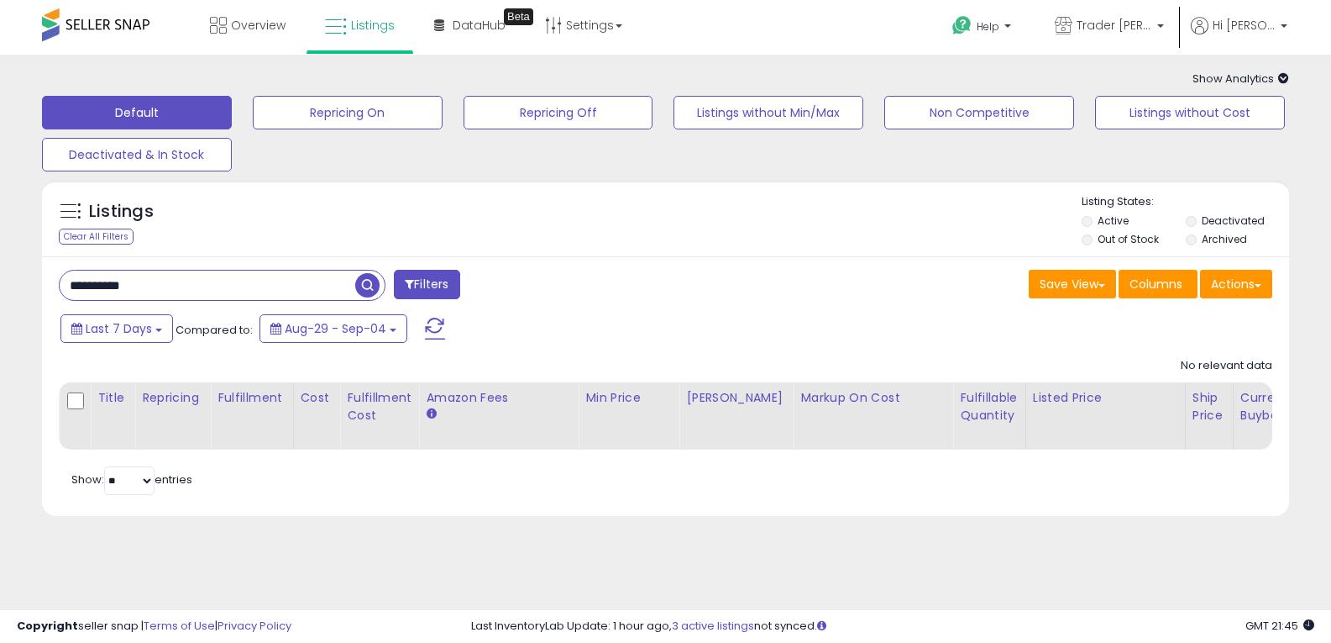
click at [412, 277] on button "Filters" at bounding box center [427, 284] width 66 height 29
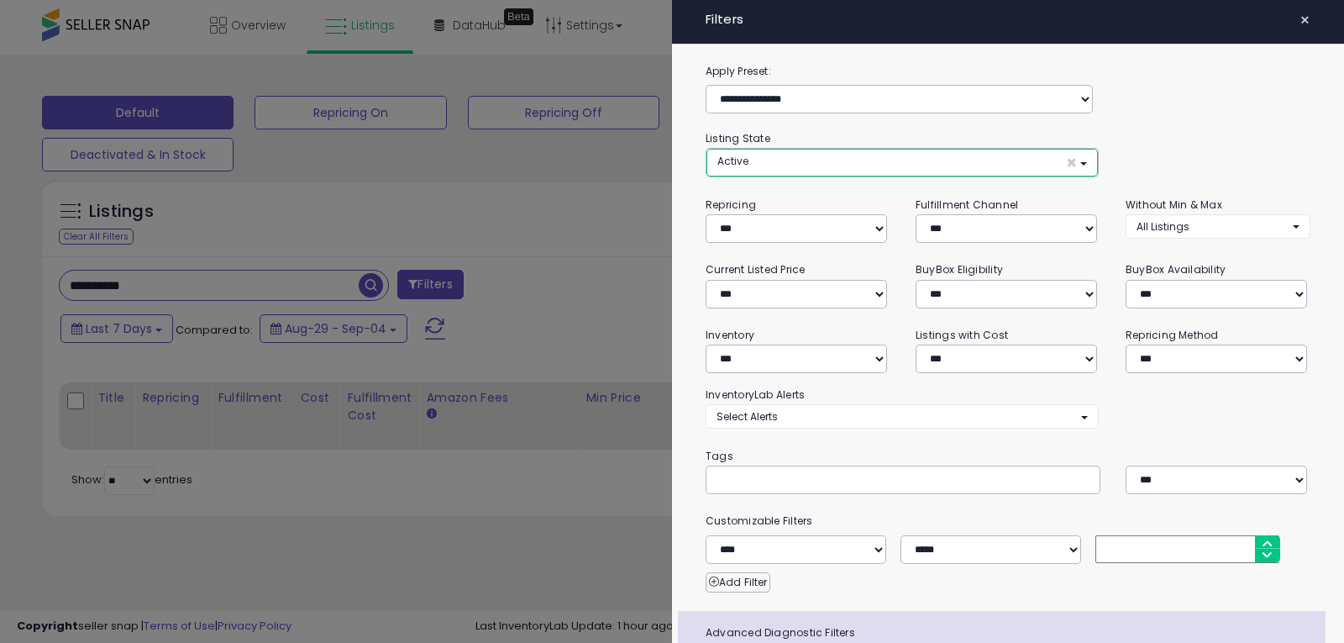
click at [780, 167] on button "Active ×" at bounding box center [901, 163] width 391 height 28
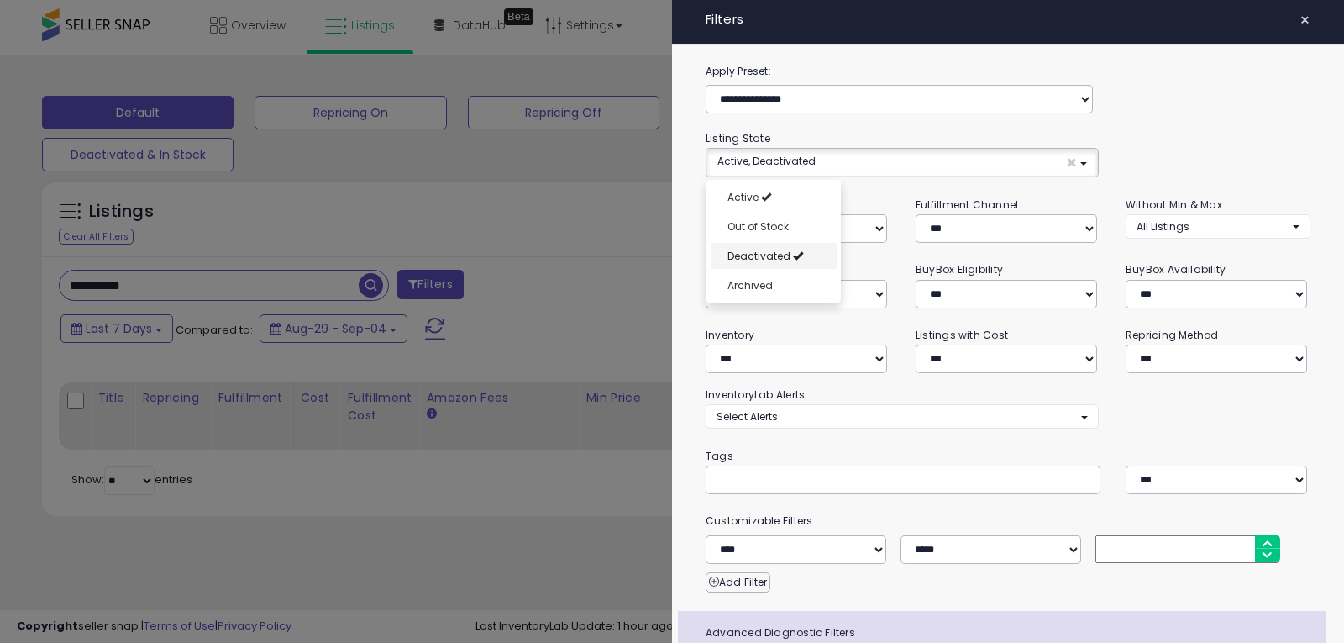
click at [758, 258] on span "Deactivated" at bounding box center [758, 256] width 63 height 14
select select "**********"
click at [758, 217] on link "Out of Stock" at bounding box center [774, 226] width 126 height 26
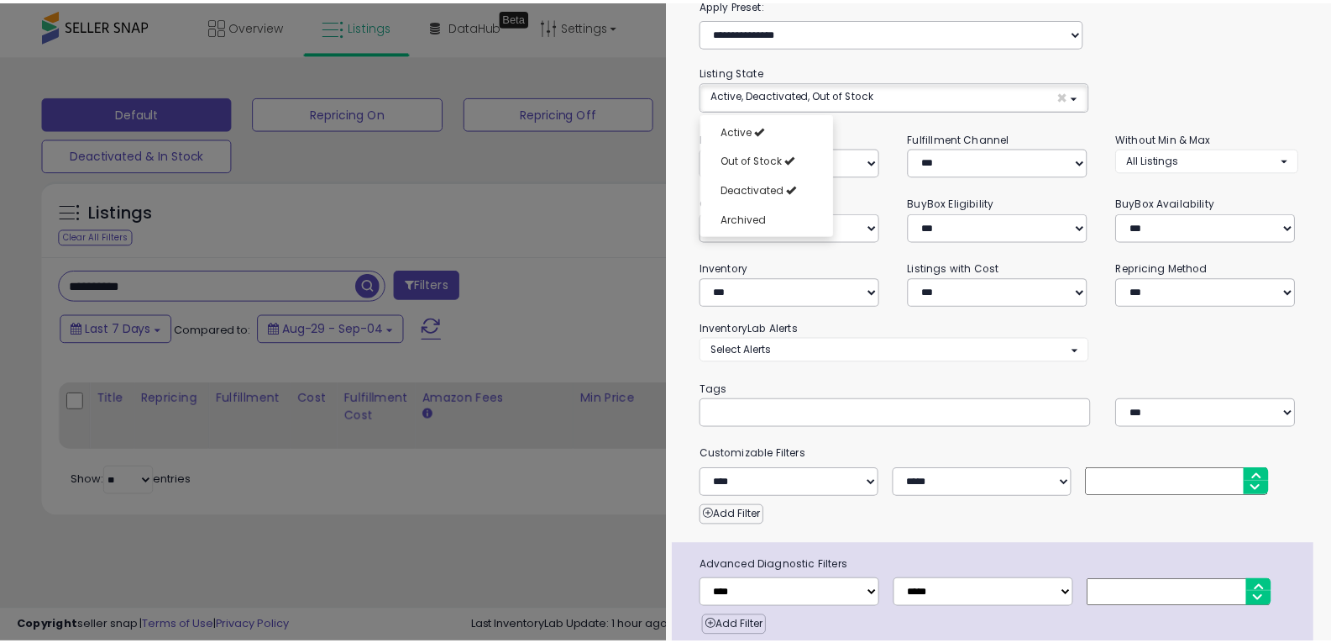
scroll to position [134, 0]
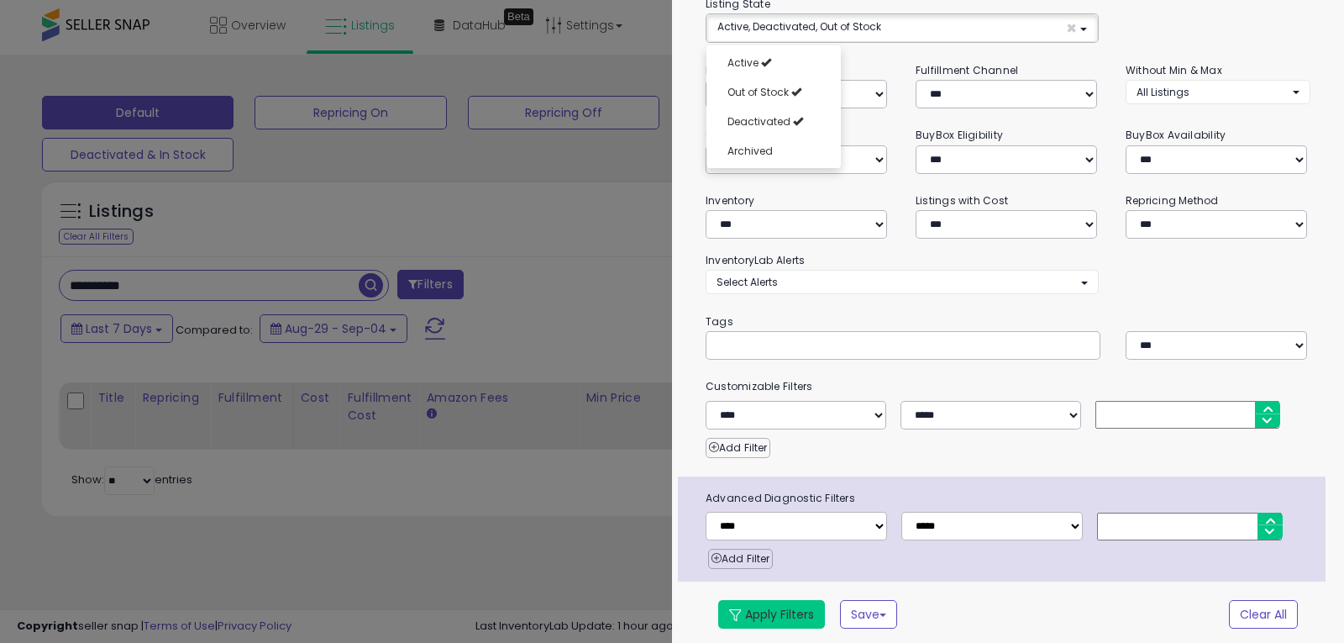
click at [797, 605] on button "Apply Filters" at bounding box center [771, 614] width 107 height 29
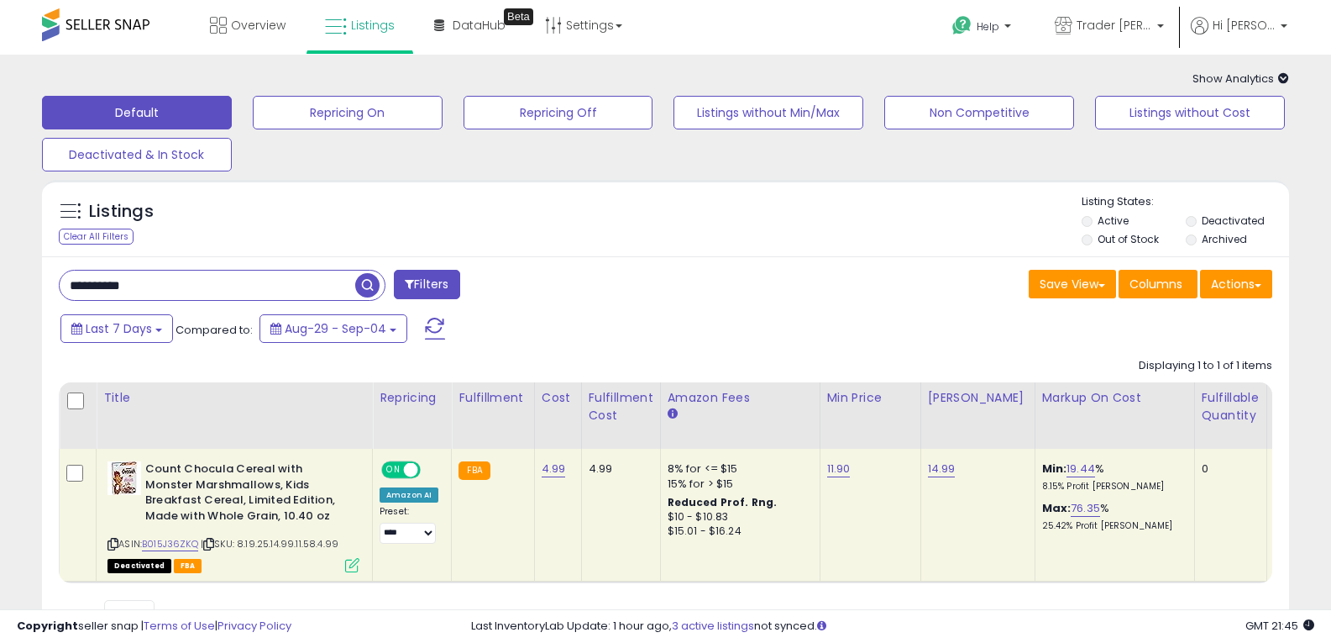
scroll to position [84, 0]
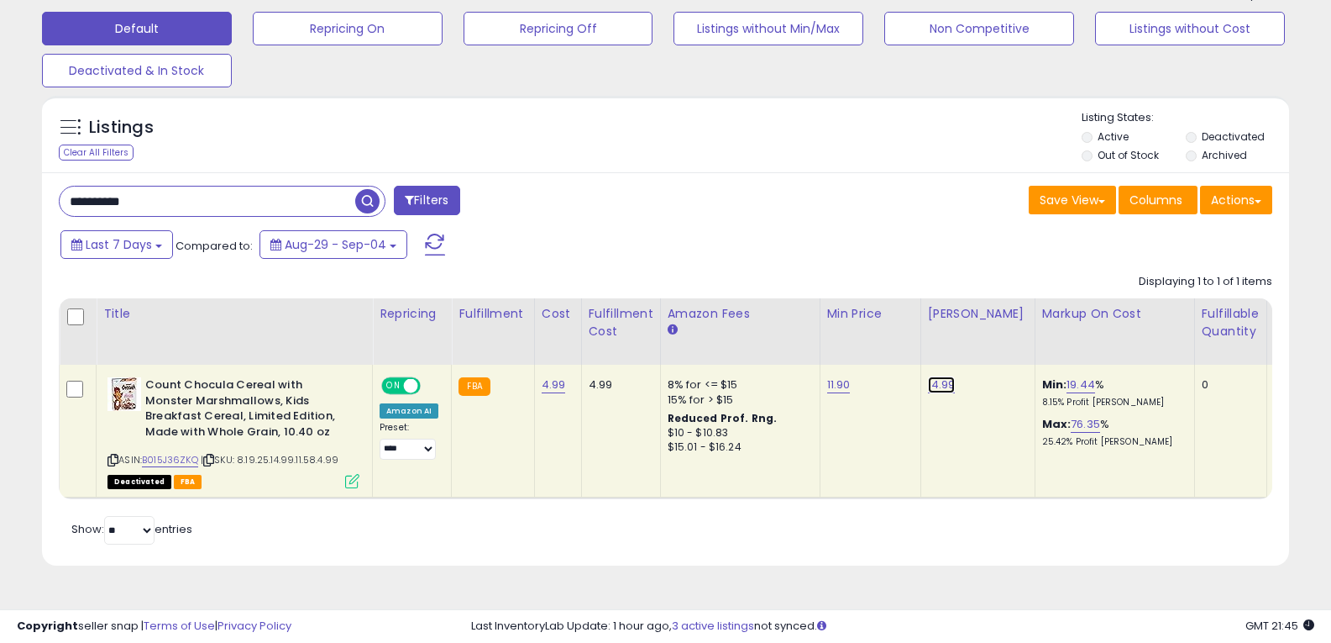
click at [928, 386] on link "14.99" at bounding box center [942, 384] width 28 height 17
type input "*****"
click button "submit" at bounding box center [982, 341] width 29 height 25
click at [276, 194] on input "**********" at bounding box center [208, 200] width 296 height 29
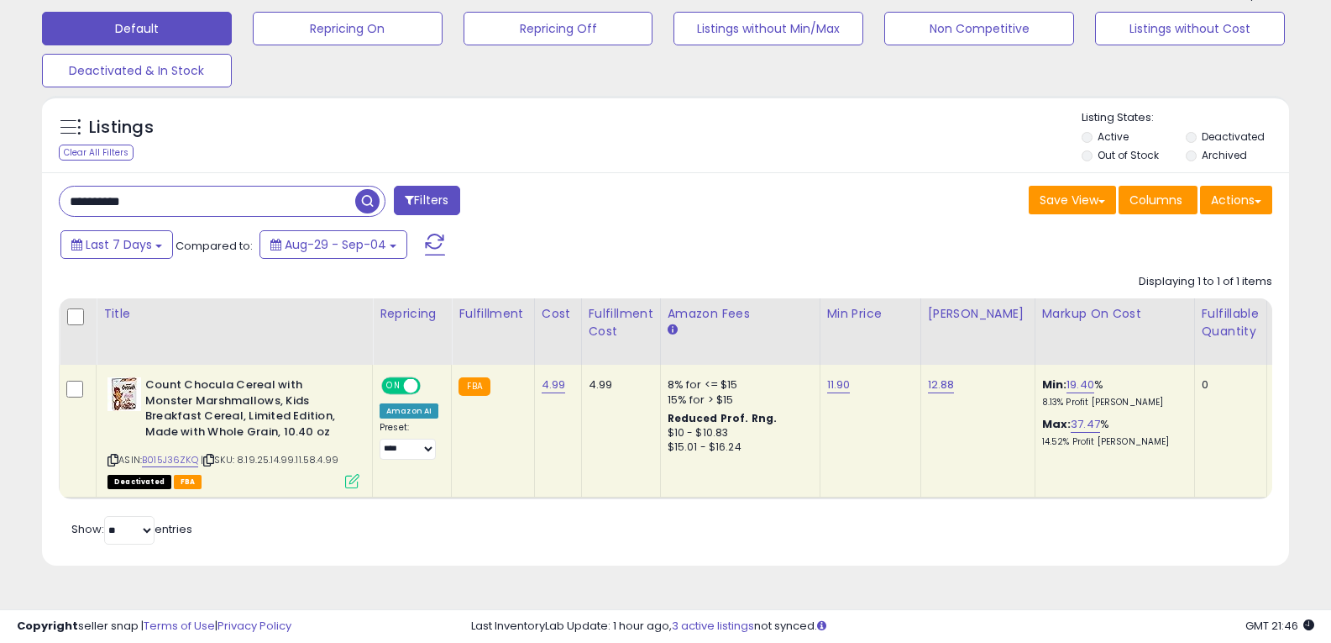
paste input "text"
type input "**********"
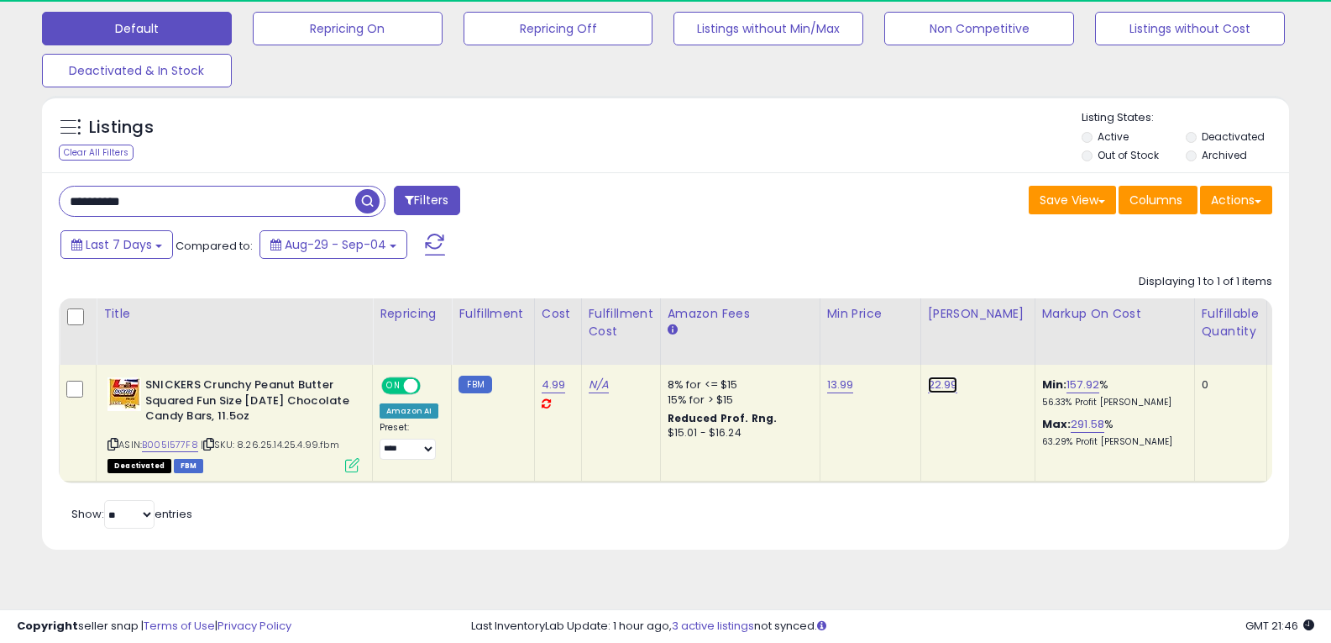
click at [929, 389] on link "22.99" at bounding box center [943, 384] width 30 height 17
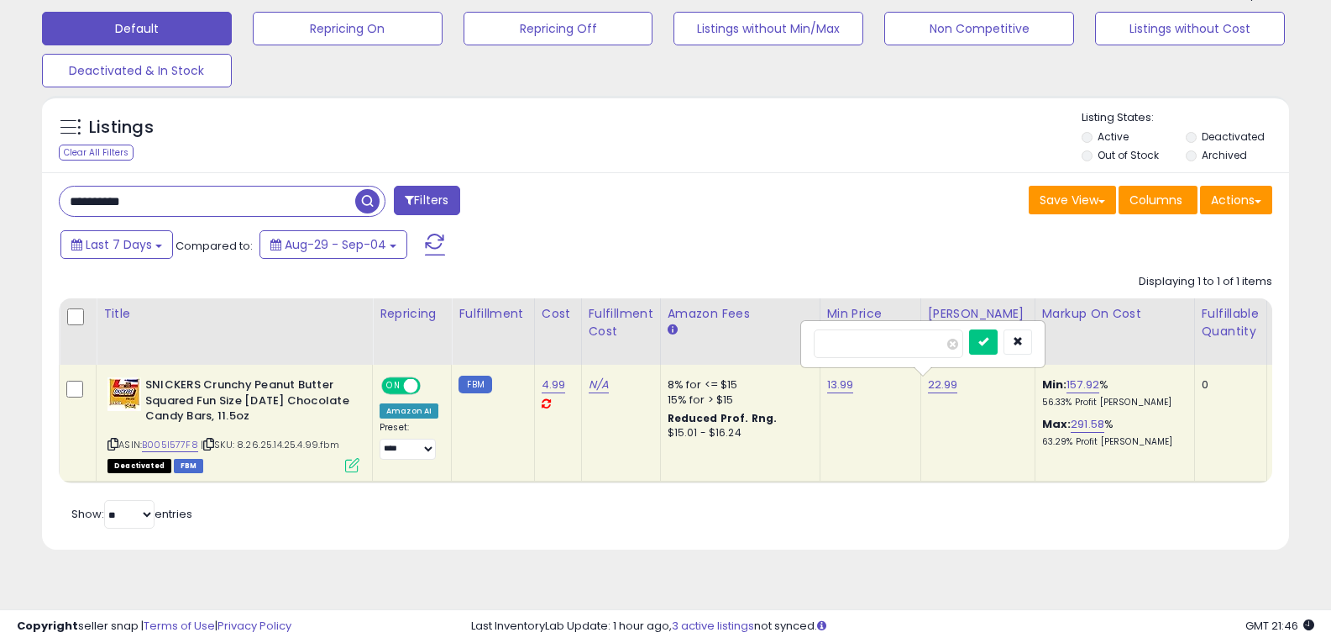
type input "*"
type input "*****"
click button "submit" at bounding box center [983, 341] width 29 height 25
